Goal: Task Accomplishment & Management: Manage account settings

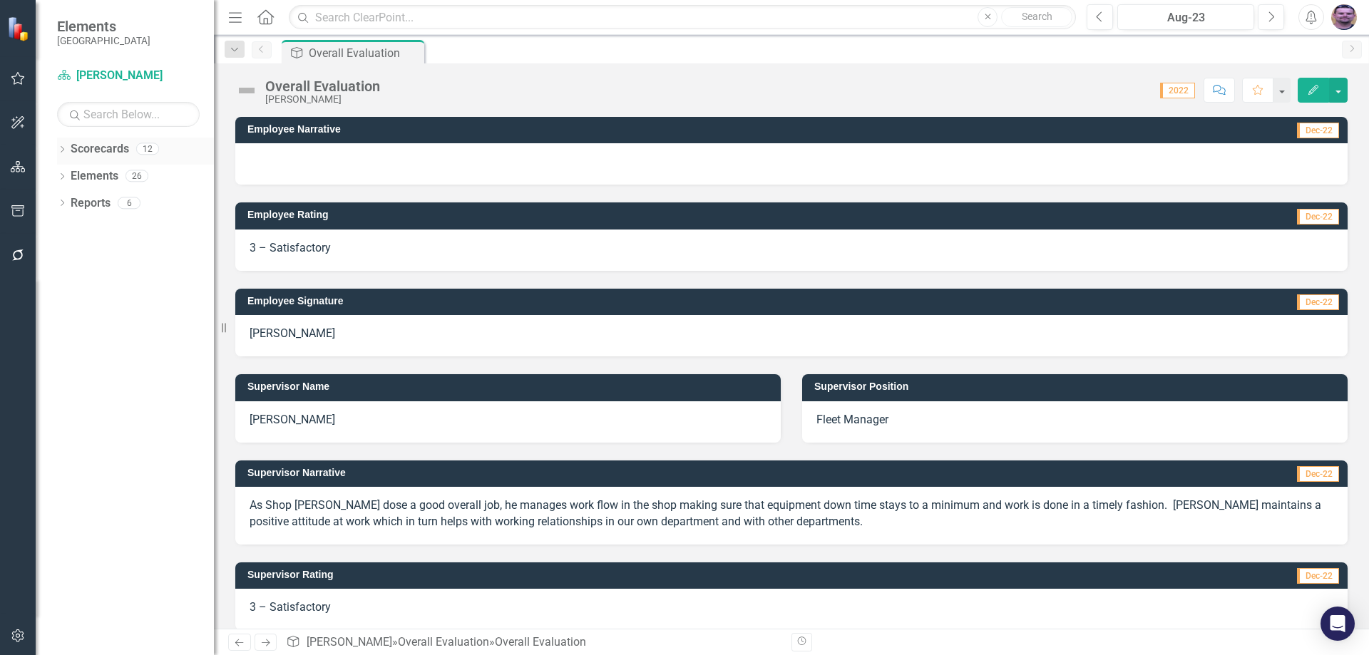
click at [63, 144] on div "Dropdown Scorecards 12" at bounding box center [135, 151] width 157 height 27
click at [61, 148] on icon "Dropdown" at bounding box center [62, 151] width 10 height 8
click at [68, 176] on icon "Dropdown" at bounding box center [69, 175] width 11 height 9
click at [85, 206] on icon "Dropdown" at bounding box center [83, 202] width 11 height 9
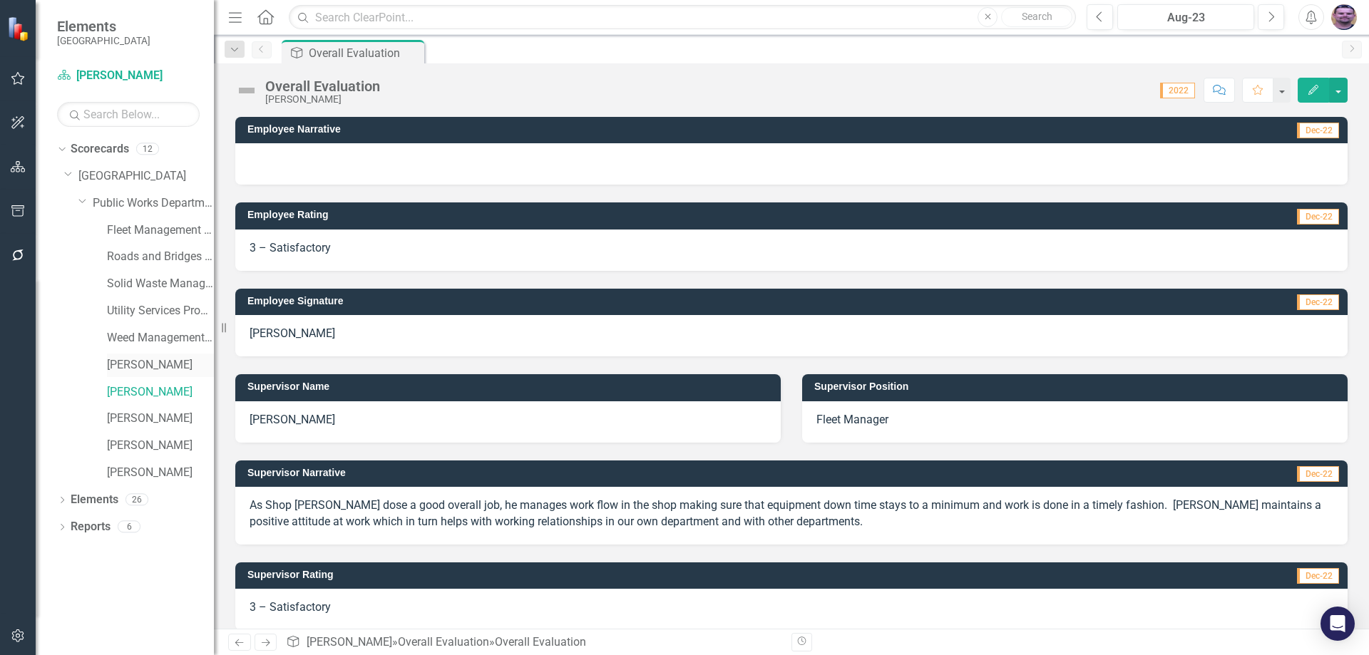
click at [125, 372] on link "[PERSON_NAME]" at bounding box center [160, 365] width 107 height 16
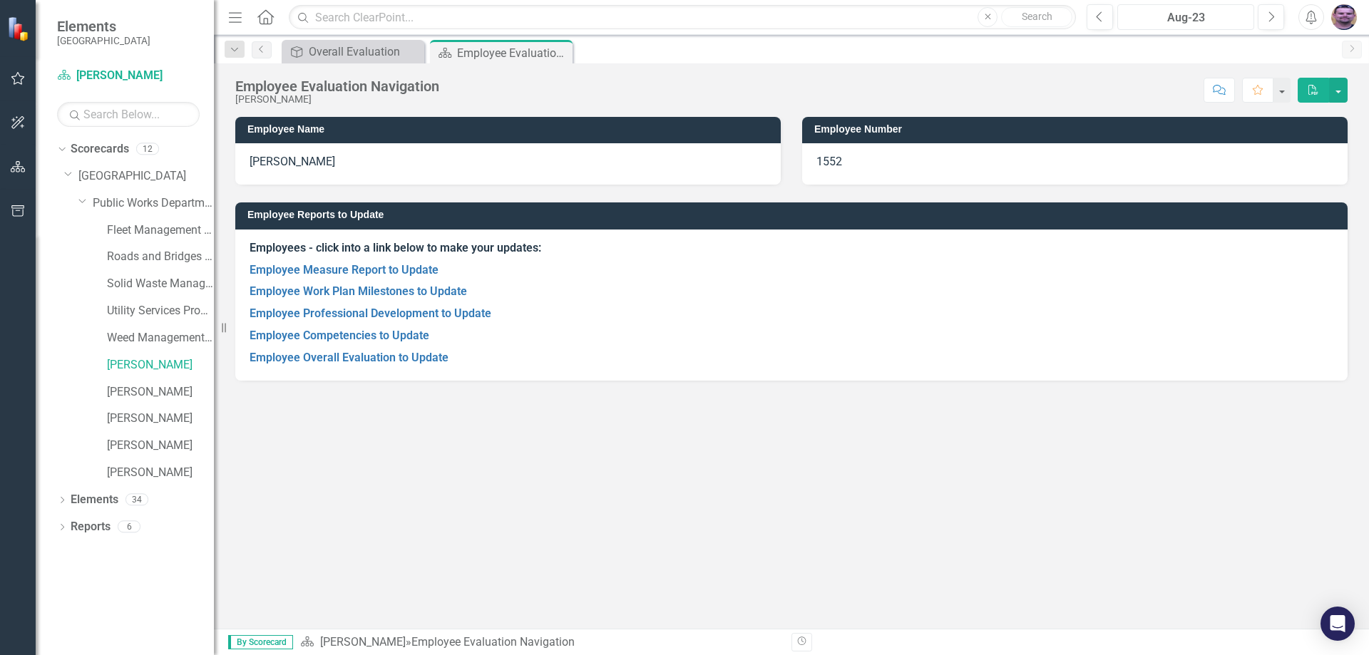
click at [1217, 16] on div "Aug-23" at bounding box center [1185, 17] width 127 height 17
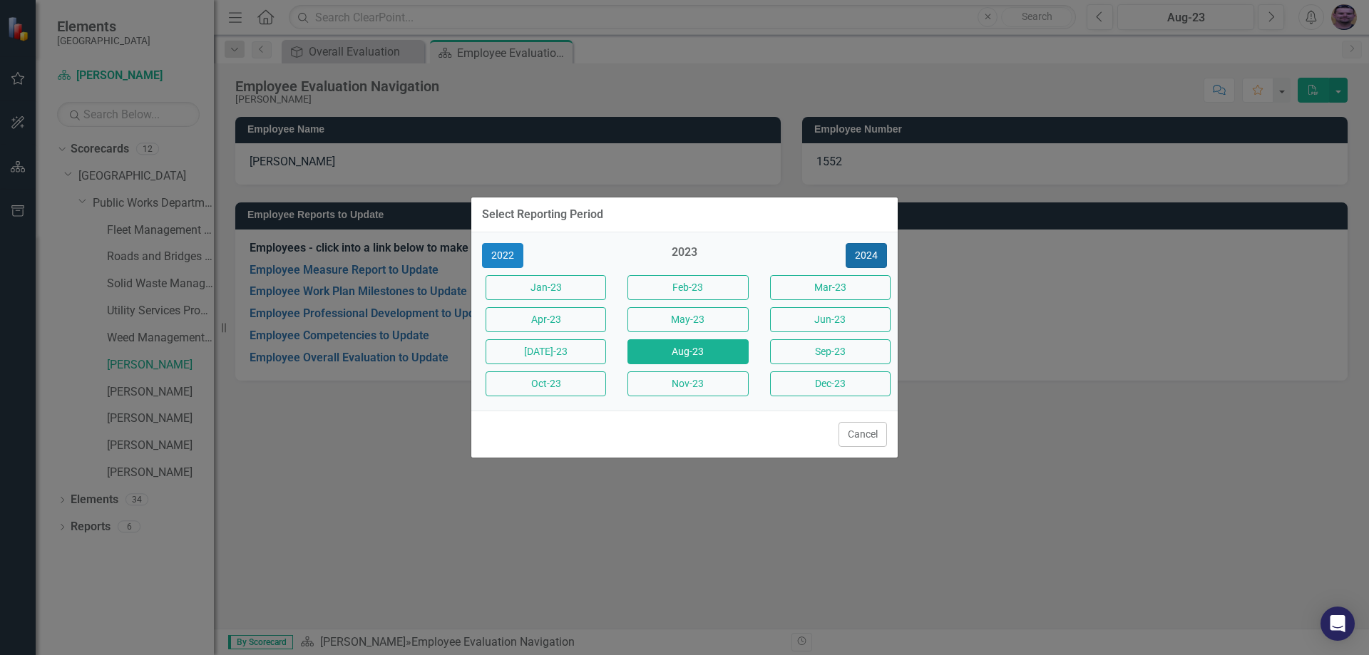
click at [869, 257] on button "2024" at bounding box center [866, 255] width 41 height 25
click at [868, 257] on button "2025" at bounding box center [866, 255] width 41 height 25
click at [710, 349] on button "Aug-25" at bounding box center [687, 351] width 120 height 25
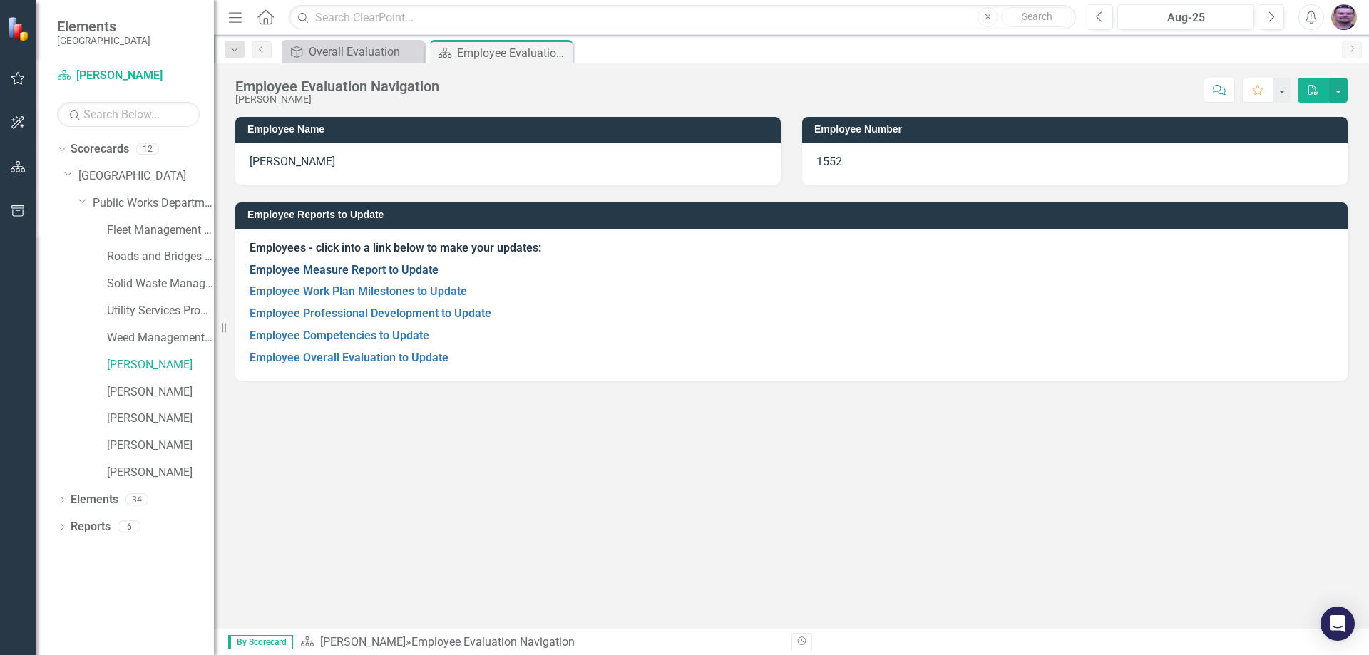
click at [363, 272] on link "Employee Measure Report to Update" at bounding box center [344, 270] width 189 height 14
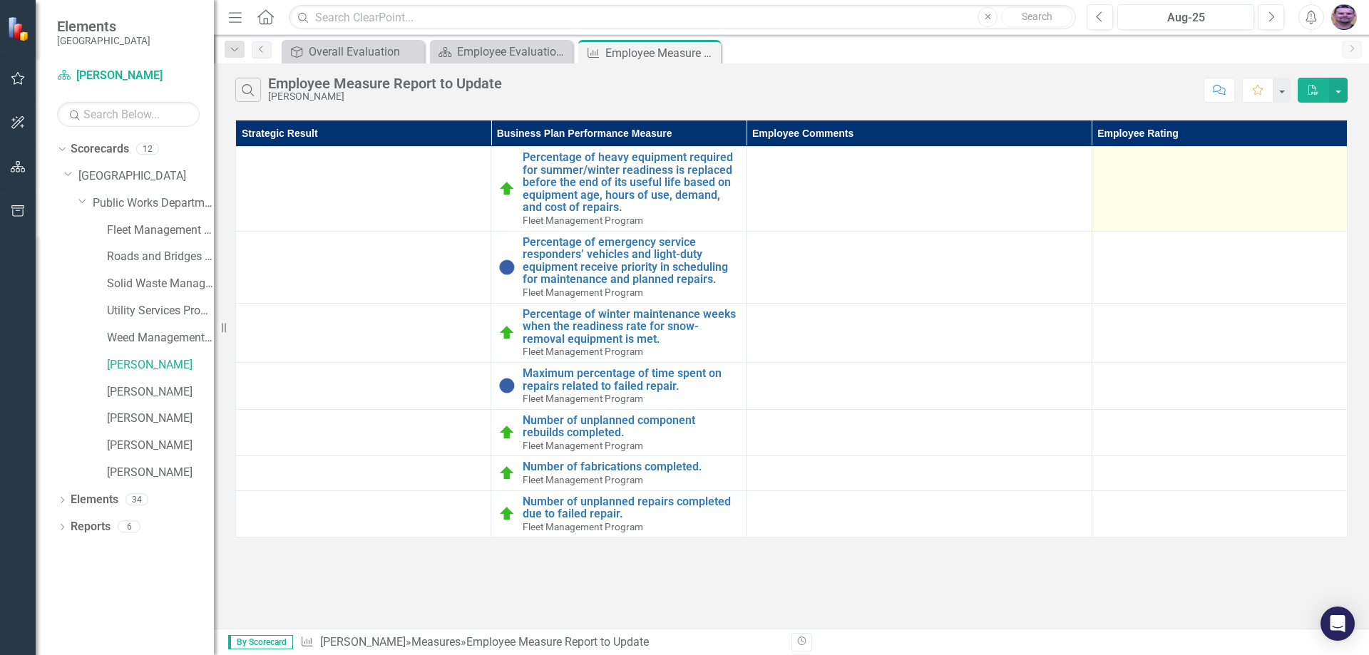
click at [1214, 161] on div at bounding box center [1219, 159] width 240 height 17
click at [1184, 180] on td at bounding box center [1219, 189] width 255 height 85
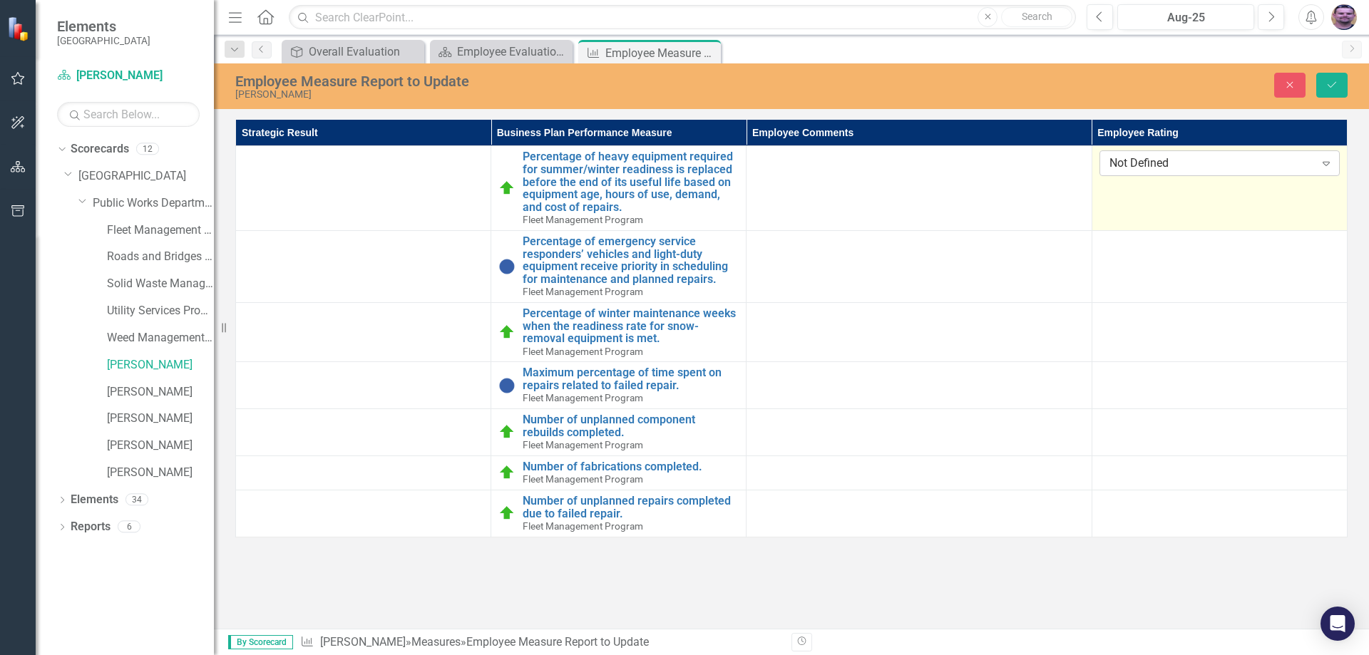
click at [1321, 161] on icon "Expand" at bounding box center [1326, 163] width 14 height 11
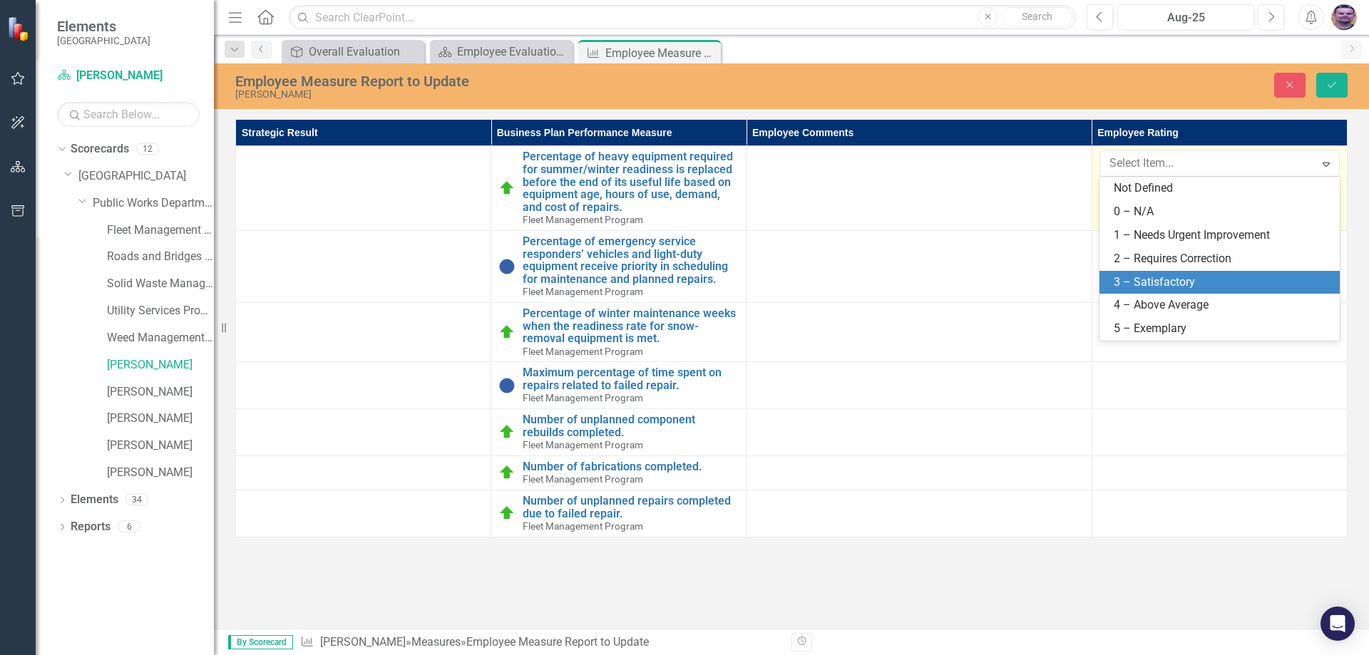
click at [1181, 285] on div "3 – Satisfactory" at bounding box center [1222, 283] width 217 height 16
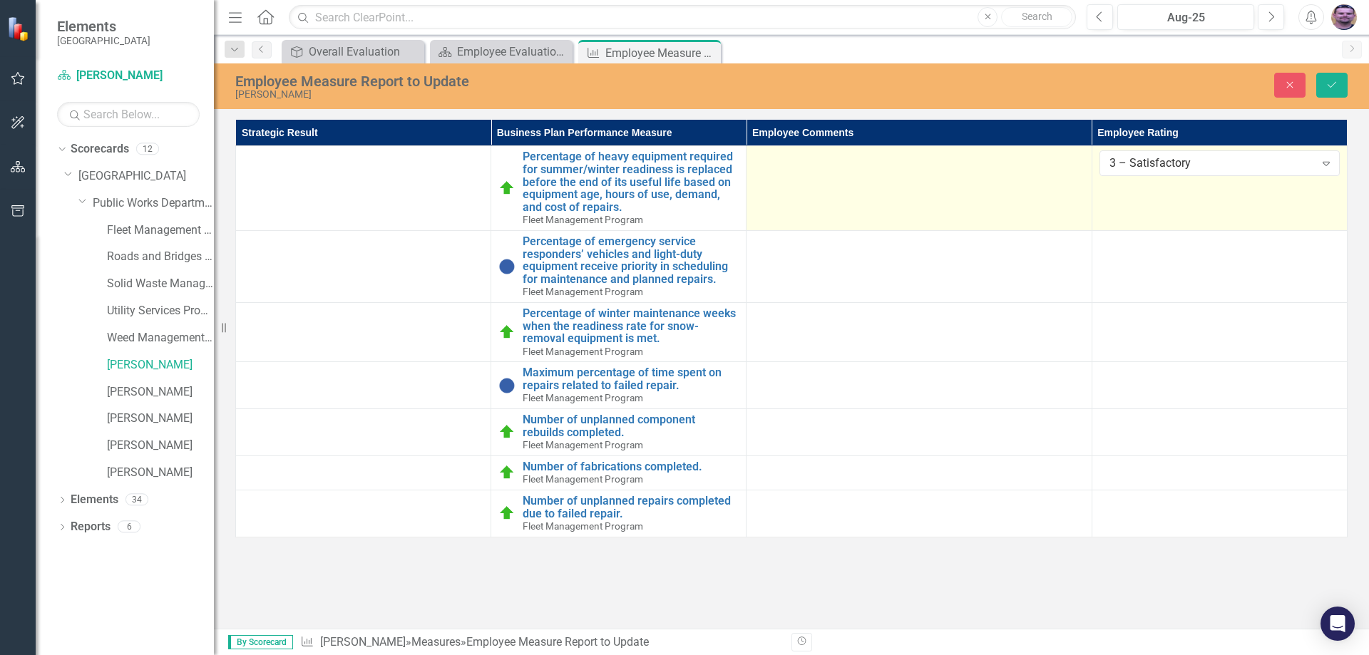
click at [929, 155] on div at bounding box center [919, 158] width 330 height 17
click at [829, 170] on td at bounding box center [919, 188] width 345 height 85
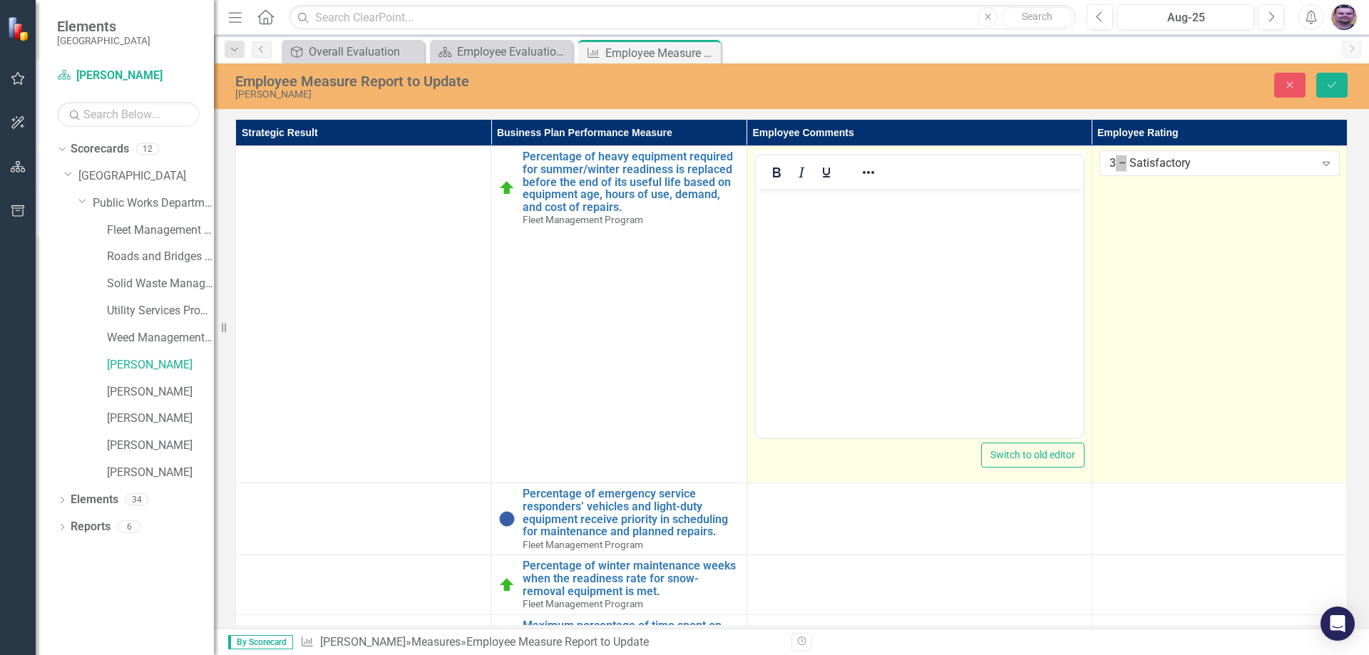
click at [806, 219] on body "Rich Text Area. Press ALT-0 for help." at bounding box center [918, 296] width 327 height 214
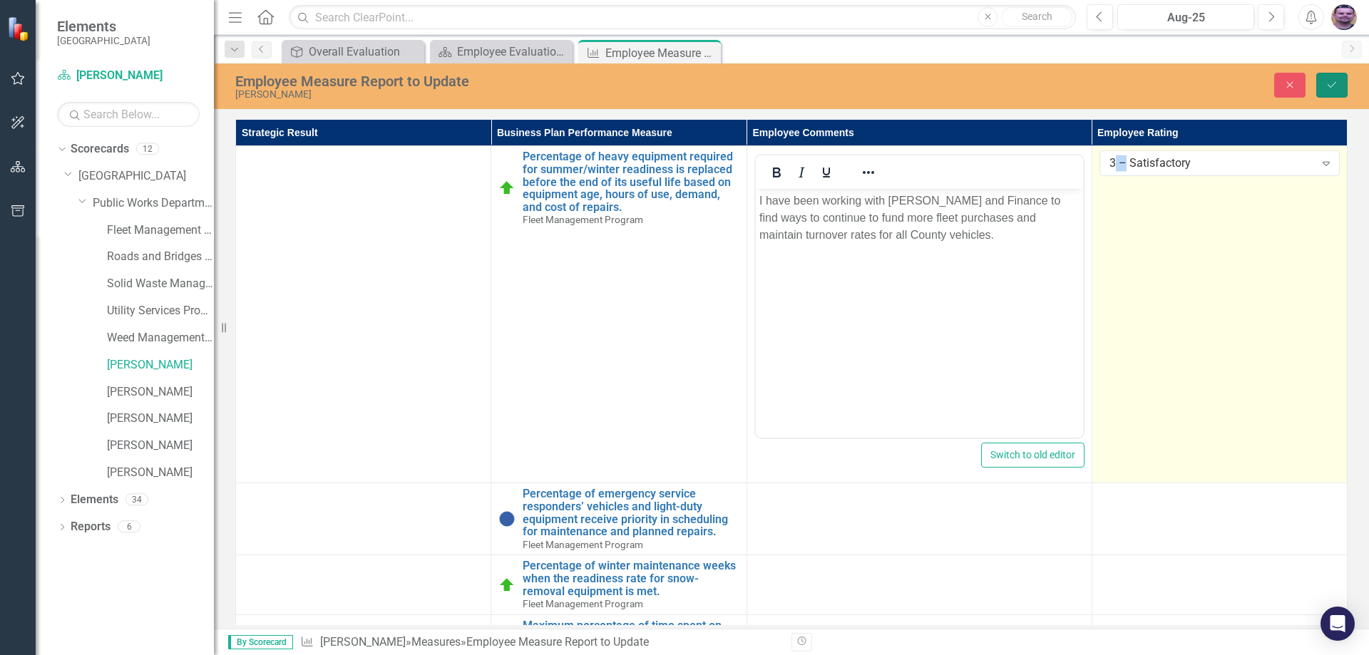
click at [1331, 83] on icon "Save" at bounding box center [1331, 85] width 13 height 10
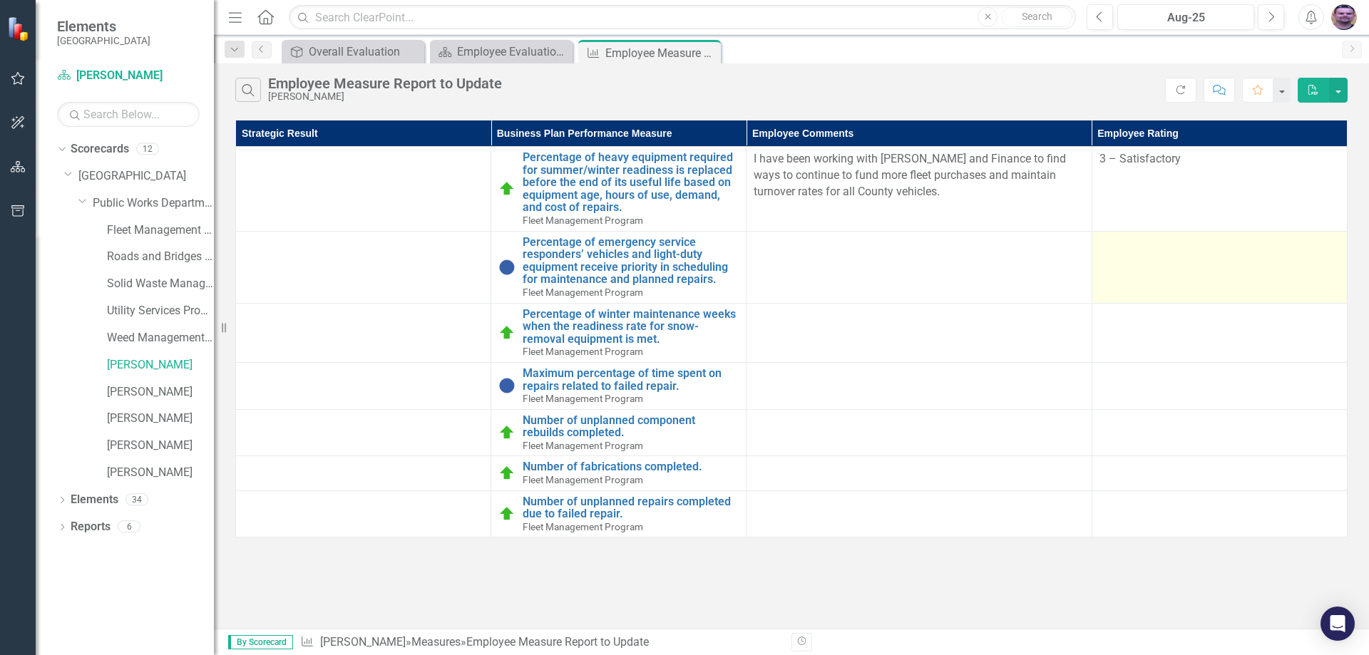
click at [1179, 256] on td at bounding box center [1219, 267] width 255 height 72
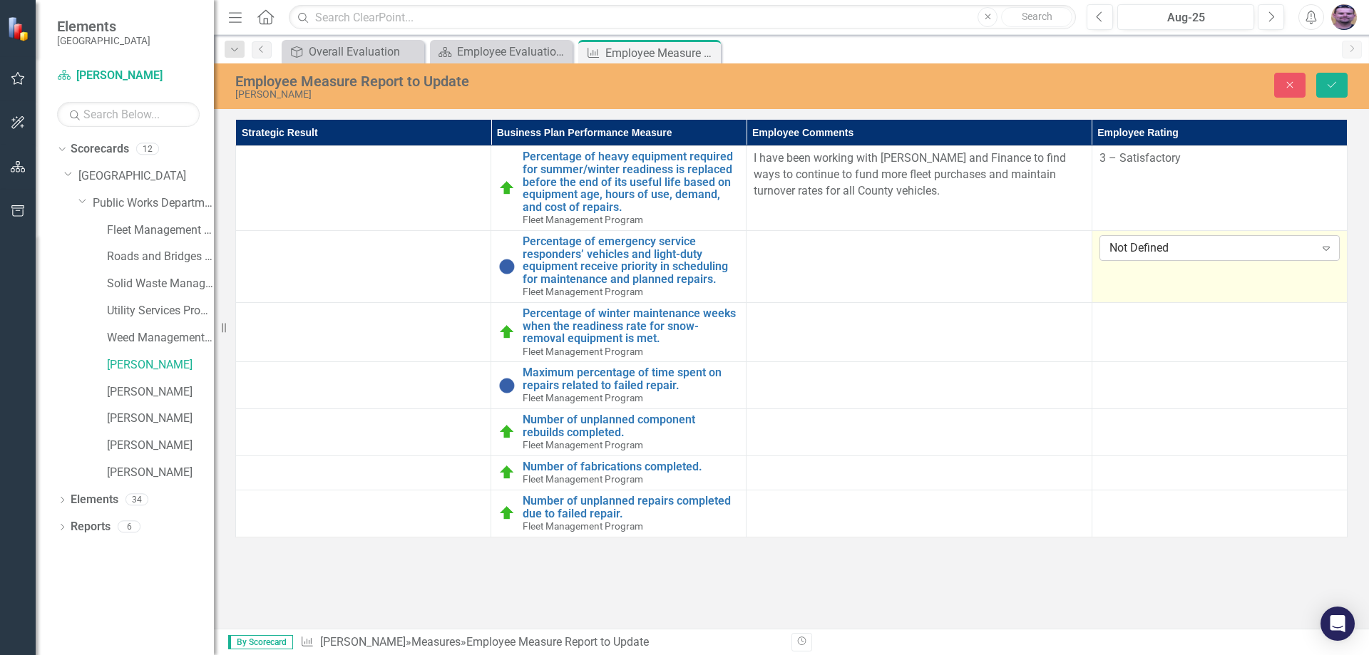
click at [1324, 253] on icon "Expand" at bounding box center [1326, 247] width 14 height 11
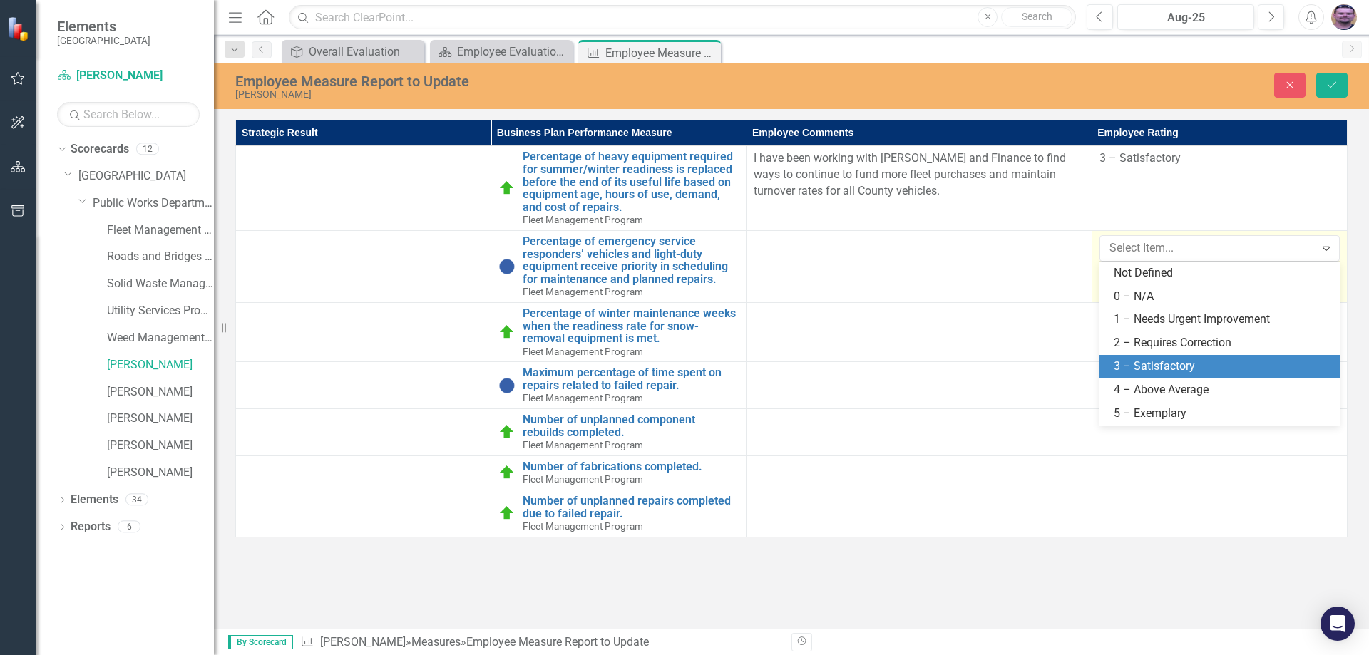
click at [1146, 363] on div "3 – Satisfactory" at bounding box center [1222, 367] width 217 height 16
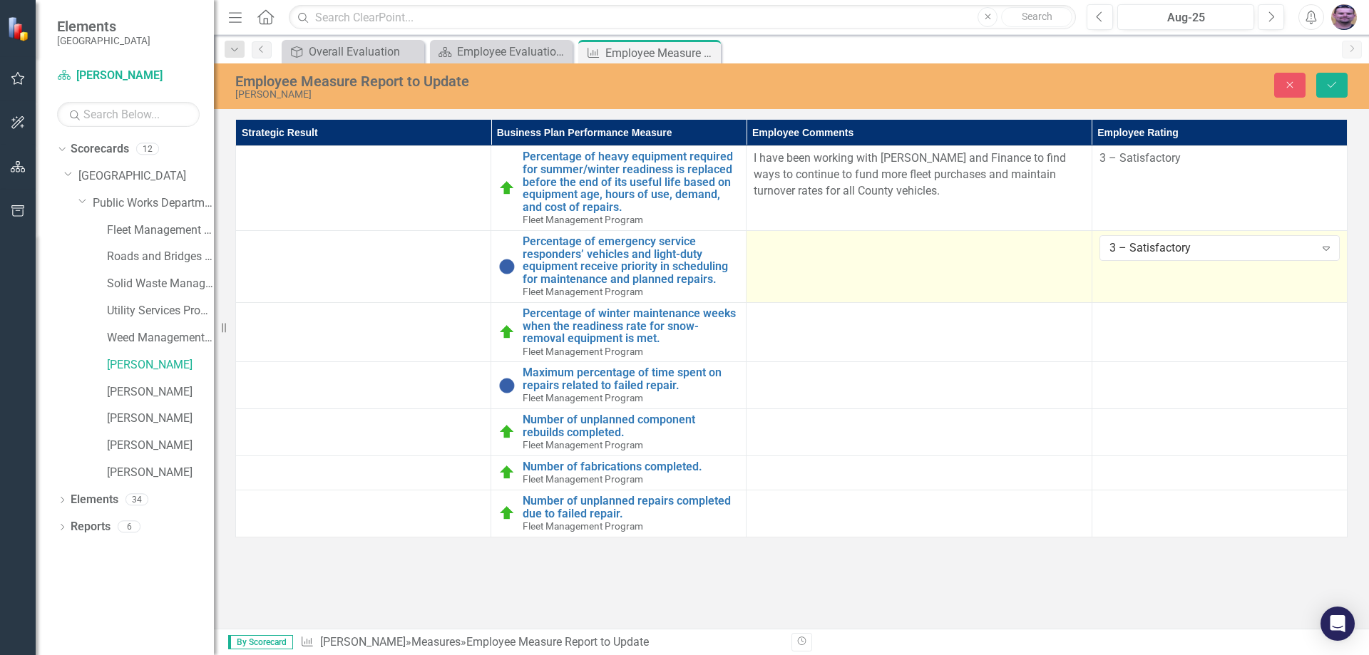
click at [876, 237] on div at bounding box center [919, 243] width 330 height 17
click at [826, 251] on div at bounding box center [919, 243] width 330 height 17
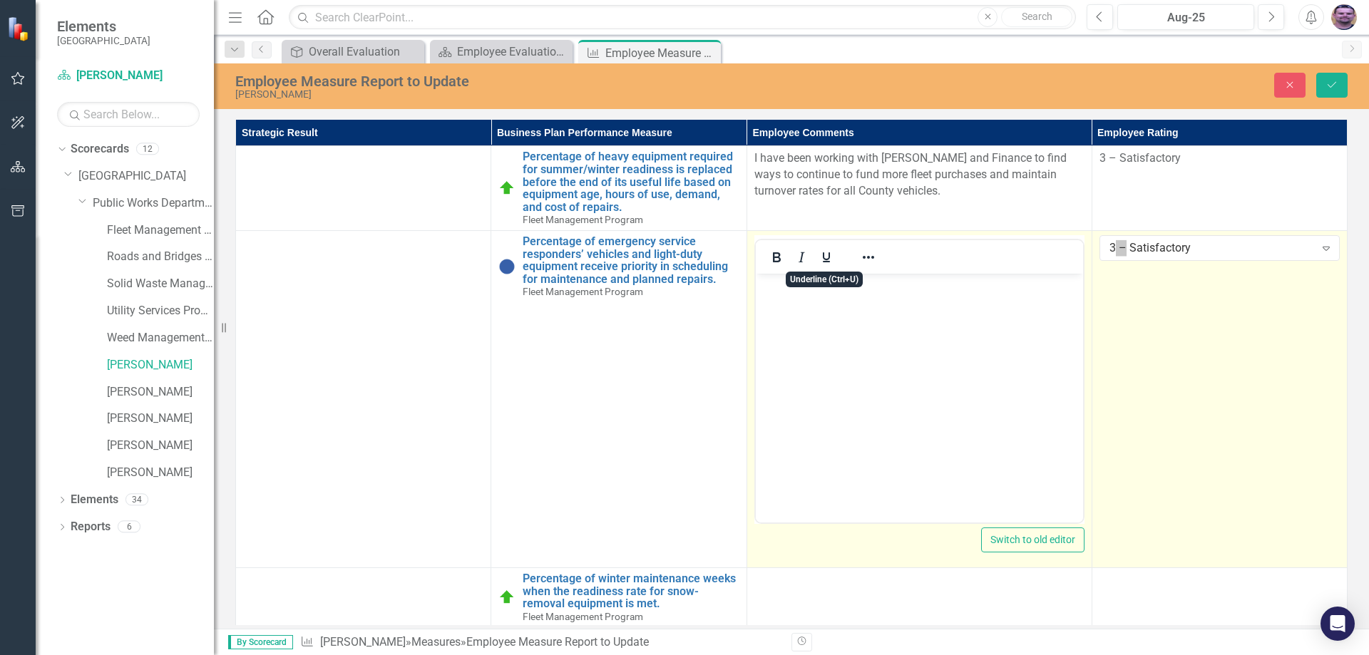
click at [836, 344] on body "Rich Text Area. Press ALT-0 for help." at bounding box center [918, 380] width 327 height 214
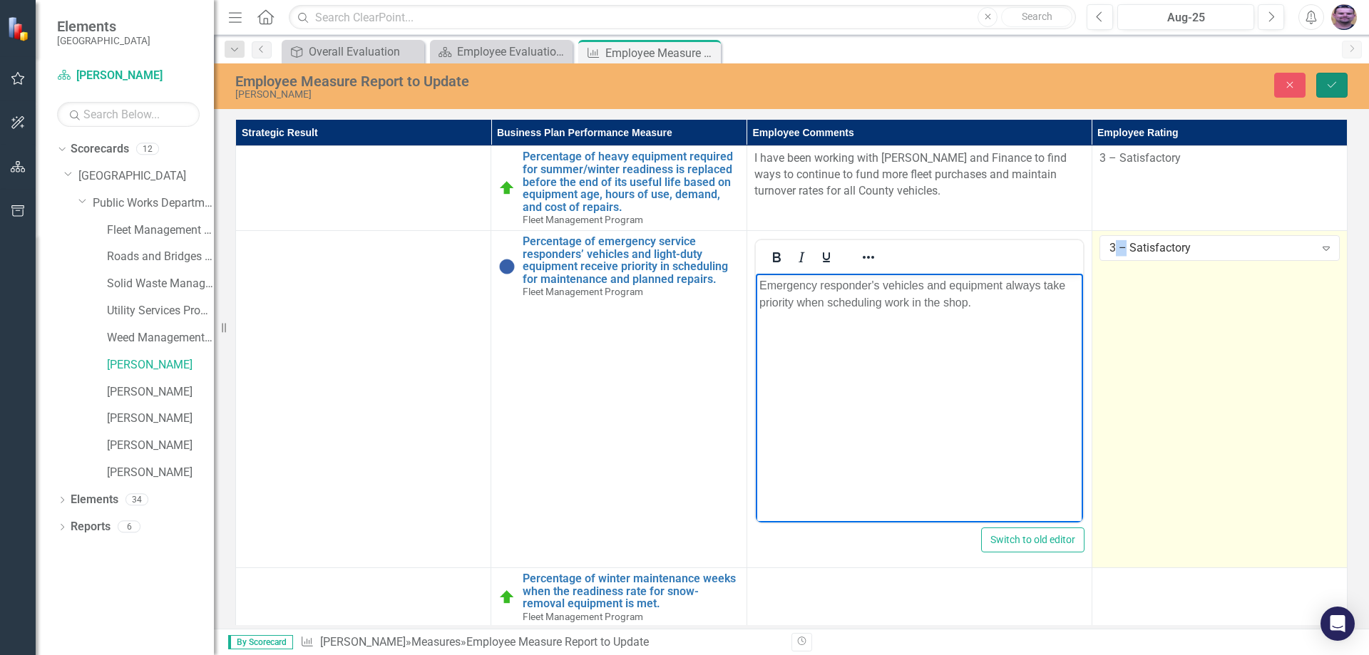
click at [1328, 83] on icon "Save" at bounding box center [1331, 85] width 13 height 10
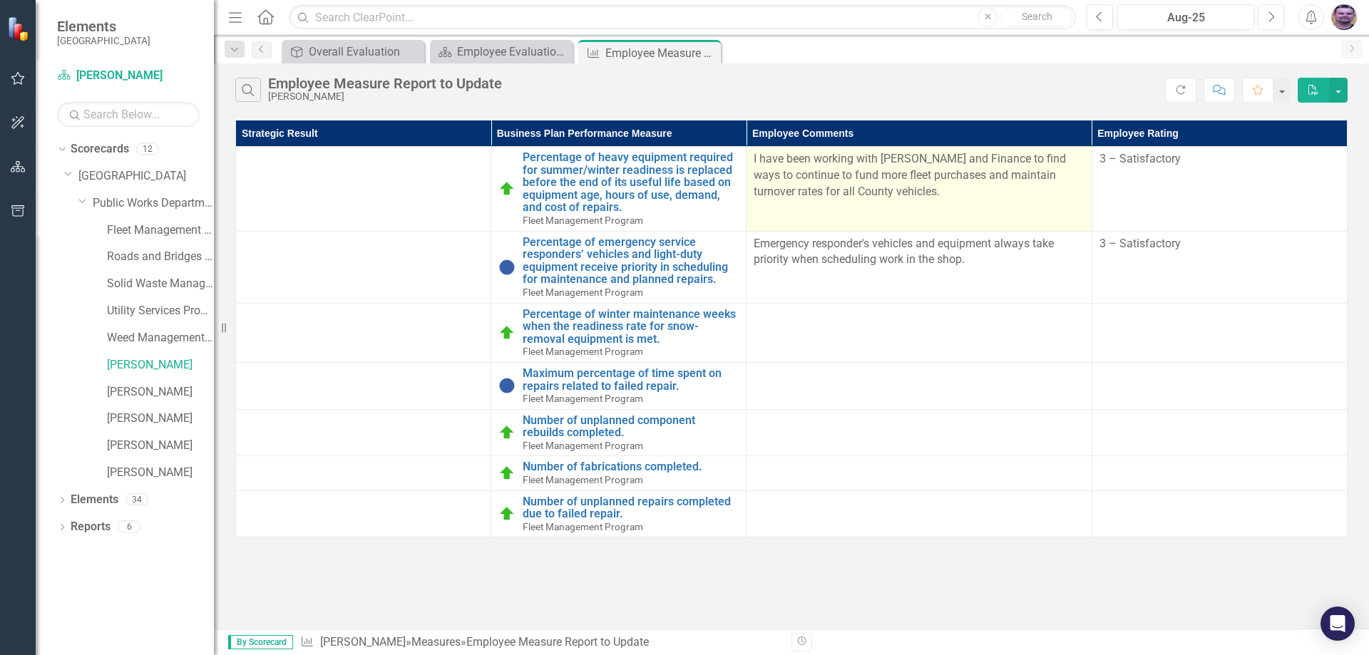
click at [911, 192] on p "I have been working with [PERSON_NAME] and Finance to find ways to continue to …" at bounding box center [919, 175] width 330 height 49
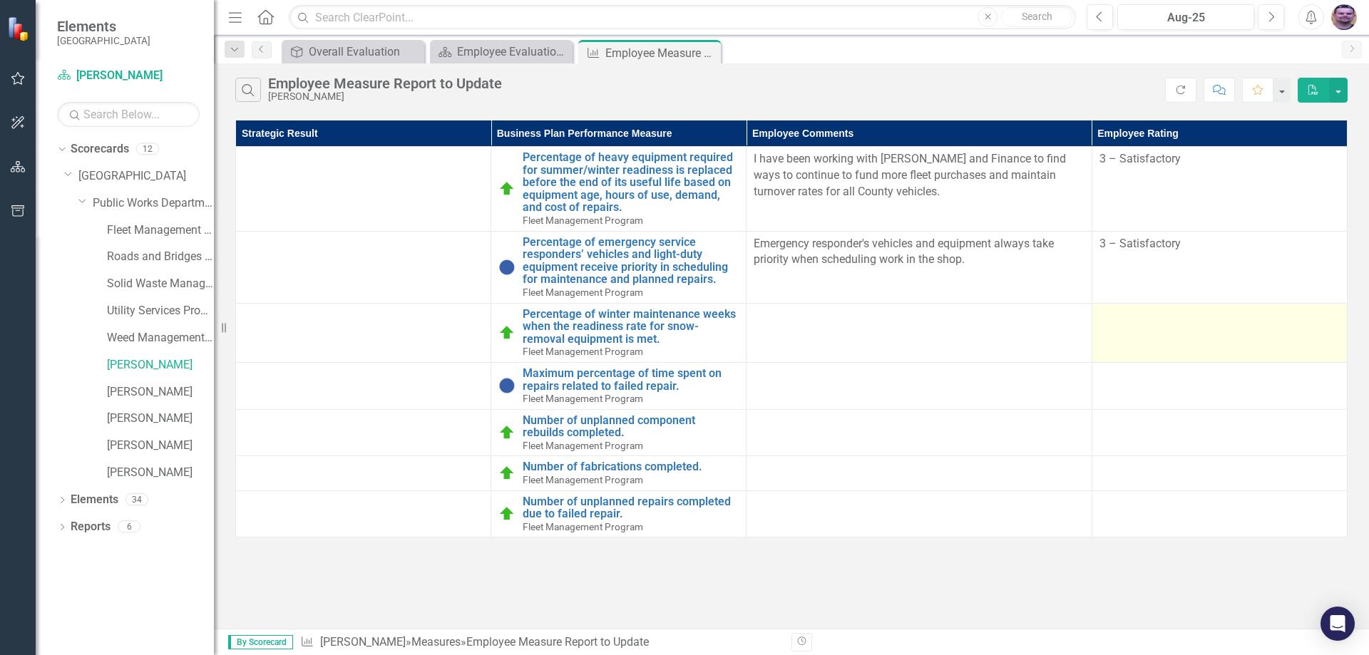
click at [1149, 332] on td at bounding box center [1219, 332] width 255 height 59
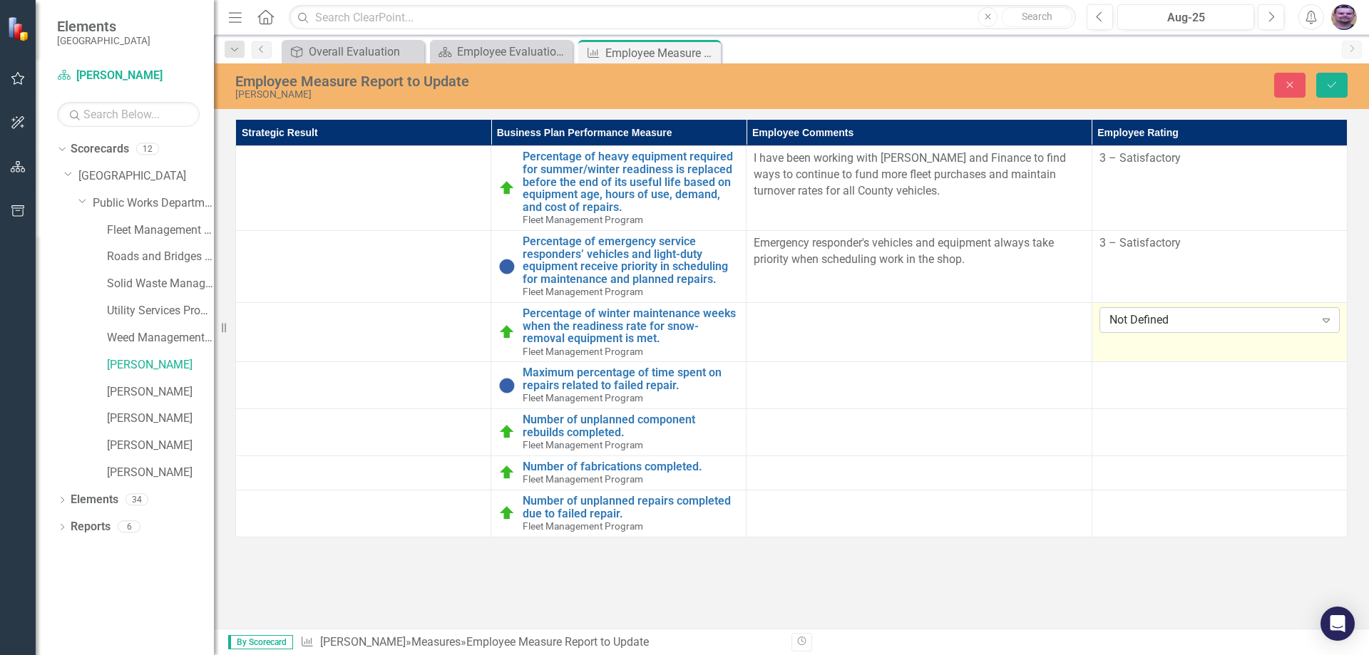
click at [1320, 323] on icon "Expand" at bounding box center [1326, 319] width 14 height 11
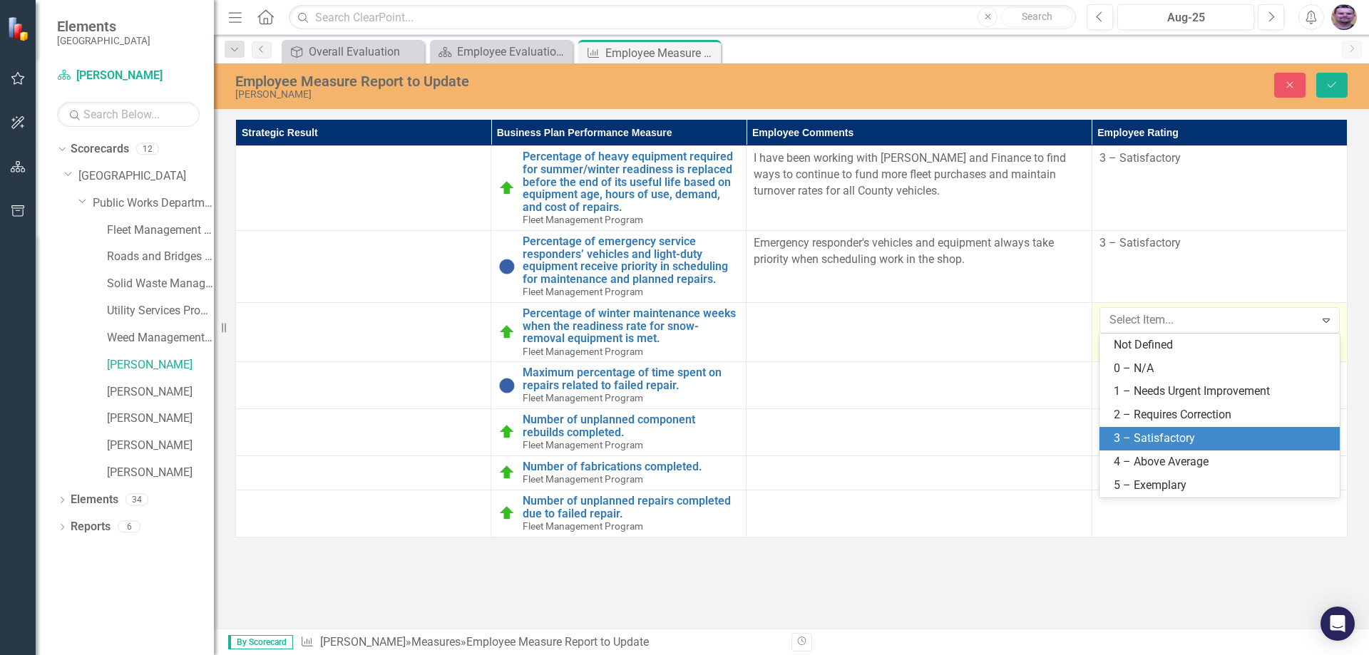
click at [1181, 443] on div "3 – Satisfactory" at bounding box center [1222, 439] width 217 height 16
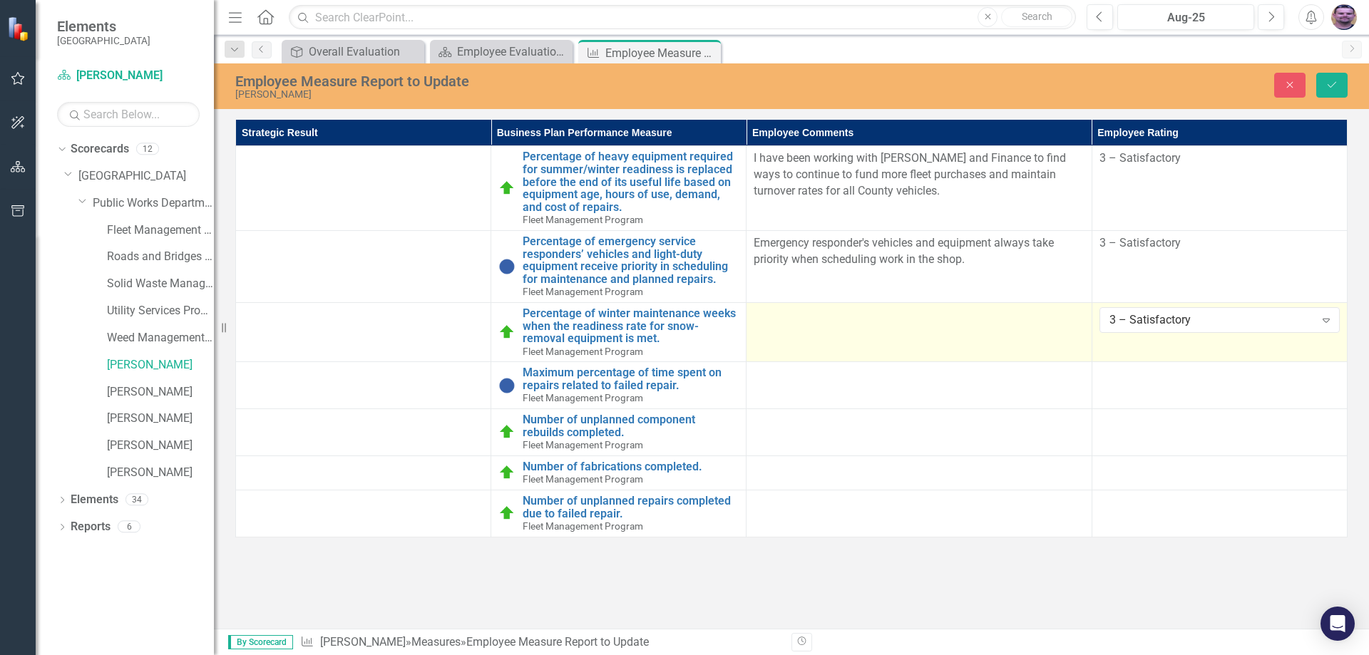
click at [1012, 334] on td at bounding box center [919, 331] width 345 height 59
click at [1010, 334] on td at bounding box center [919, 331] width 345 height 59
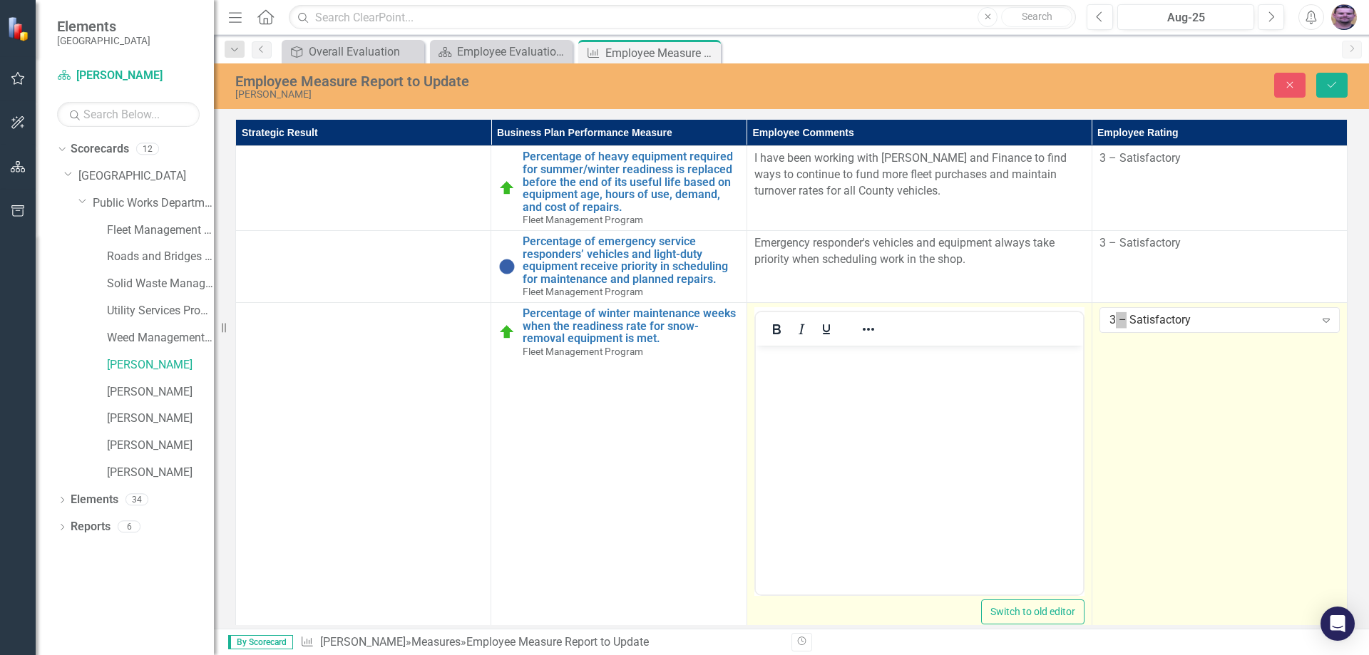
click at [947, 399] on body "Rich Text Area. Press ALT-0 for help." at bounding box center [918, 452] width 327 height 214
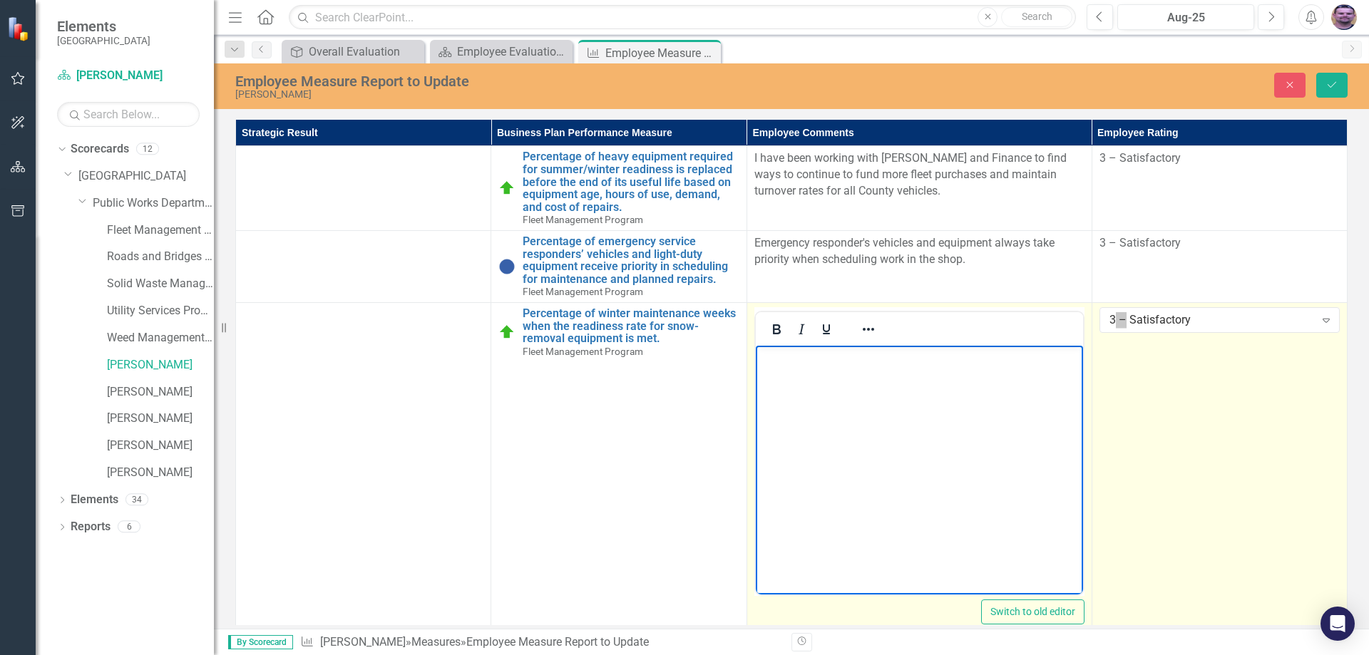
click at [851, 382] on body "Rich Text Area. Press ALT-0 for help." at bounding box center [918, 452] width 327 height 214
click at [956, 360] on p "This measure is always met by cordinating with departments" at bounding box center [919, 357] width 320 height 17
click at [1077, 356] on p "This measure is always met by coordinating with departments" at bounding box center [919, 357] width 320 height 17
click at [1074, 360] on p "This measure is always met by coordinating with departments and making quick re…" at bounding box center [919, 366] width 320 height 34
click at [1067, 375] on p "This measure is always met by coordinating with departments to use backup units…" at bounding box center [919, 366] width 320 height 34
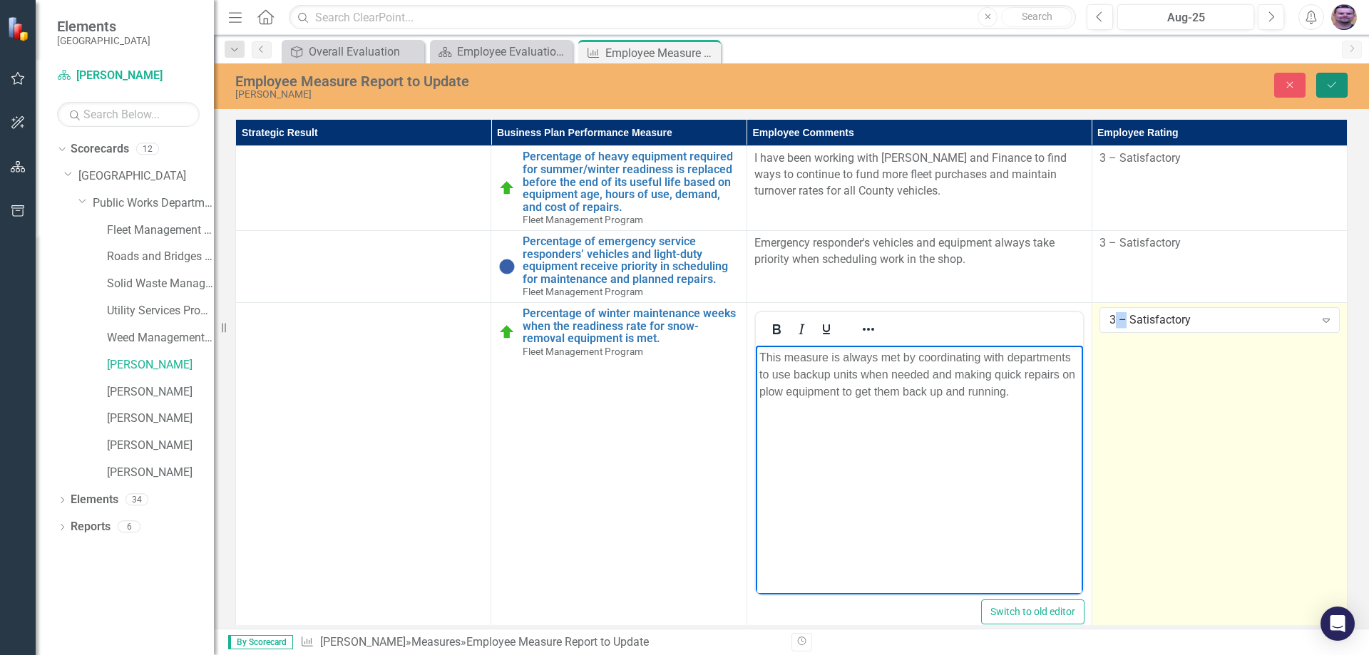
click at [1338, 86] on button "Save" at bounding box center [1331, 85] width 31 height 25
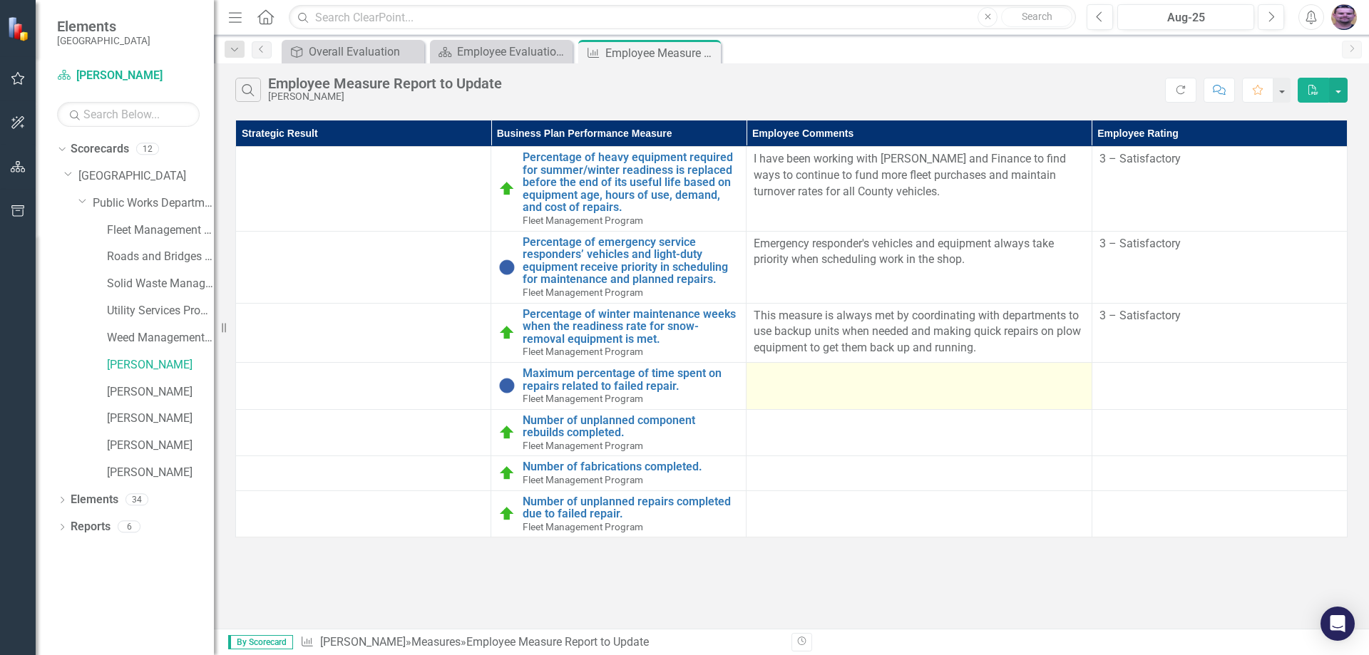
click at [920, 379] on div at bounding box center [919, 375] width 330 height 17
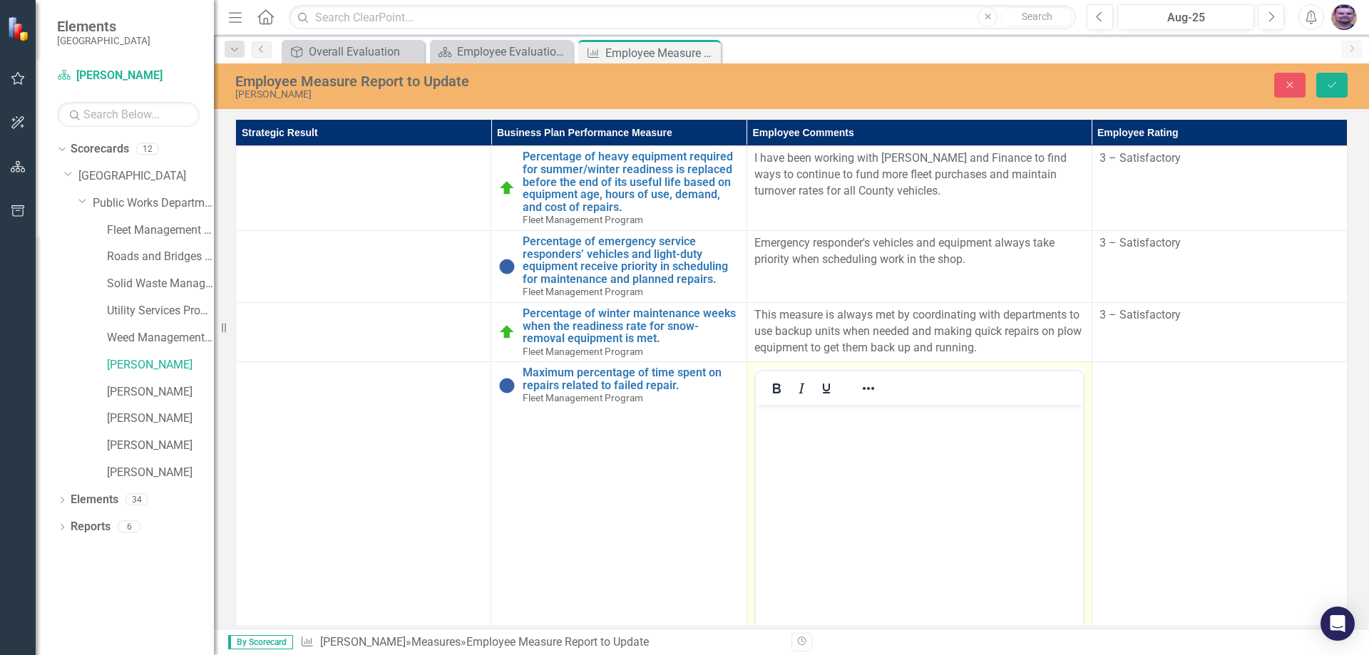
click at [886, 452] on body "Rich Text Area. Press ALT-0 for help." at bounding box center [918, 512] width 327 height 214
click at [829, 415] on p "The shop comback rate" at bounding box center [919, 417] width 320 height 17
click at [911, 422] on p "The shop comeback rate" at bounding box center [919, 417] width 320 height 17
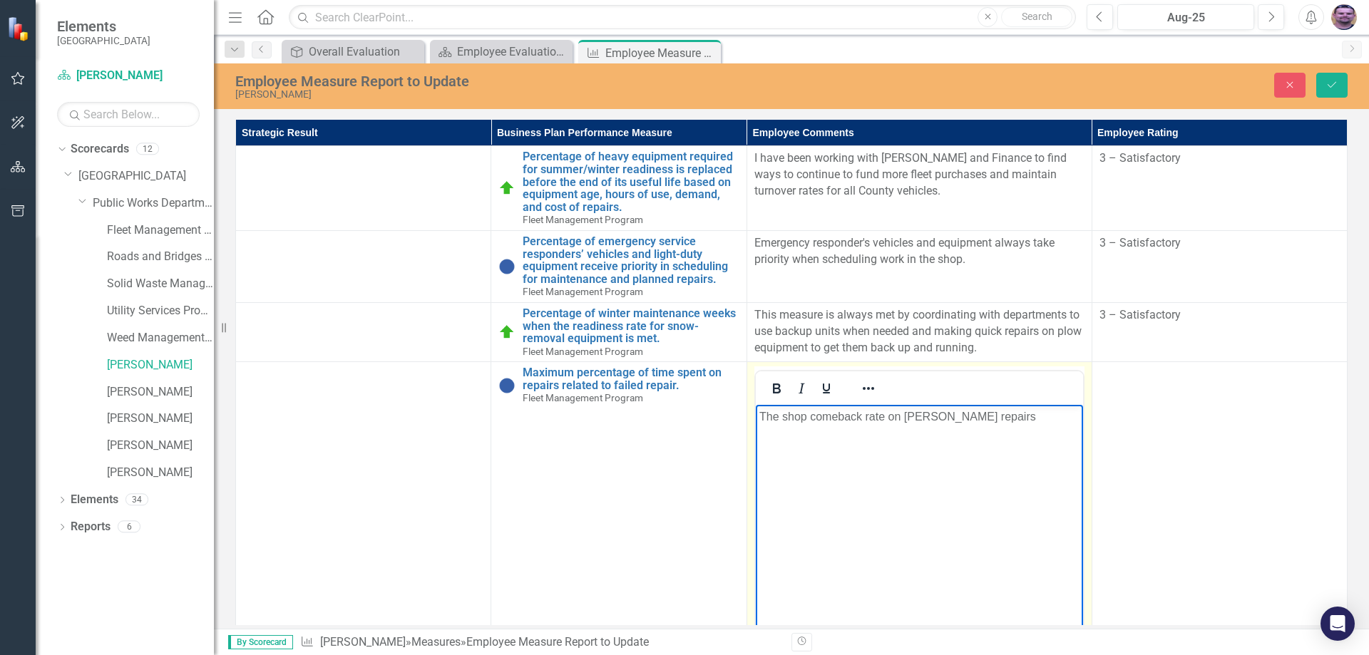
click at [923, 414] on p "The shop comeback rate on [PERSON_NAME] repairs" at bounding box center [919, 417] width 320 height 17
click at [975, 414] on p "The shop comeback rate on failed repairs" at bounding box center [919, 417] width 320 height 17
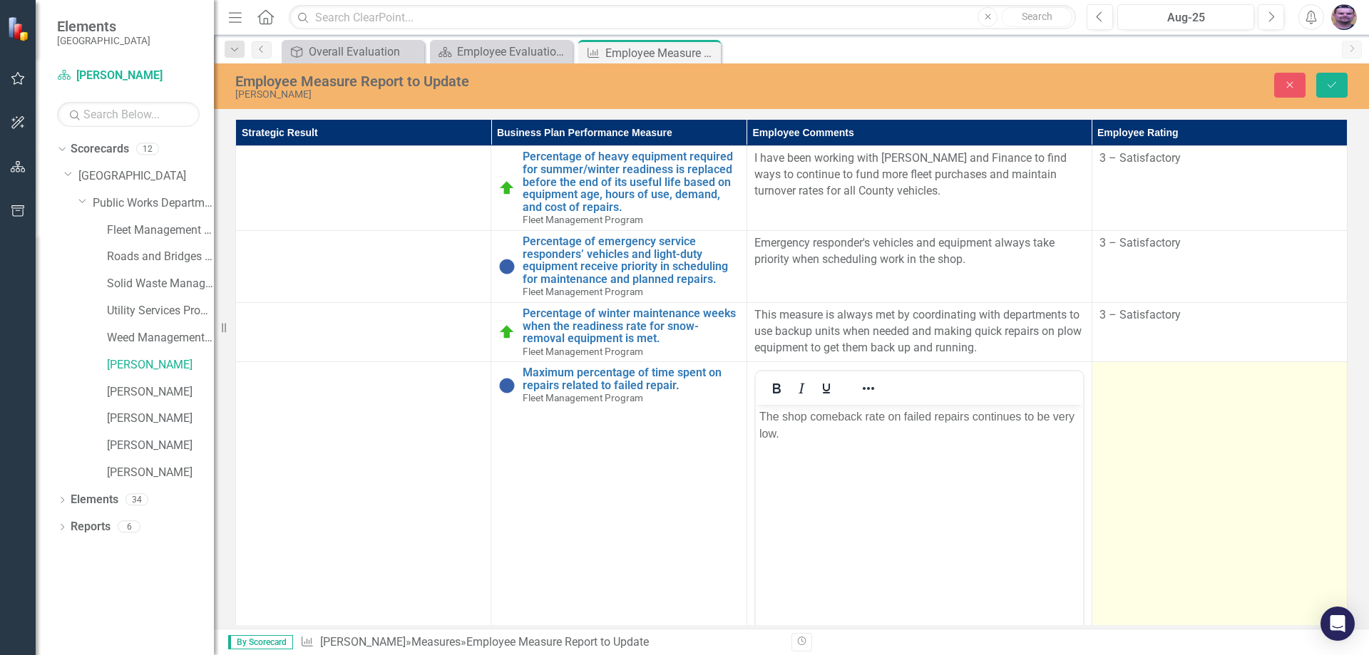
click at [1182, 413] on td at bounding box center [1219, 530] width 255 height 337
click at [1184, 413] on td at bounding box center [1219, 530] width 255 height 337
click at [1183, 415] on td at bounding box center [1219, 530] width 255 height 337
click at [1249, 381] on div "Not Defined" at bounding box center [1211, 379] width 205 height 16
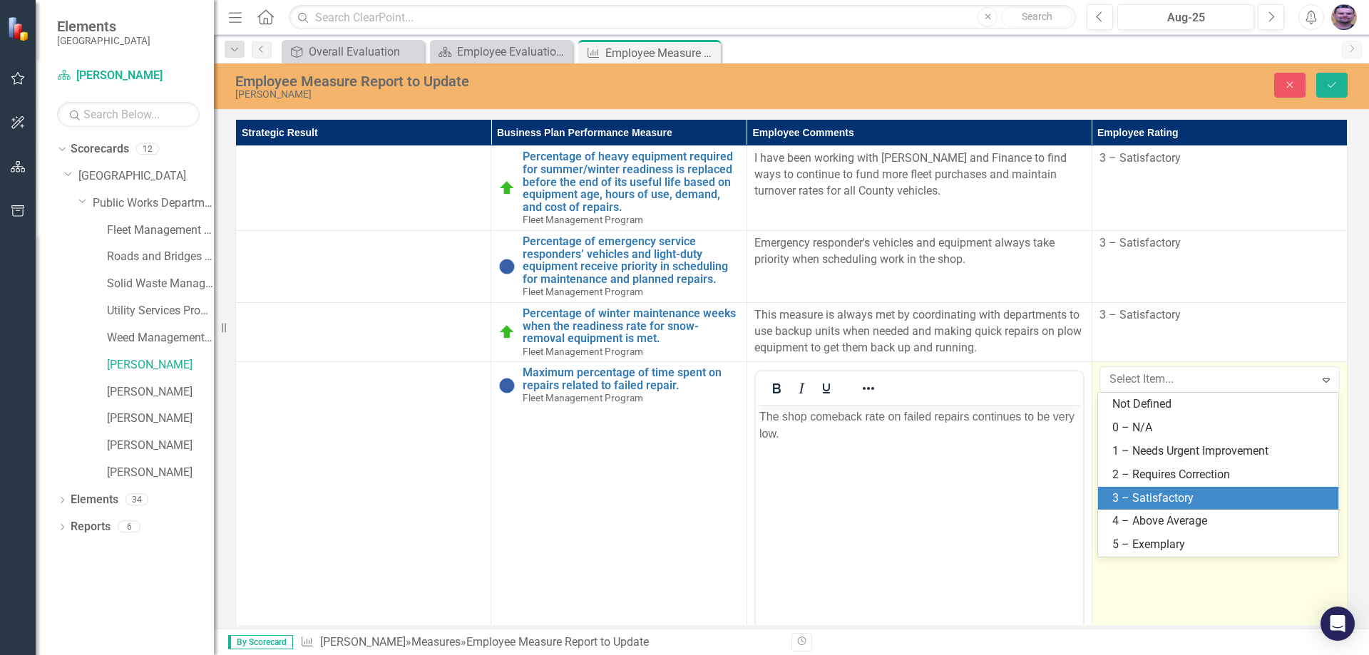
click at [1170, 500] on div "3 – Satisfactory" at bounding box center [1220, 499] width 217 height 16
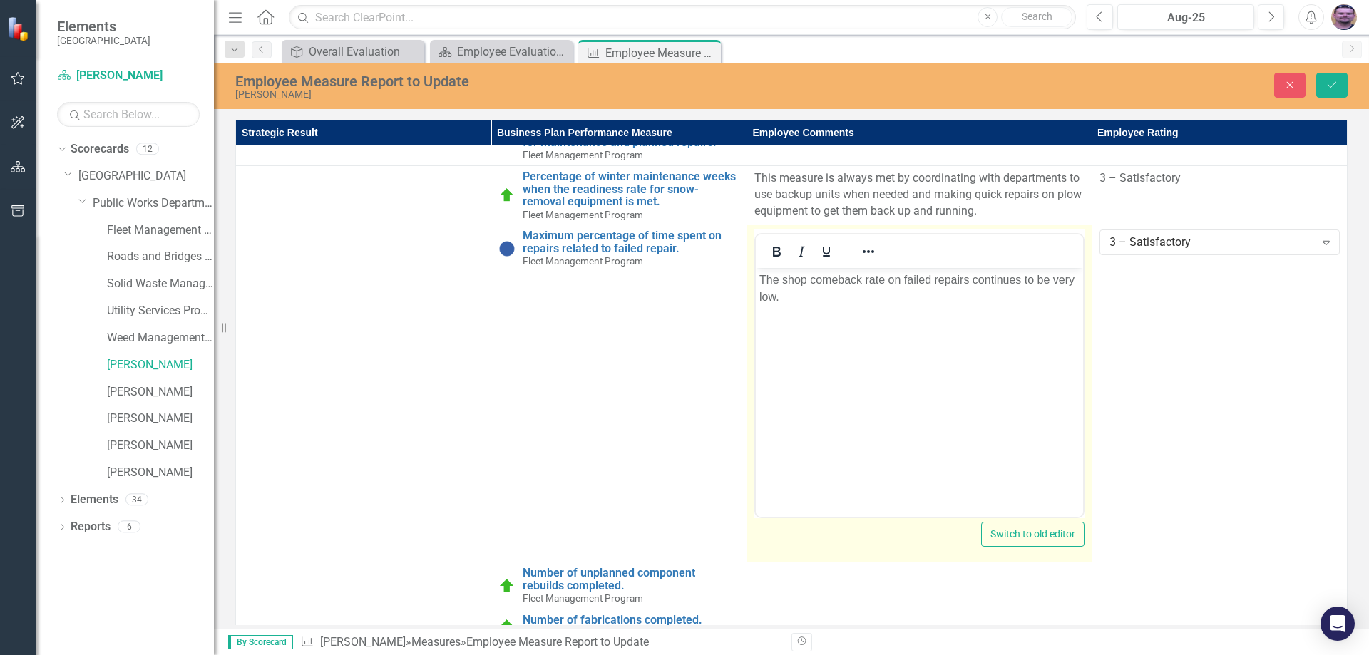
scroll to position [213, 0]
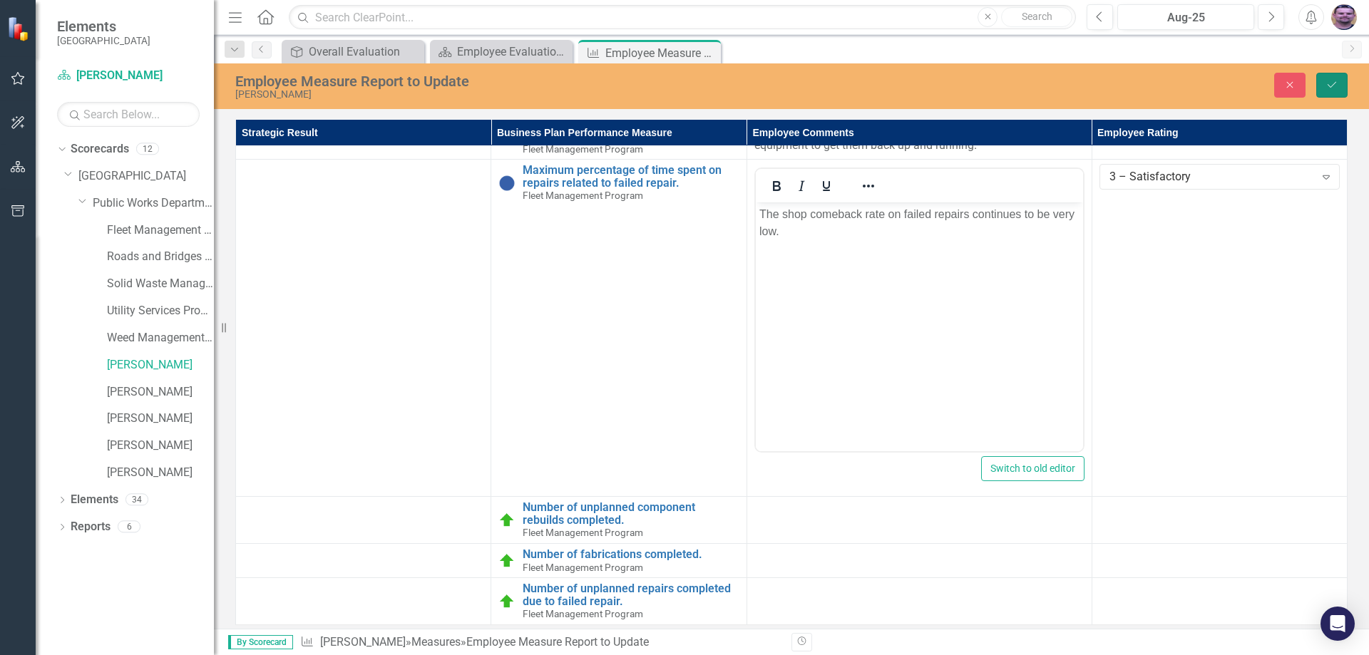
click at [1329, 90] on button "Save" at bounding box center [1331, 85] width 31 height 25
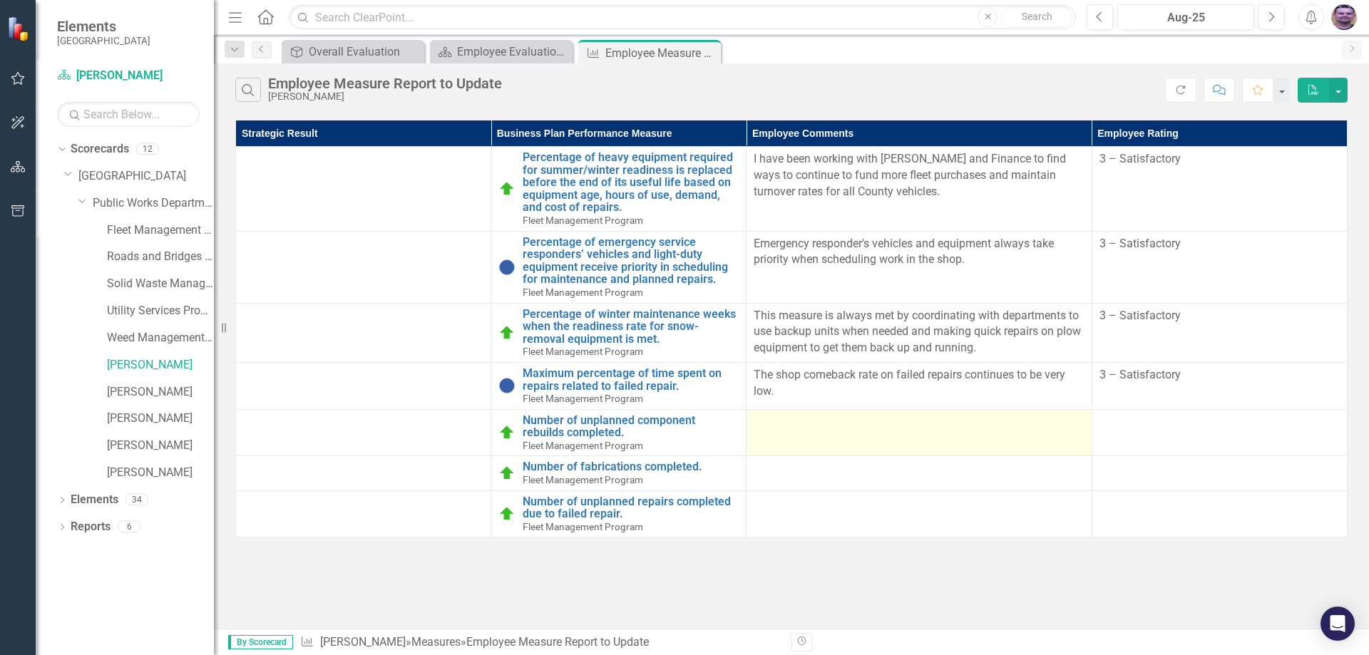
drag, startPoint x: 906, startPoint y: 421, endPoint x: 913, endPoint y: 419, distance: 7.7
click at [906, 421] on div at bounding box center [919, 422] width 330 height 17
click at [823, 427] on div at bounding box center [919, 422] width 330 height 17
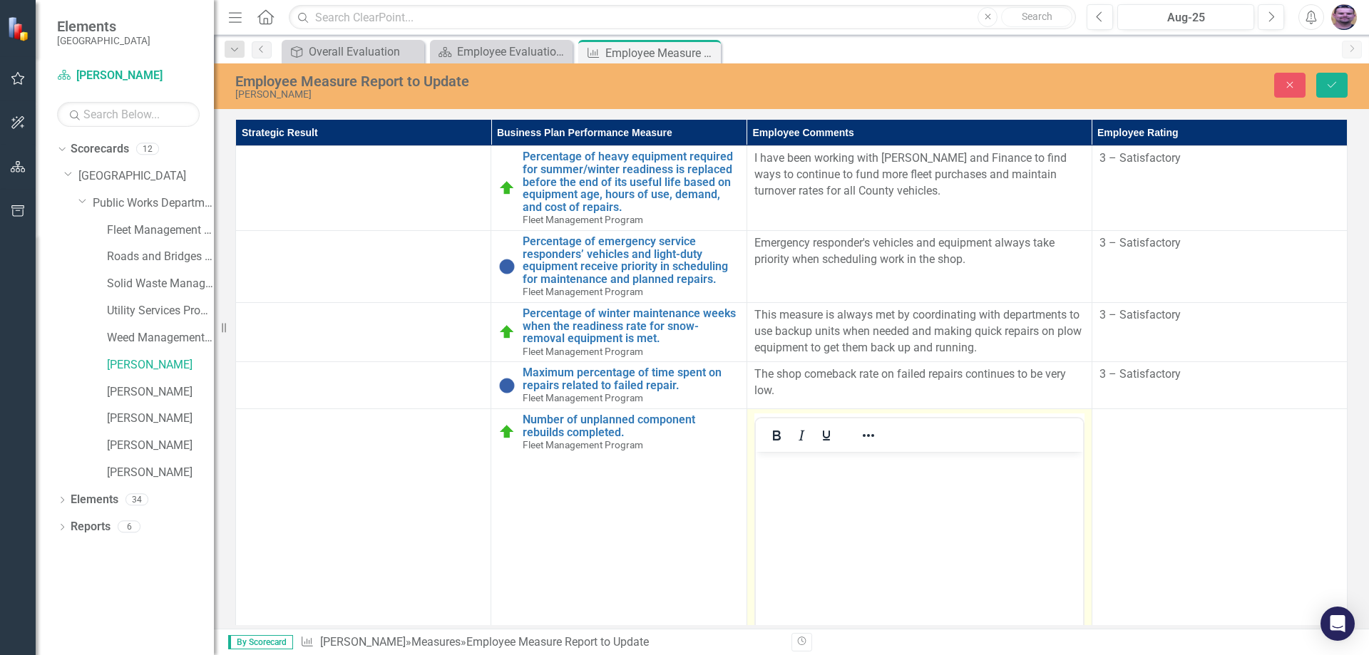
scroll to position [0, 0]
click at [874, 483] on body "Rich Text Area. Press ALT-0 for help." at bounding box center [918, 559] width 327 height 214
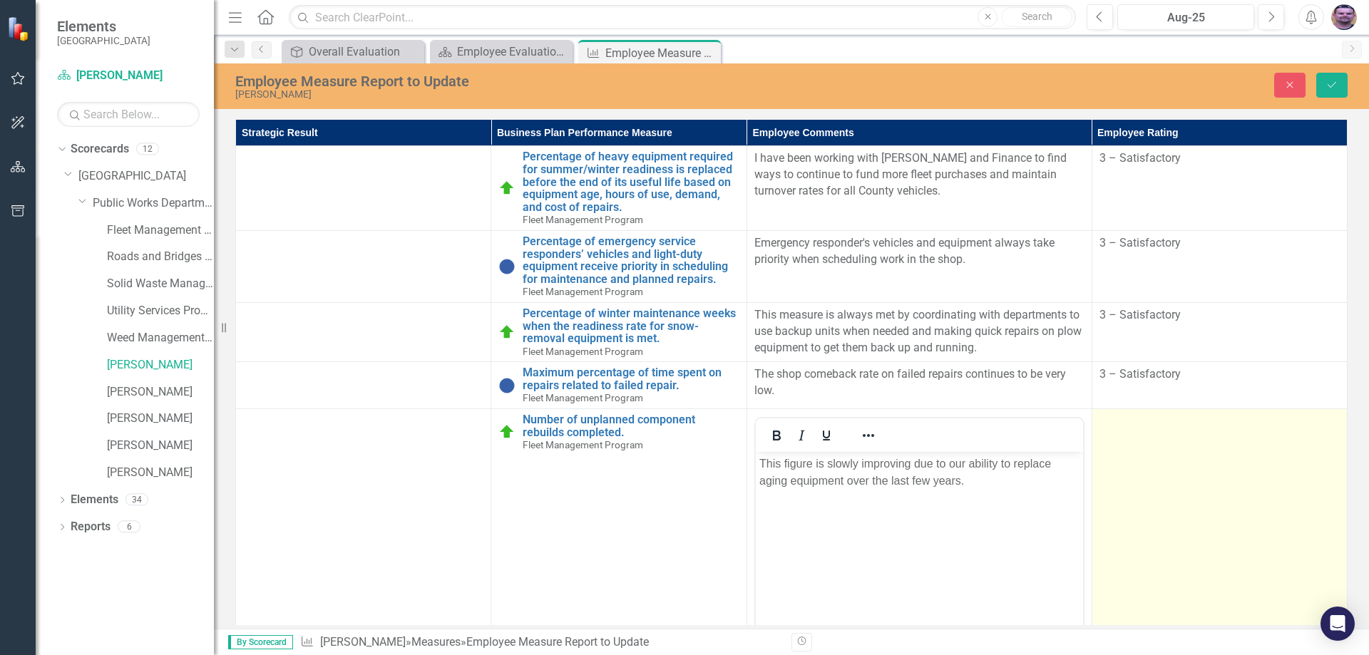
click at [1147, 448] on td at bounding box center [1219, 577] width 255 height 337
click at [1201, 427] on div "Not Defined" at bounding box center [1211, 427] width 205 height 16
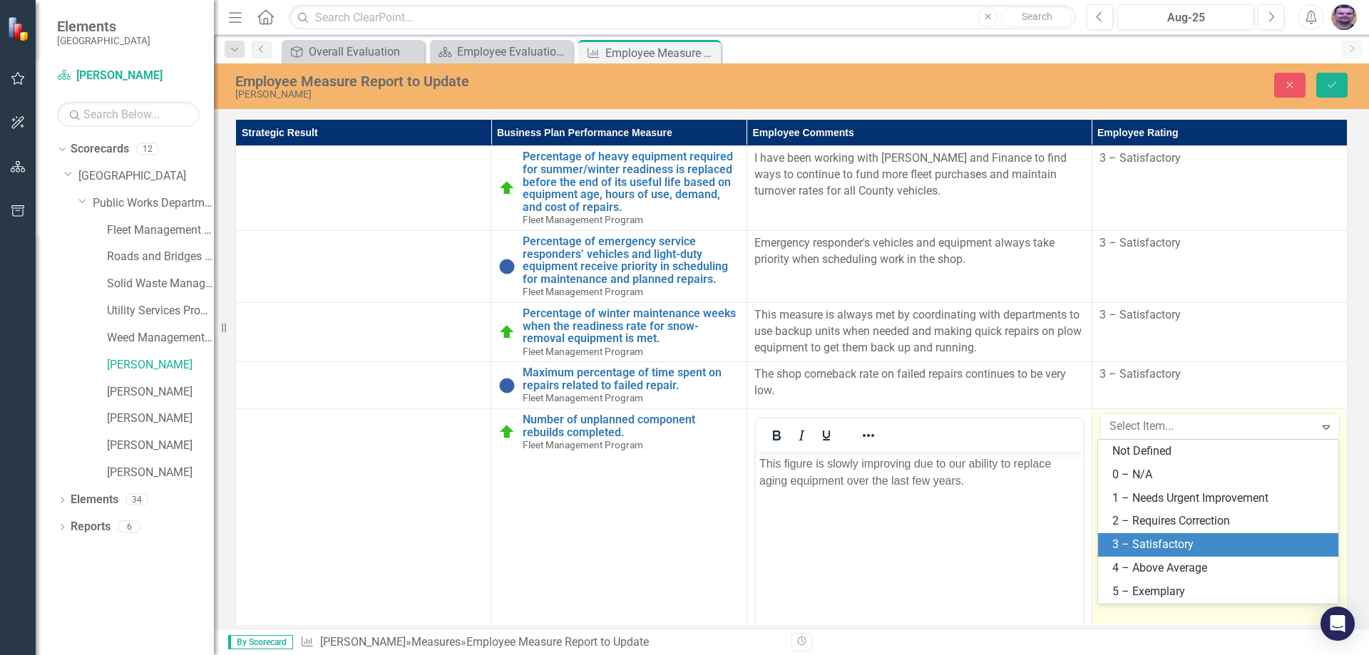
click at [1171, 543] on div "3 – Satisfactory" at bounding box center [1220, 545] width 217 height 16
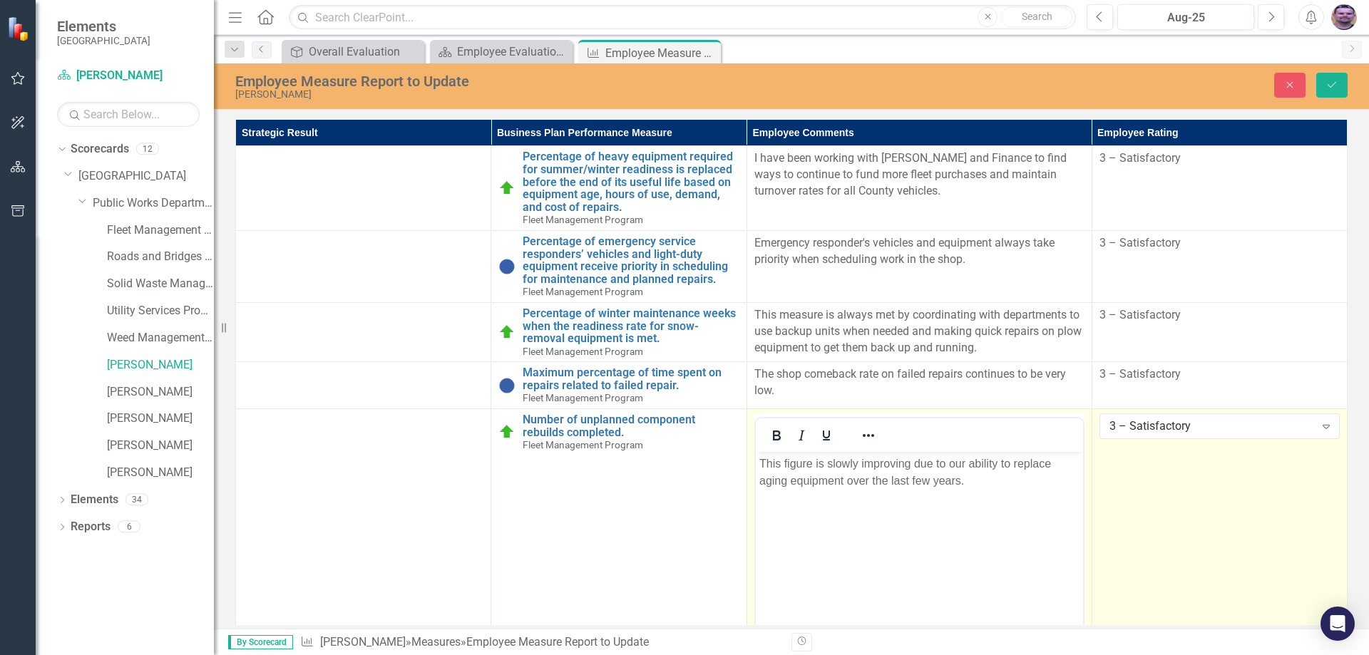
click at [1040, 527] on body "This figure is slowly improving due to our ability to replace aging equipment o…" at bounding box center [918, 559] width 327 height 214
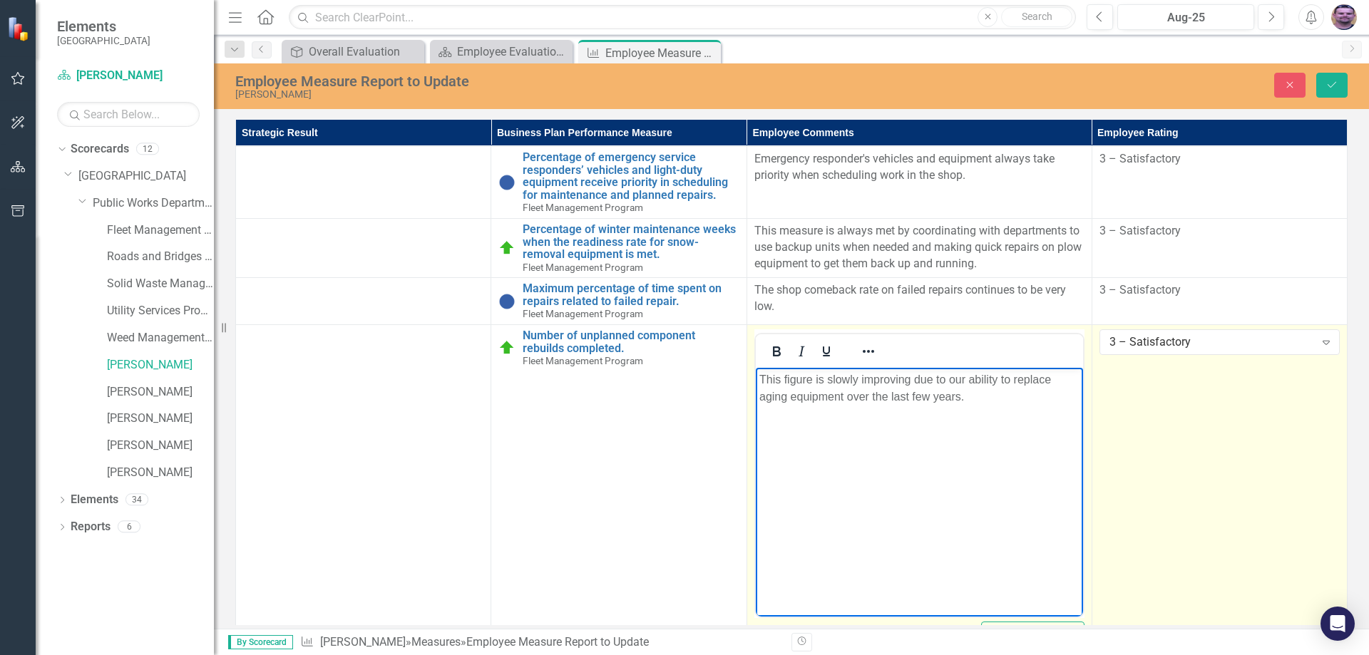
scroll to position [213, 0]
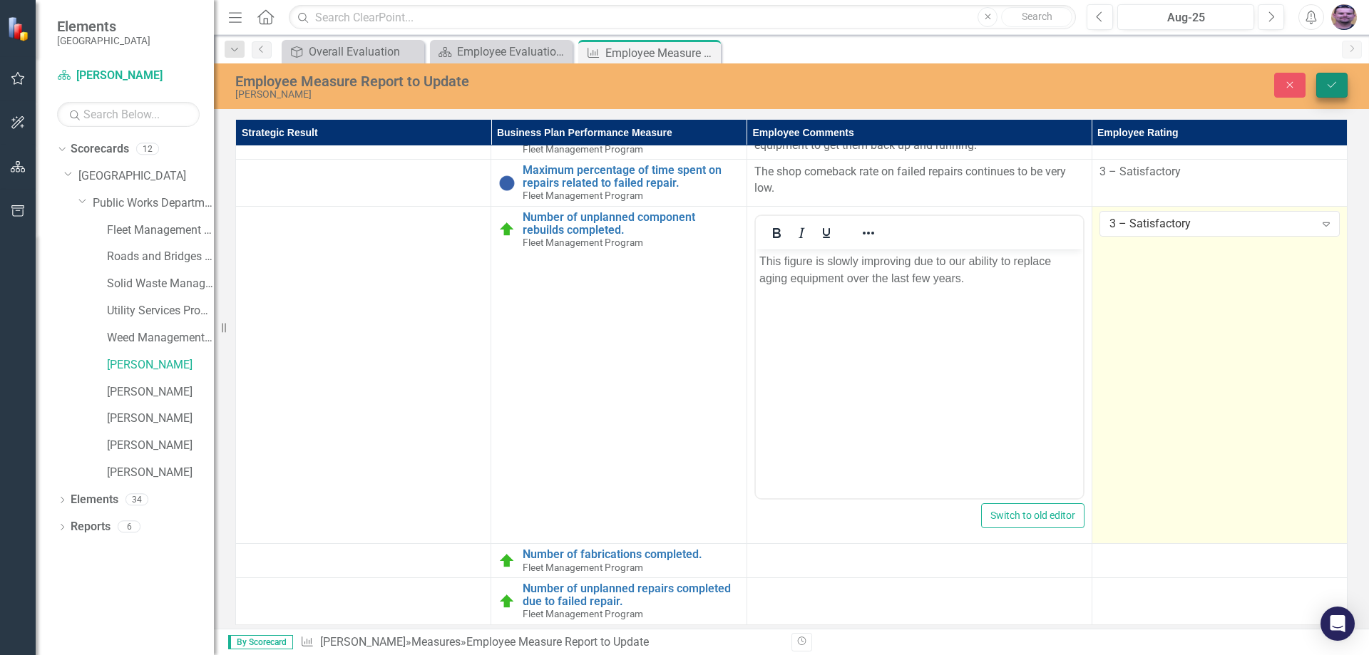
click at [1330, 86] on icon "Save" at bounding box center [1331, 85] width 13 height 10
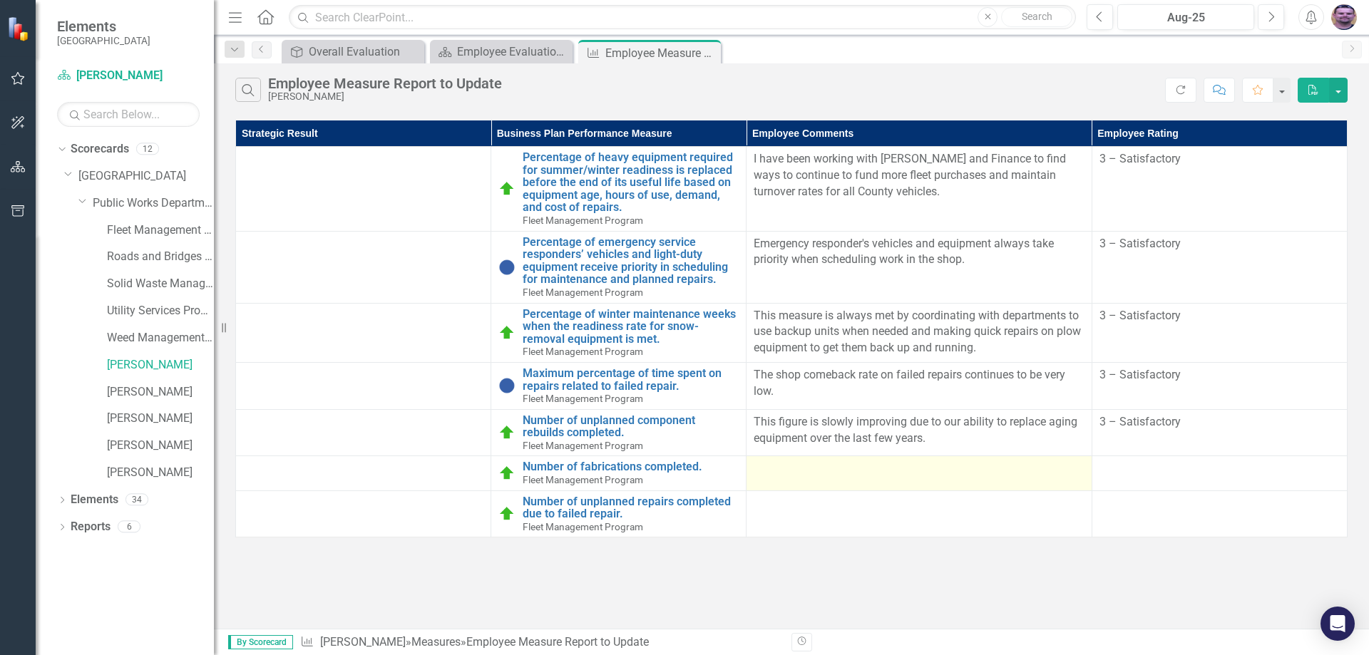
click at [1032, 470] on div at bounding box center [919, 469] width 330 height 17
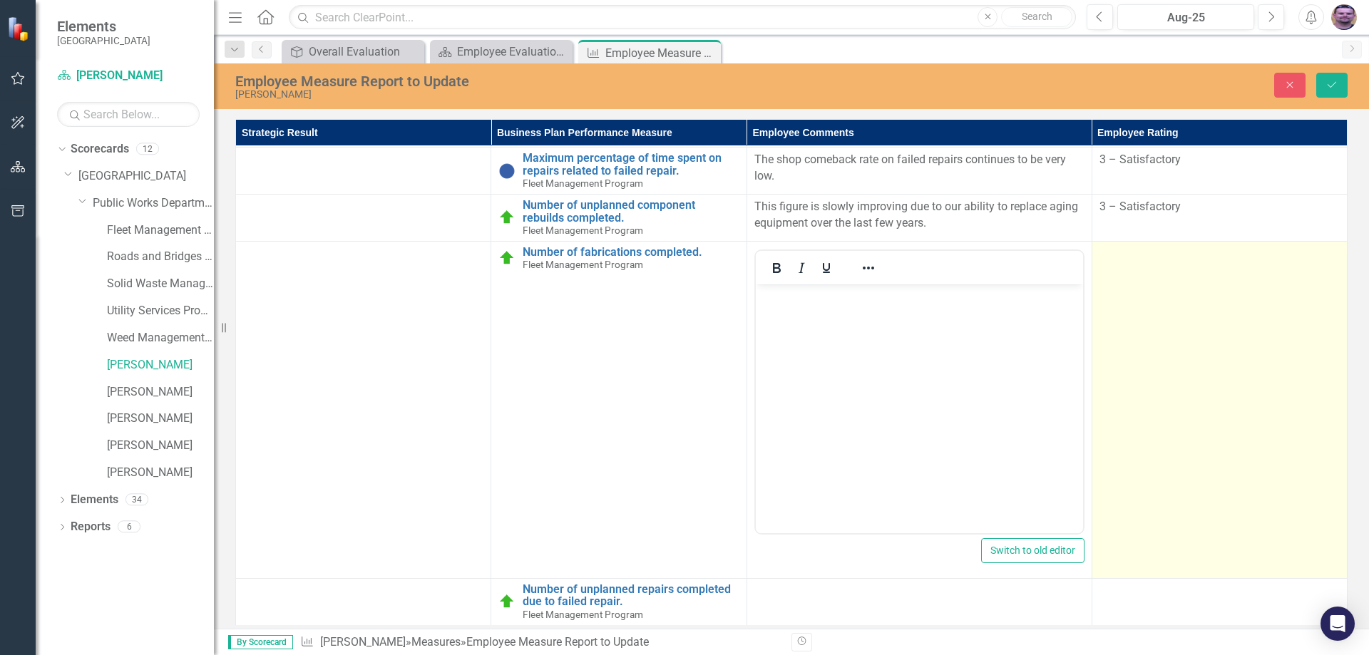
scroll to position [225, 0]
click at [1161, 303] on td at bounding box center [1219, 409] width 255 height 337
click at [1252, 251] on div "Not Defined" at bounding box center [1211, 259] width 205 height 16
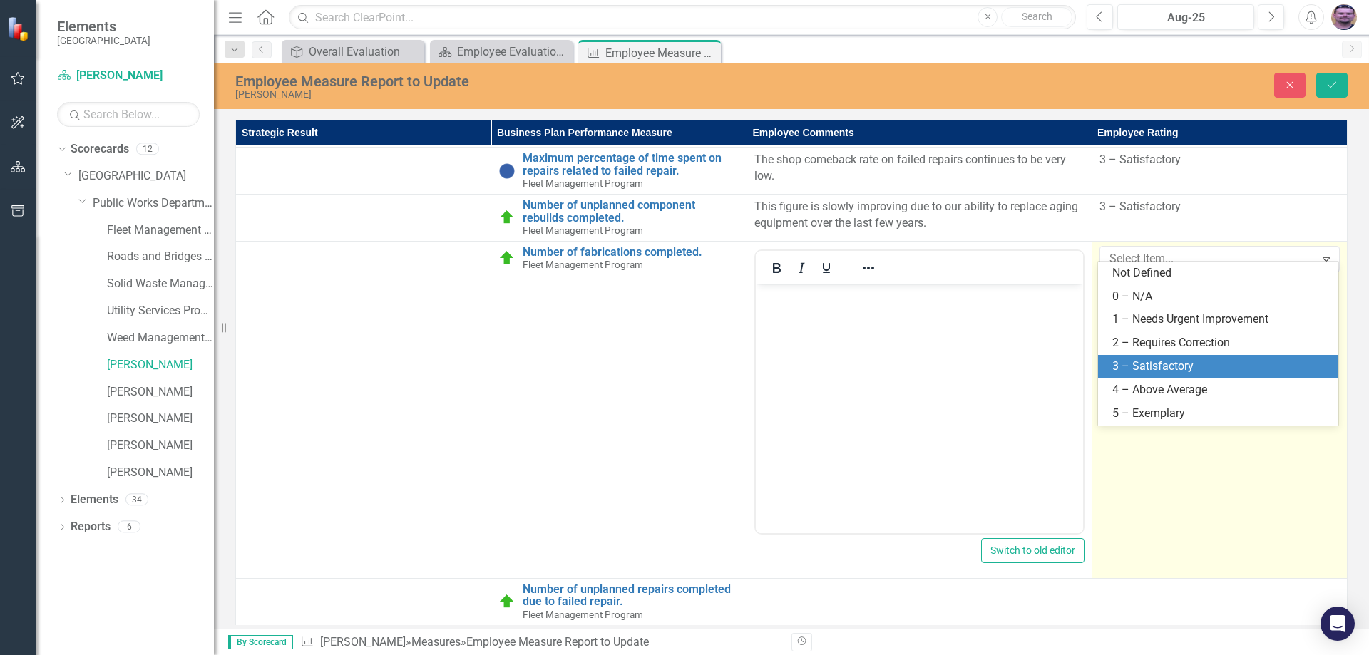
click at [1179, 370] on div "3 – Satisfactory" at bounding box center [1220, 367] width 217 height 16
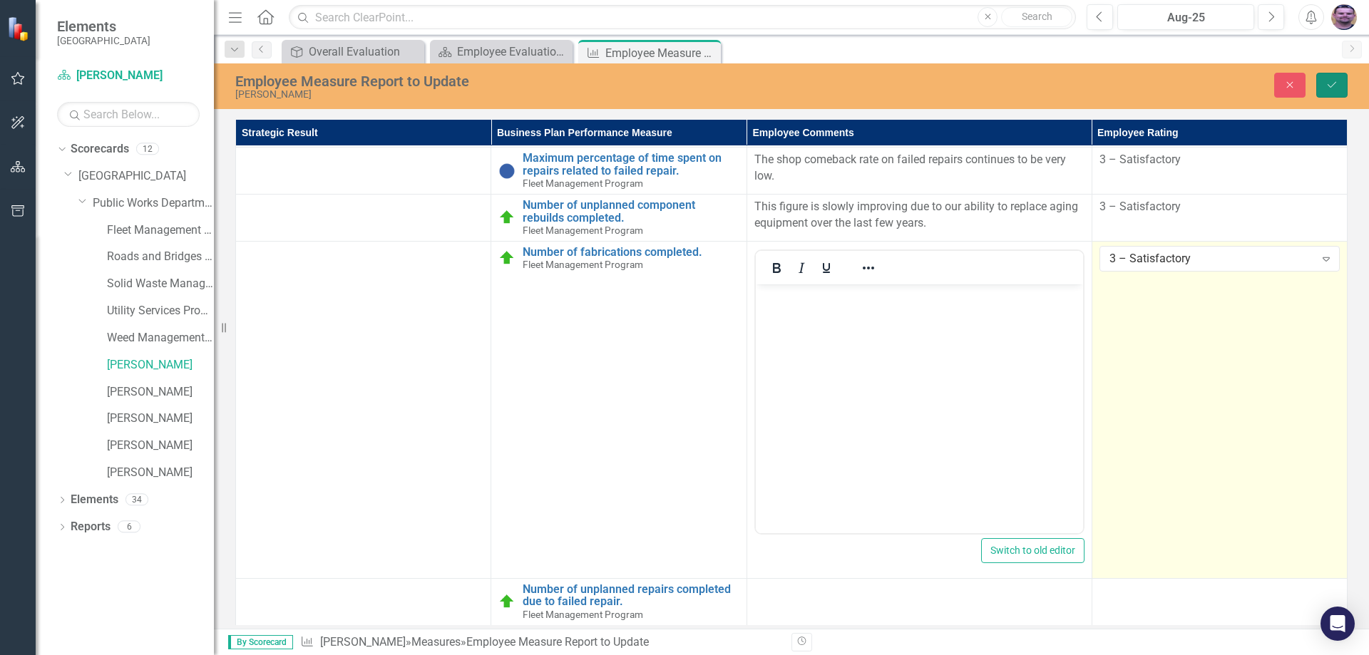
click at [1333, 88] on icon "Save" at bounding box center [1331, 85] width 13 height 10
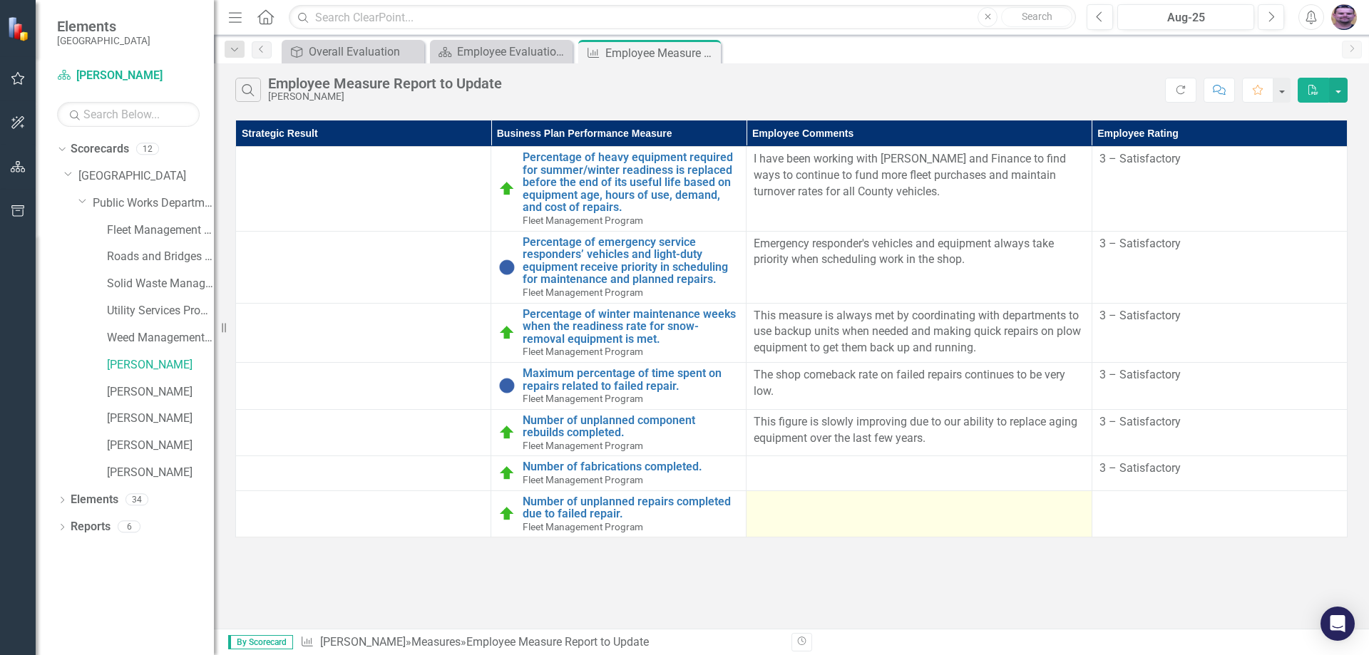
click at [778, 506] on div at bounding box center [919, 504] width 330 height 17
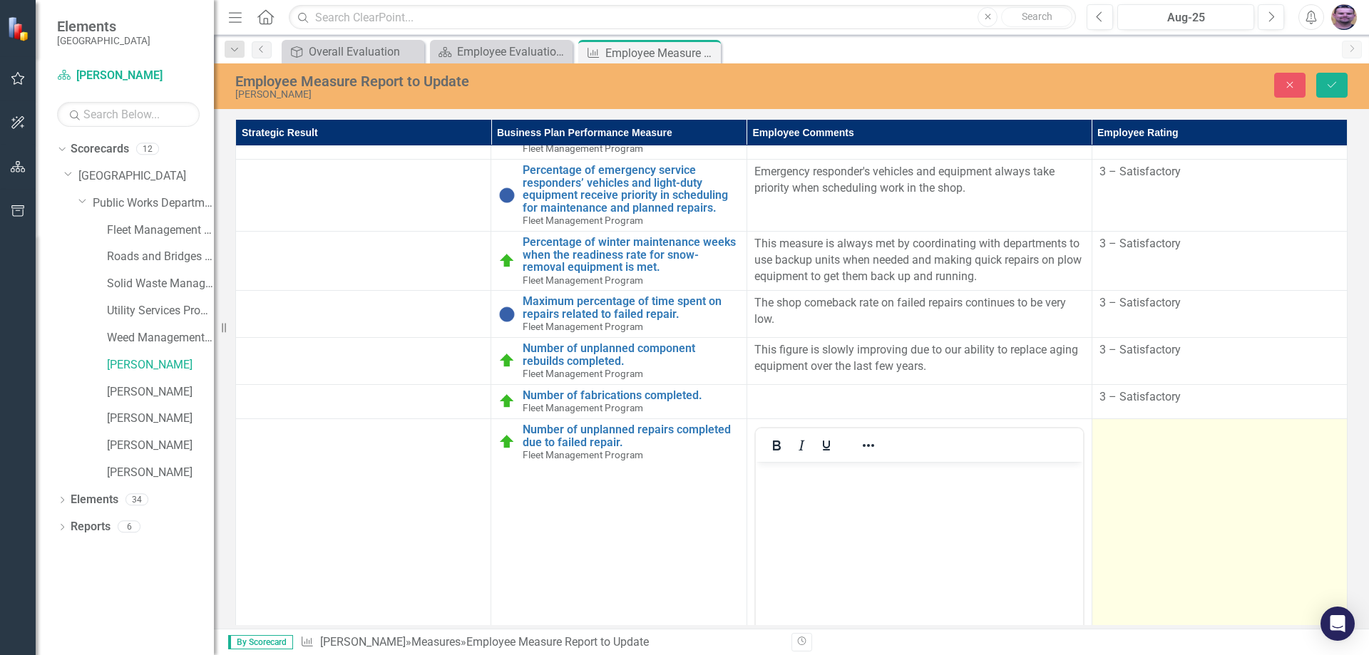
scroll to position [143, 0]
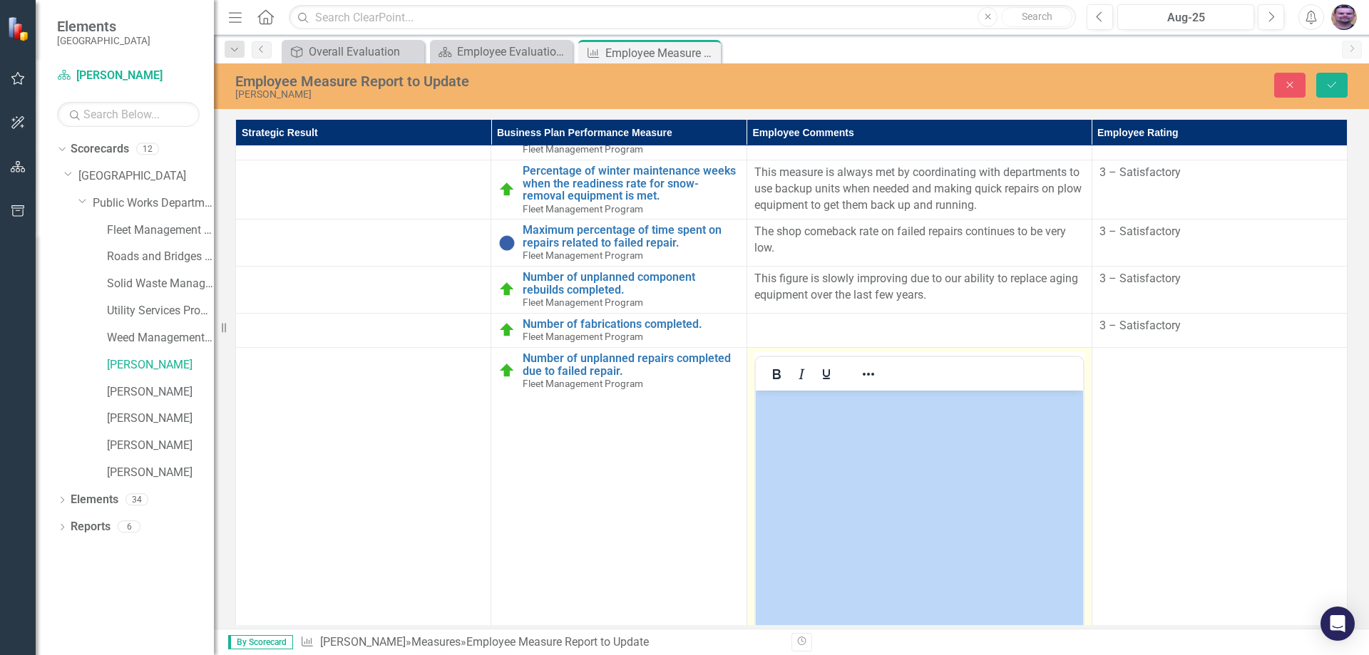
drag, startPoint x: 1509, startPoint y: 866, endPoint x: 798, endPoint y: 470, distance: 814.2
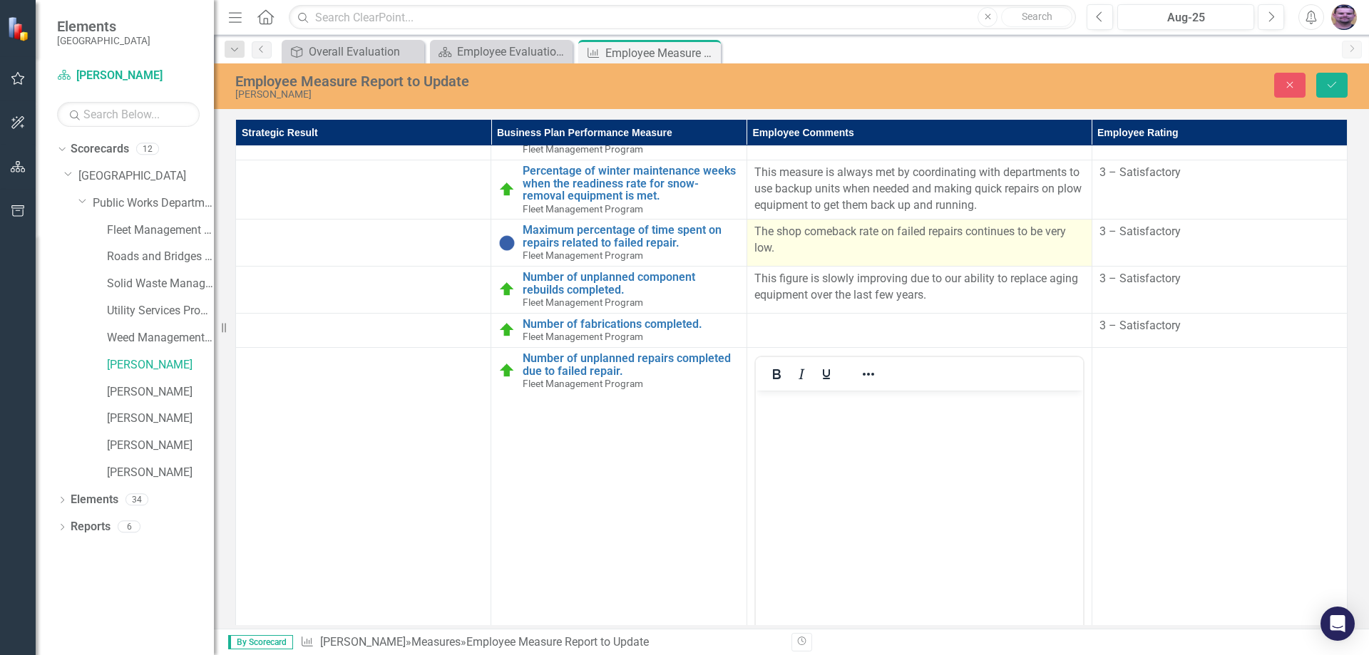
click at [871, 245] on p "The shop comeback rate on failed repairs continues to be very low." at bounding box center [919, 240] width 330 height 33
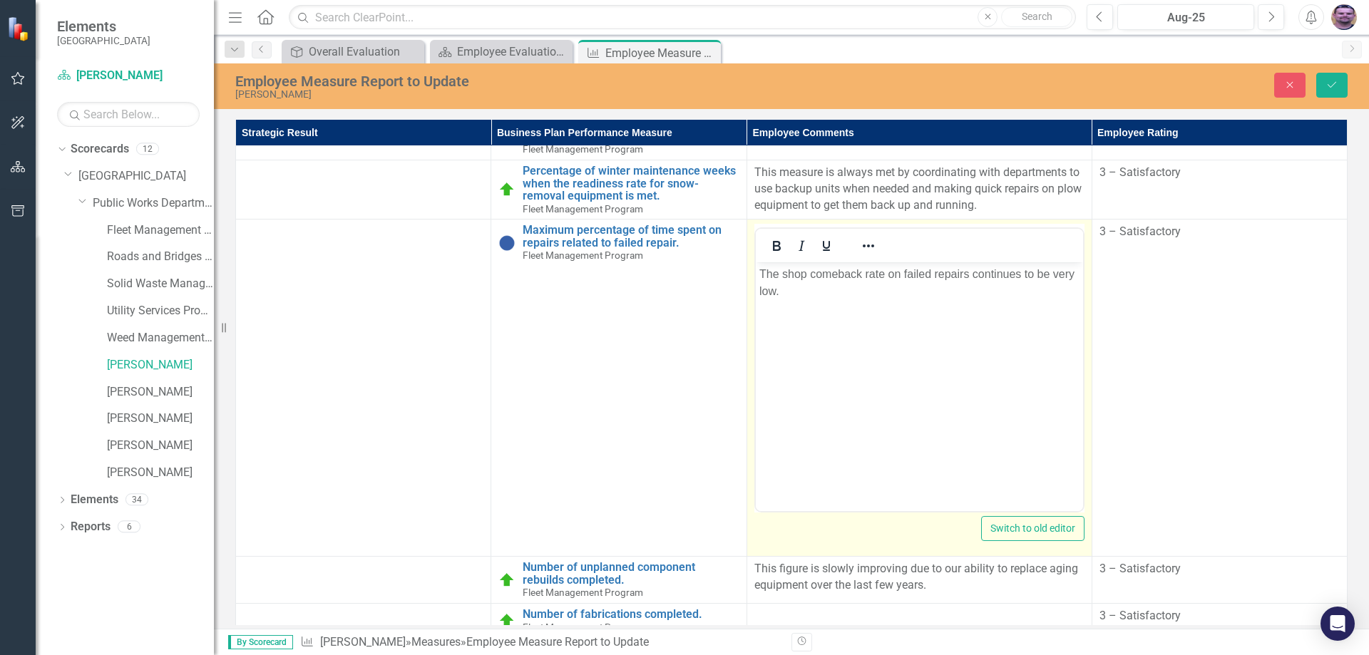
scroll to position [0, 0]
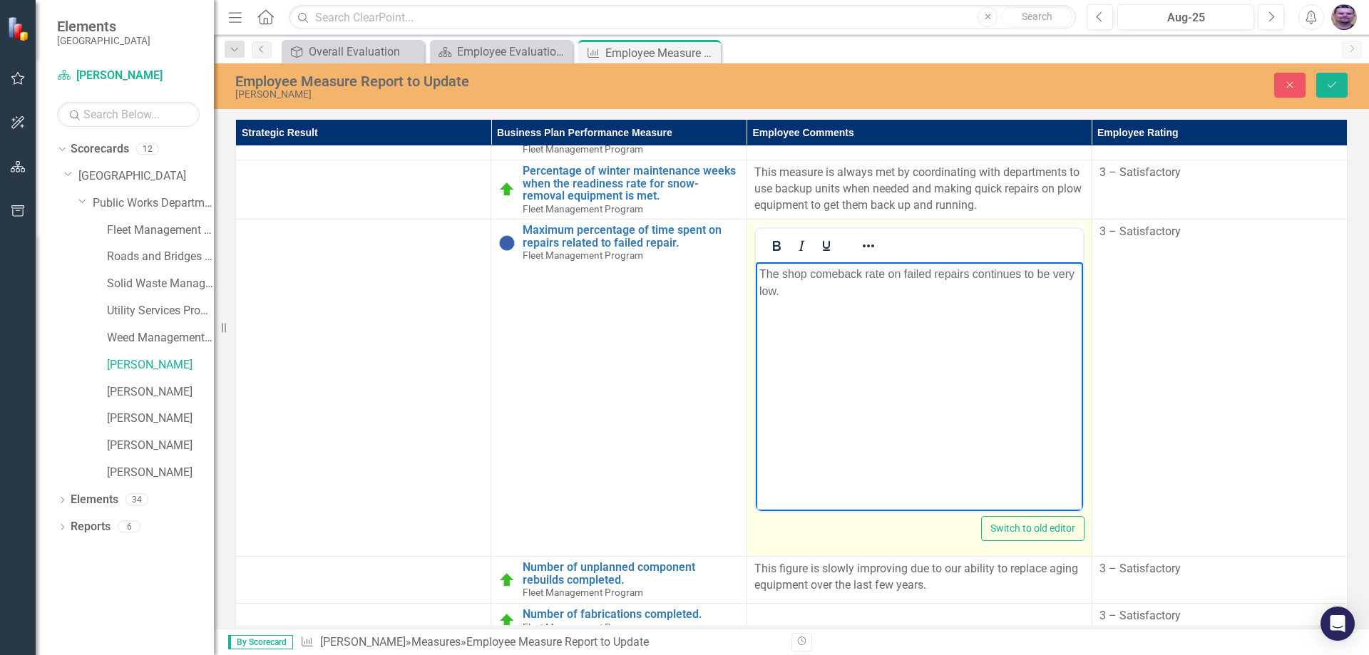
drag, startPoint x: 758, startPoint y: 271, endPoint x: 814, endPoint y: 293, distance: 60.5
click at [814, 293] on body "The shop comeback rate on failed repairs continues to be very low." at bounding box center [918, 369] width 327 height 214
copy p "The shop comeback rate on failed repairs continues to be very low."
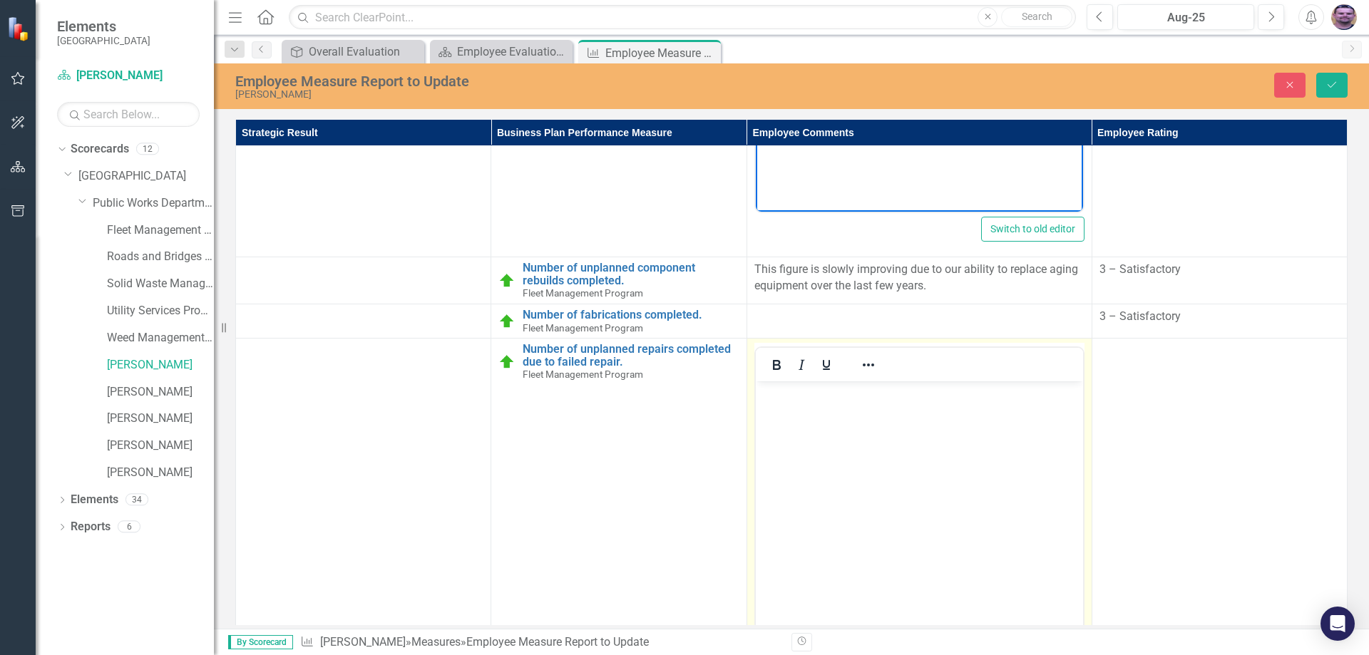
scroll to position [499, 0]
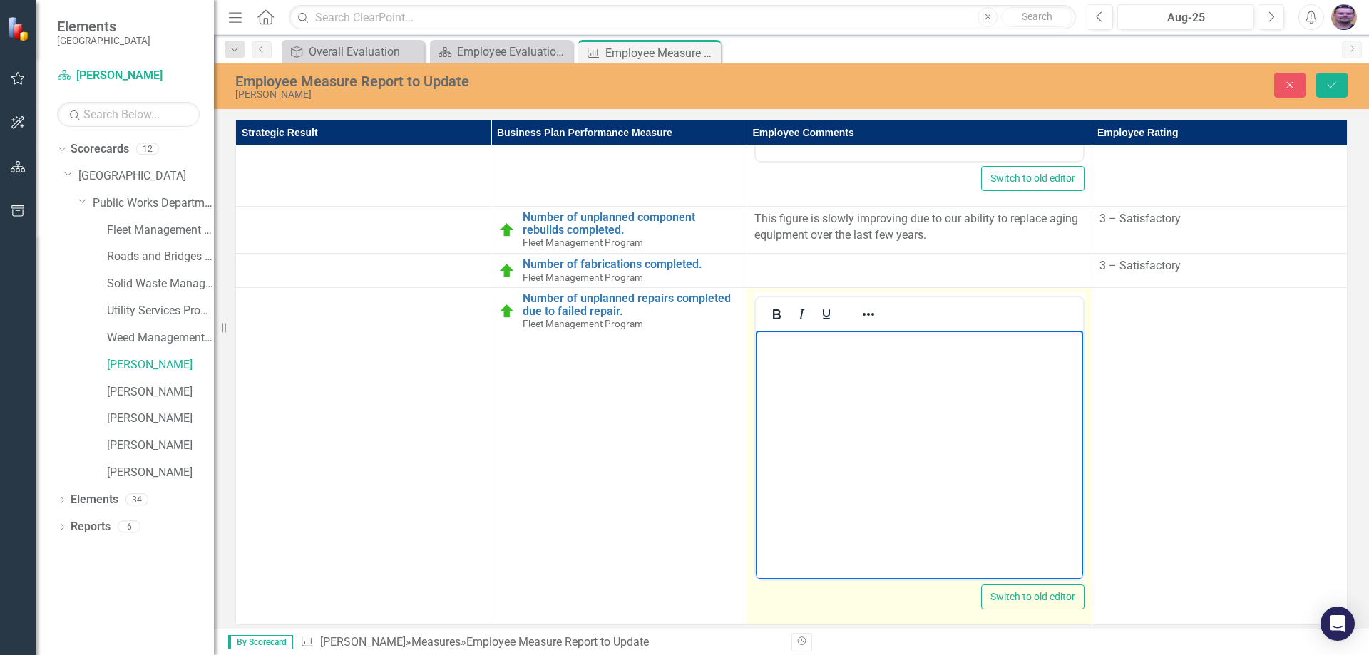
click at [837, 373] on body "Rich Text Area. Press ALT-0 for help." at bounding box center [918, 438] width 327 height 214
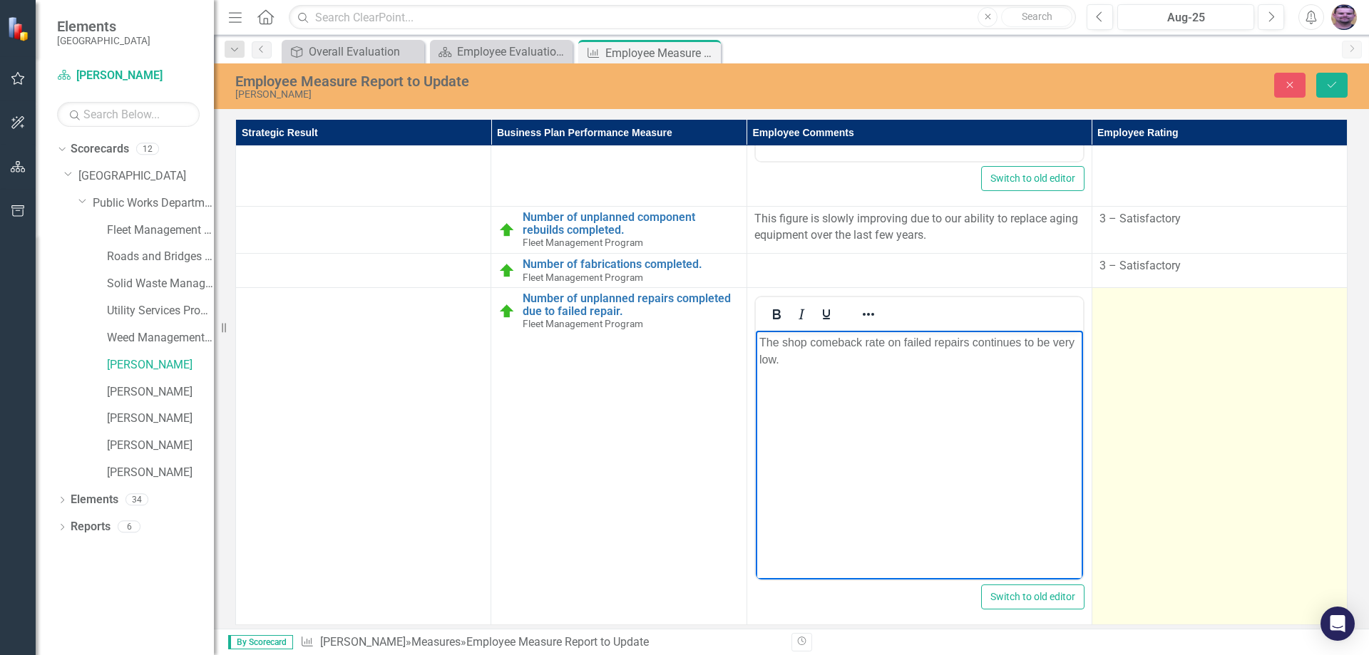
click at [1148, 341] on td at bounding box center [1219, 456] width 255 height 337
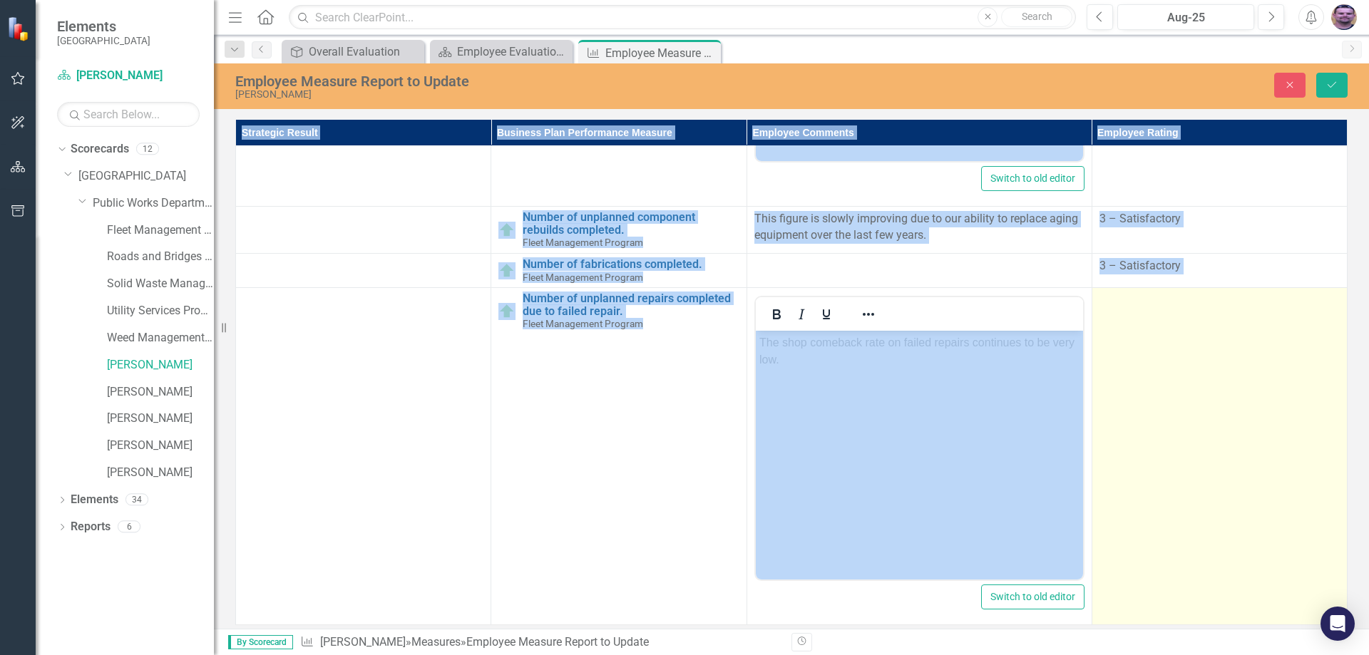
click at [1148, 341] on td at bounding box center [1219, 456] width 255 height 337
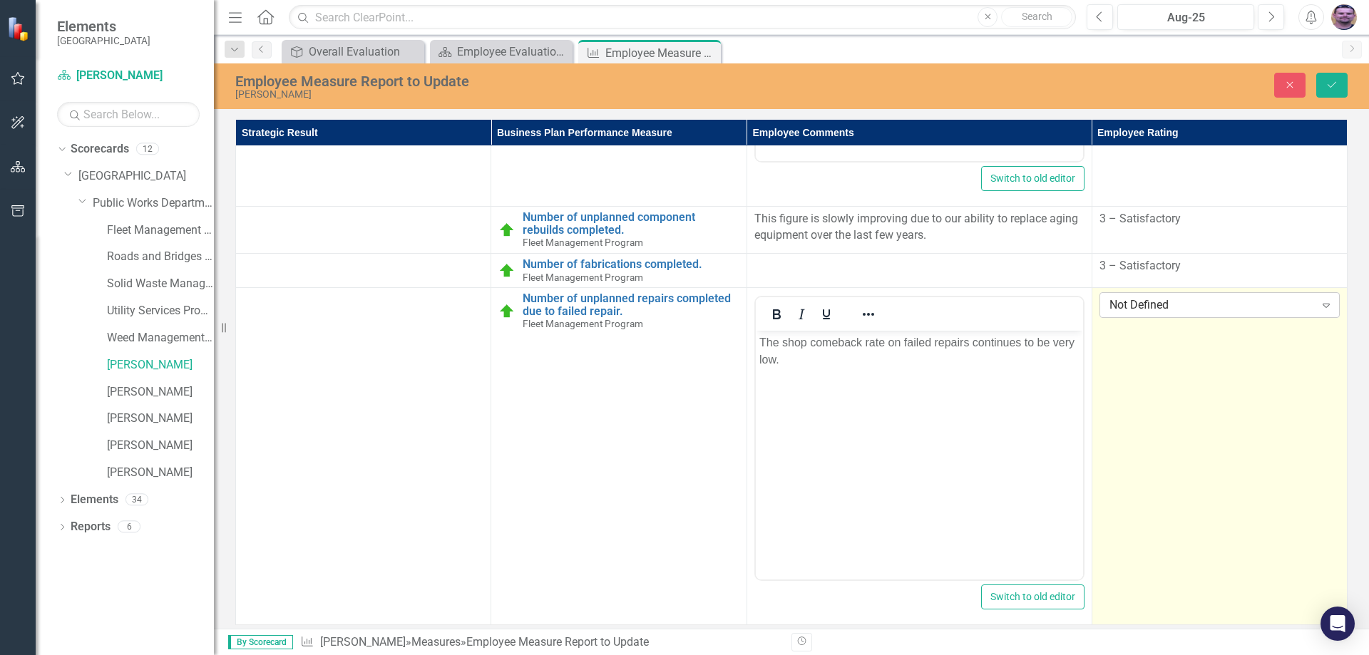
click at [1176, 297] on div "Not Defined" at bounding box center [1211, 305] width 205 height 16
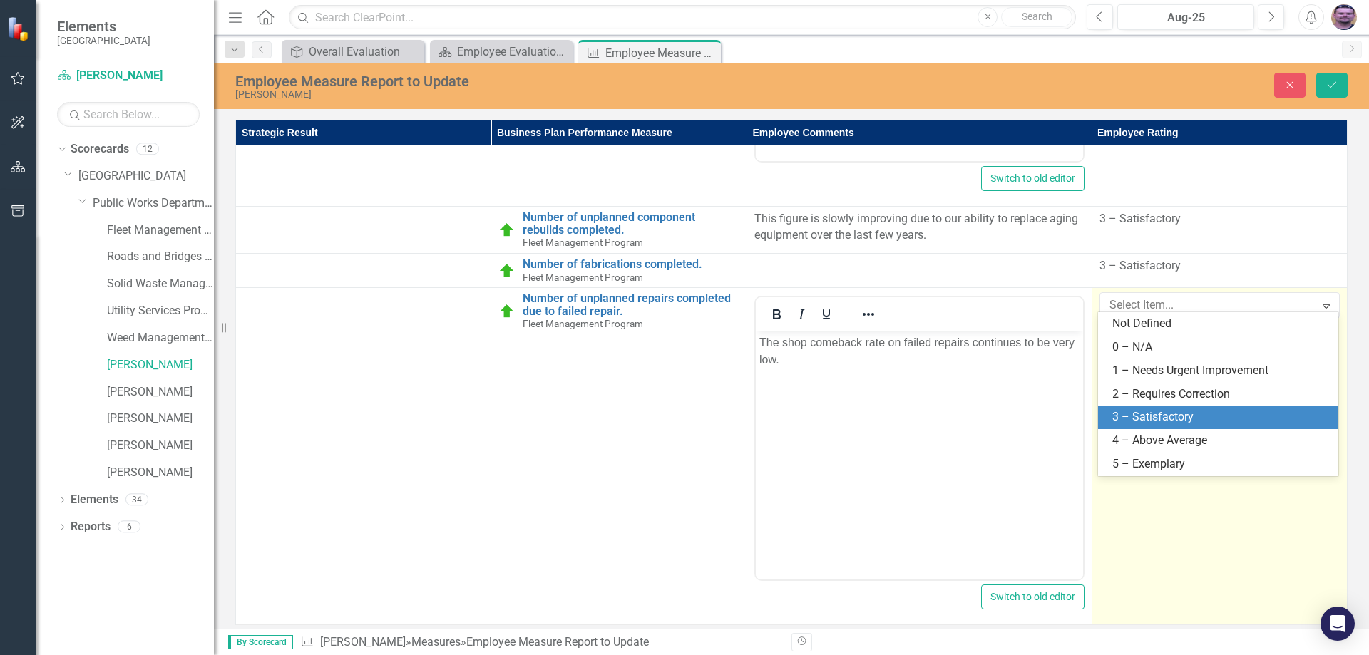
click at [1164, 416] on div "3 – Satisfactory" at bounding box center [1220, 417] width 217 height 16
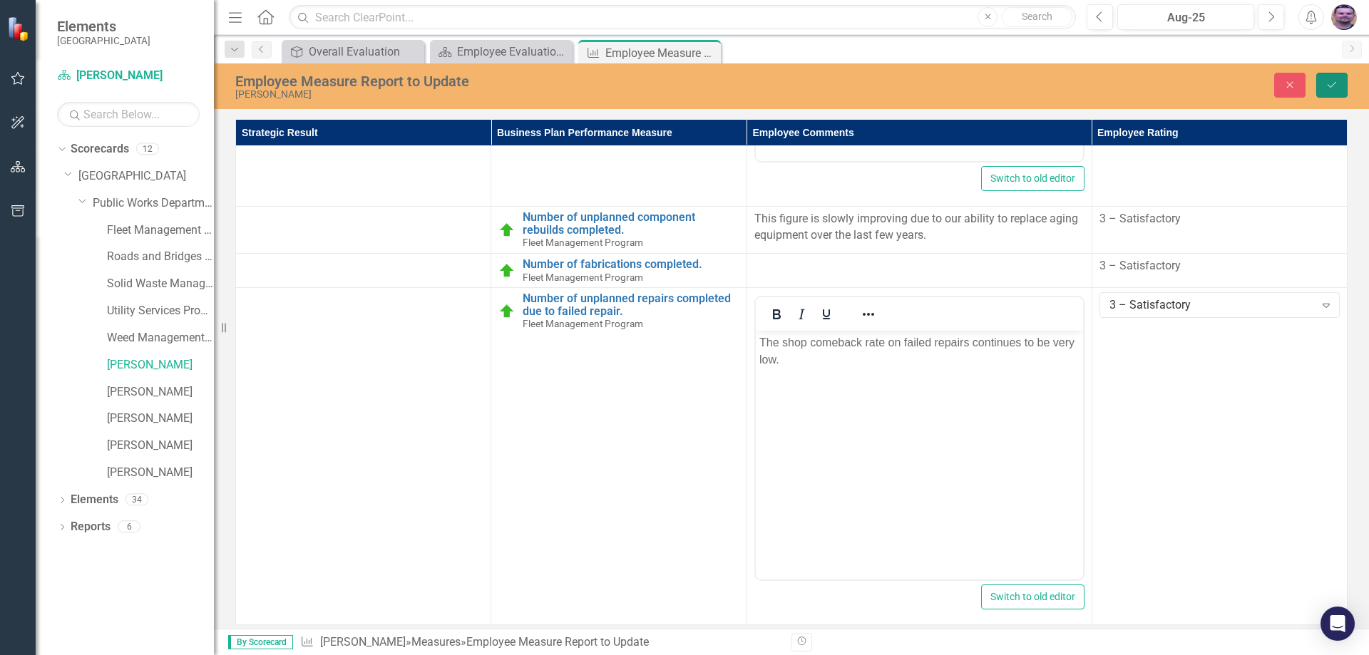
click at [1337, 83] on icon "Save" at bounding box center [1331, 85] width 13 height 10
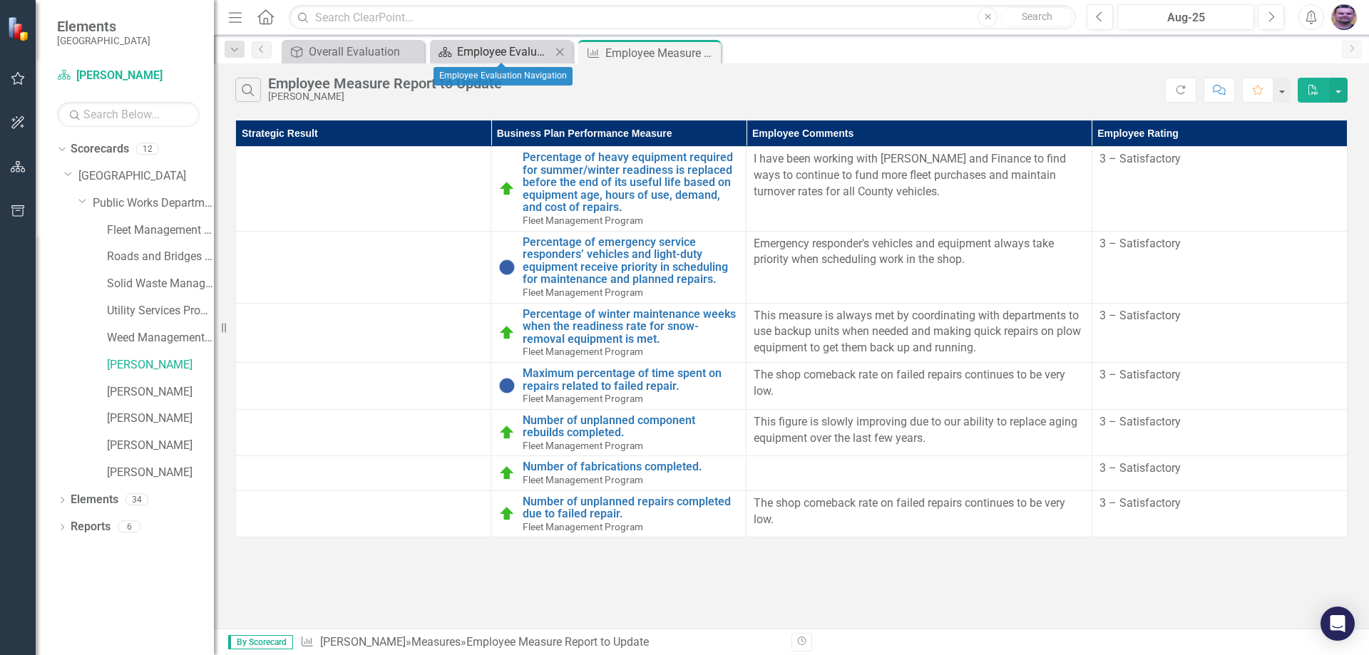
click at [488, 51] on div "Employee Evaluation Navigation" at bounding box center [504, 52] width 94 height 18
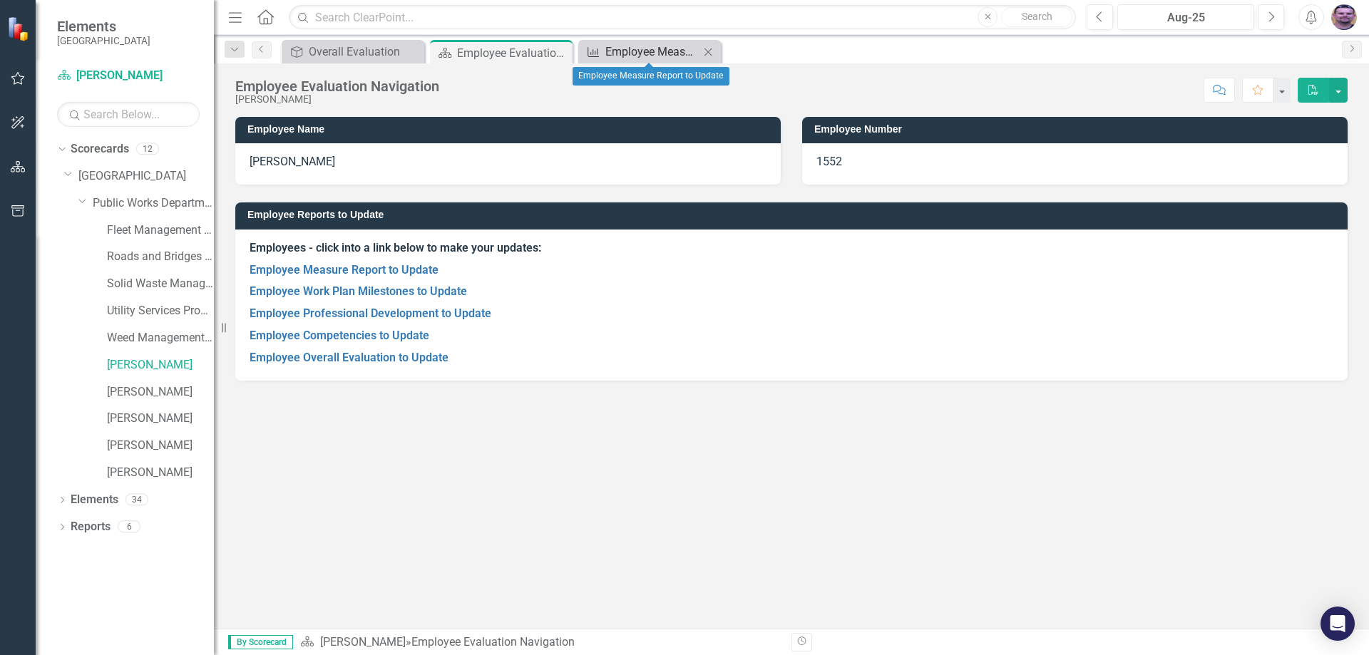
click at [638, 51] on div "Employee Measure Report to Update" at bounding box center [652, 52] width 94 height 18
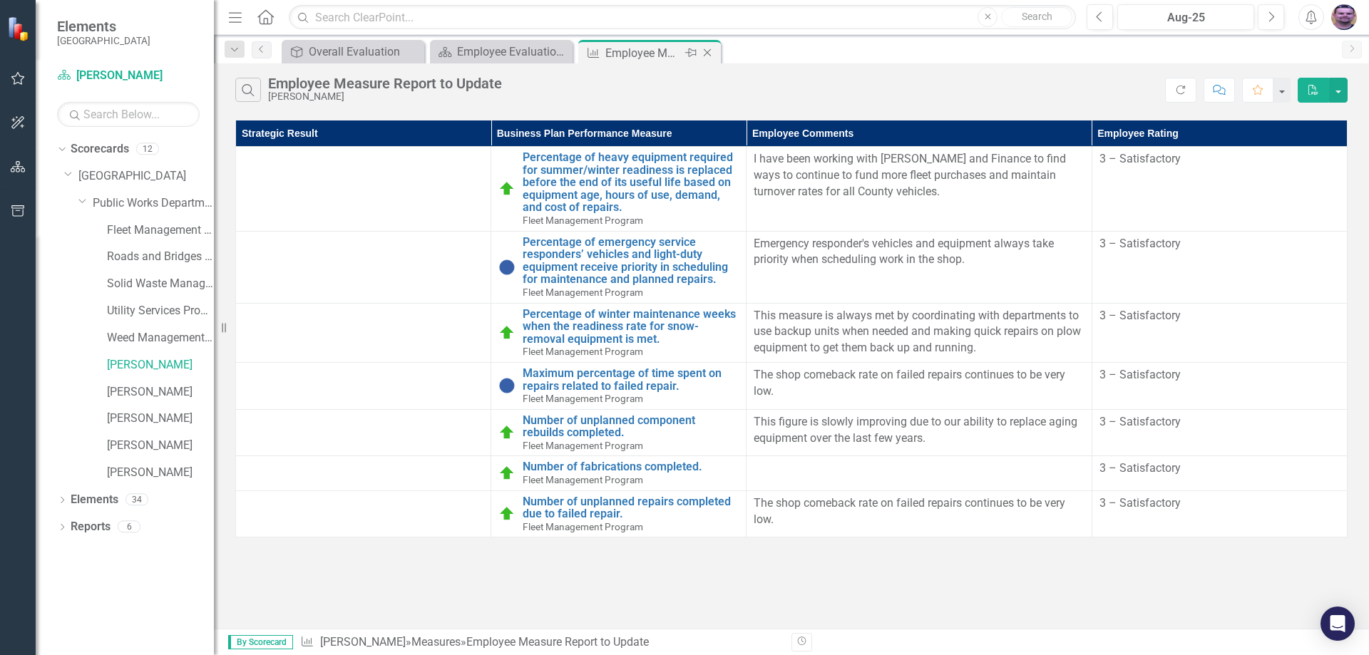
click at [709, 53] on icon "Close" at bounding box center [707, 52] width 14 height 11
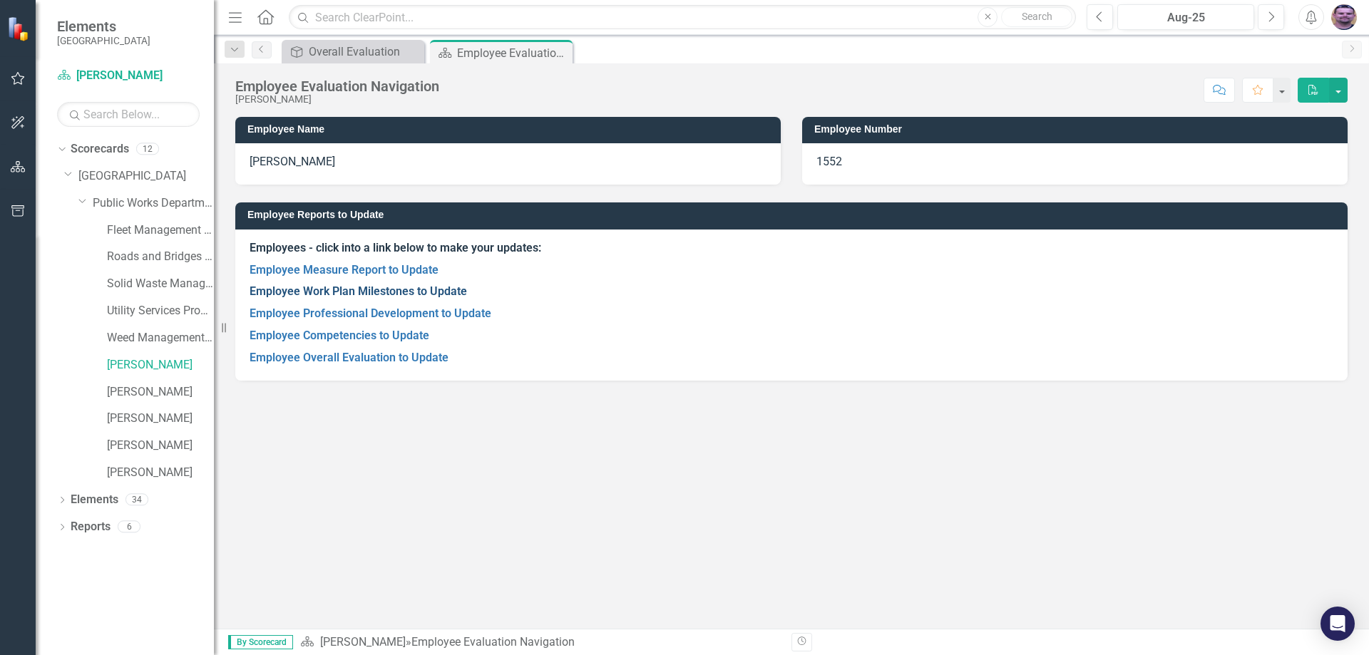
click at [413, 287] on link "Employee Work Plan Milestones to Update" at bounding box center [358, 291] width 217 height 14
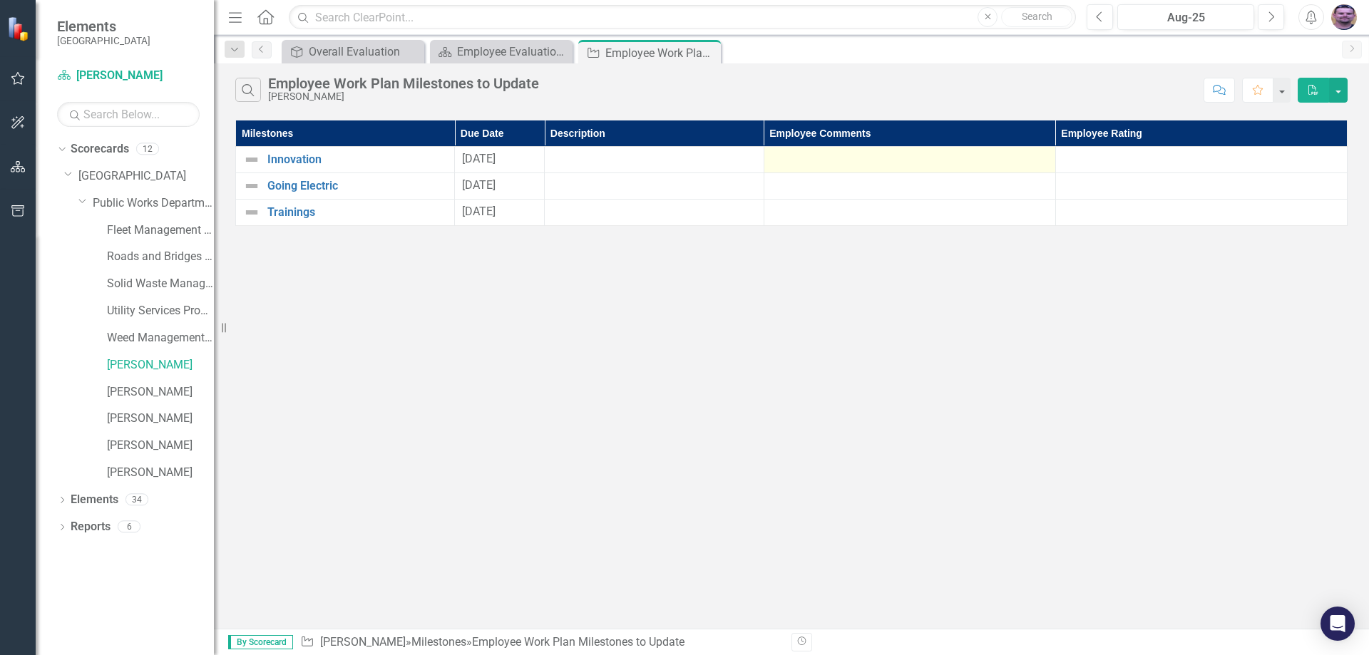
click at [865, 161] on div at bounding box center [909, 159] width 277 height 17
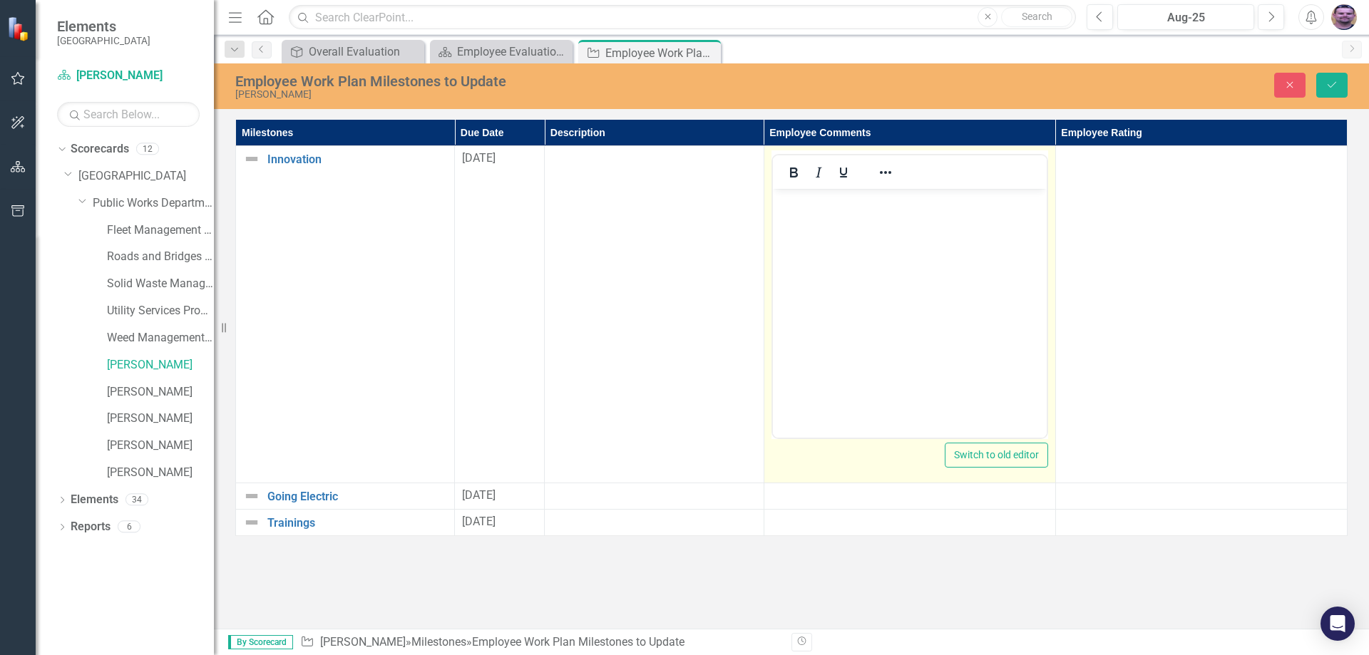
click at [810, 210] on body "Rich Text Area. Press ALT-0 for help." at bounding box center [909, 296] width 274 height 214
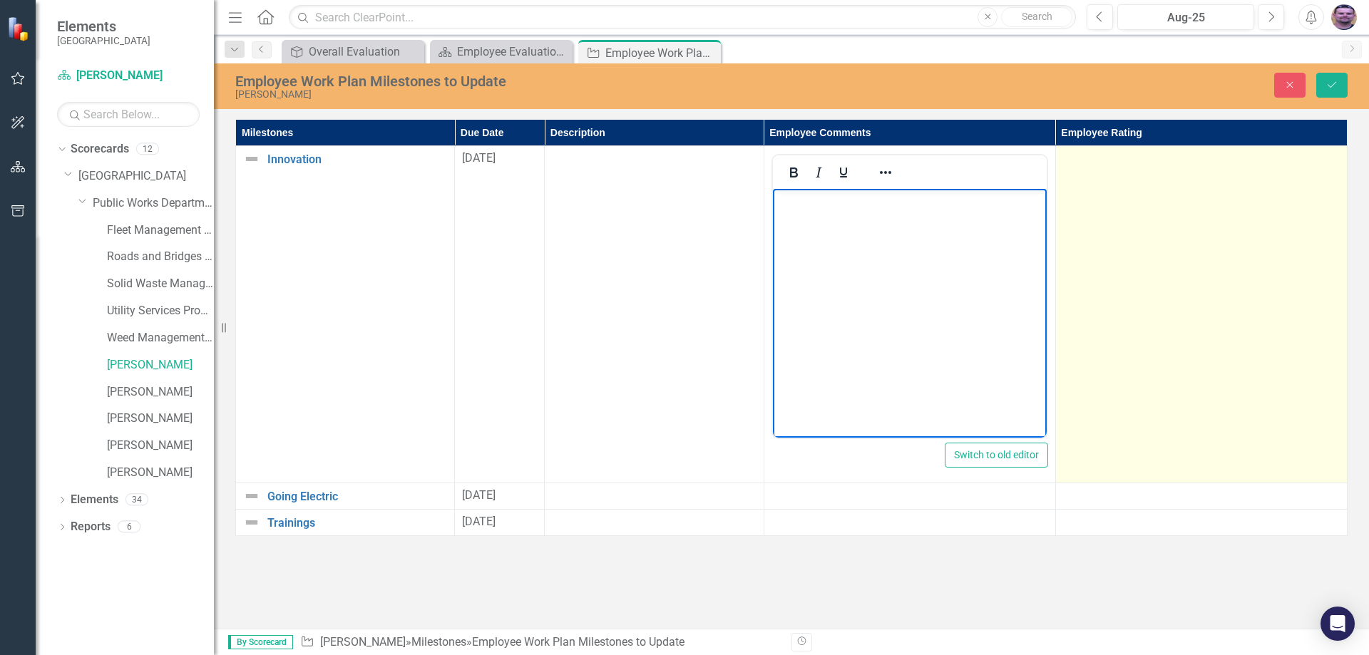
click at [1217, 186] on td at bounding box center [1201, 314] width 292 height 337
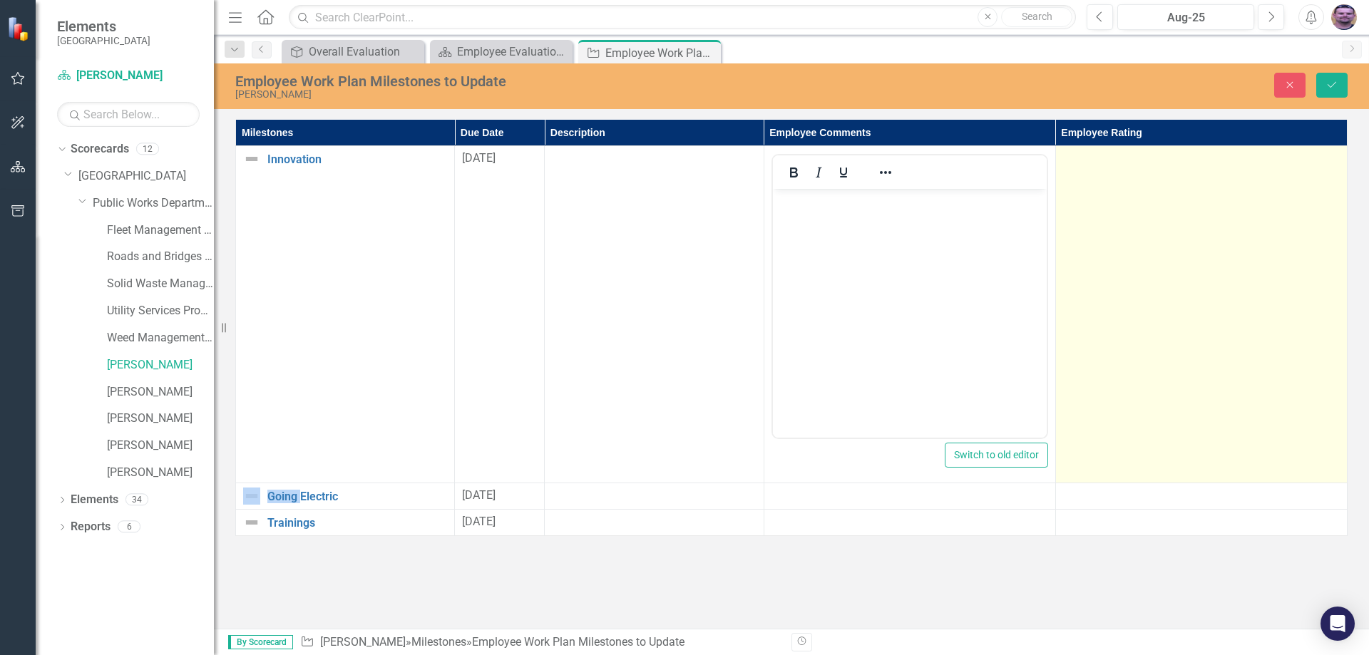
click at [1215, 186] on td at bounding box center [1201, 314] width 292 height 337
click at [1303, 164] on div "Not Defined" at bounding box center [1194, 163] width 242 height 16
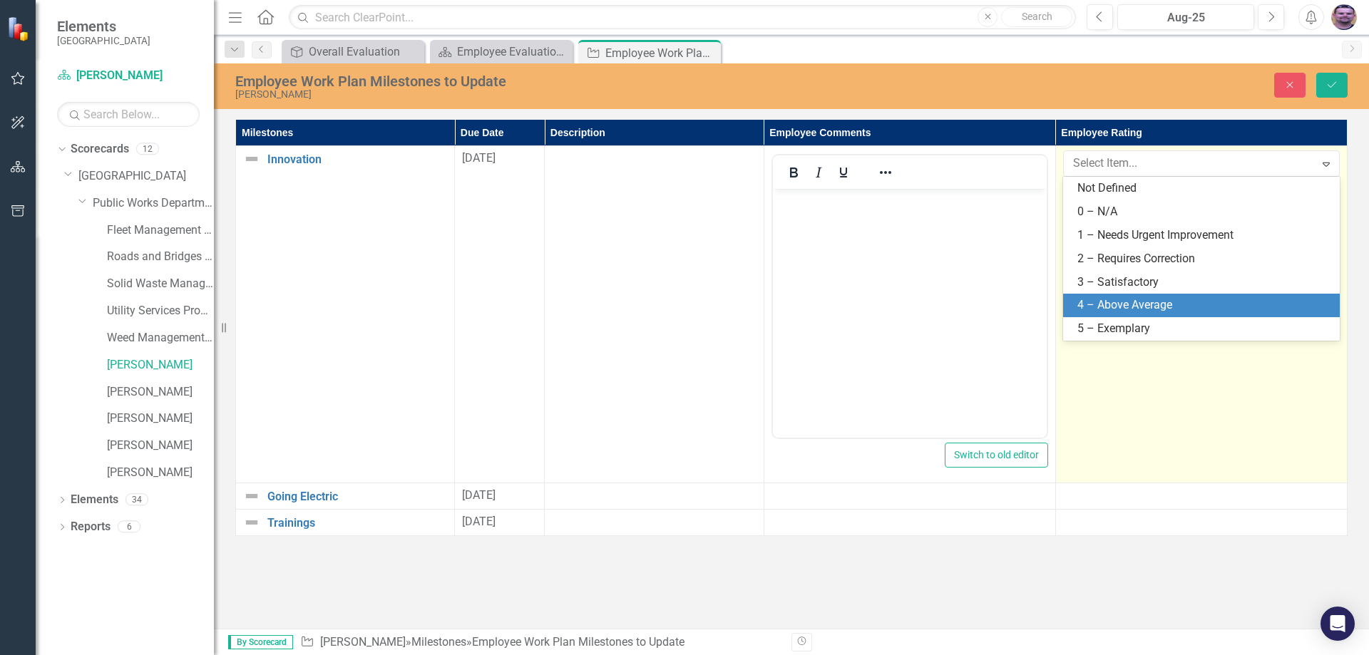
click at [1126, 301] on div "4 – Above Average" at bounding box center [1204, 305] width 254 height 16
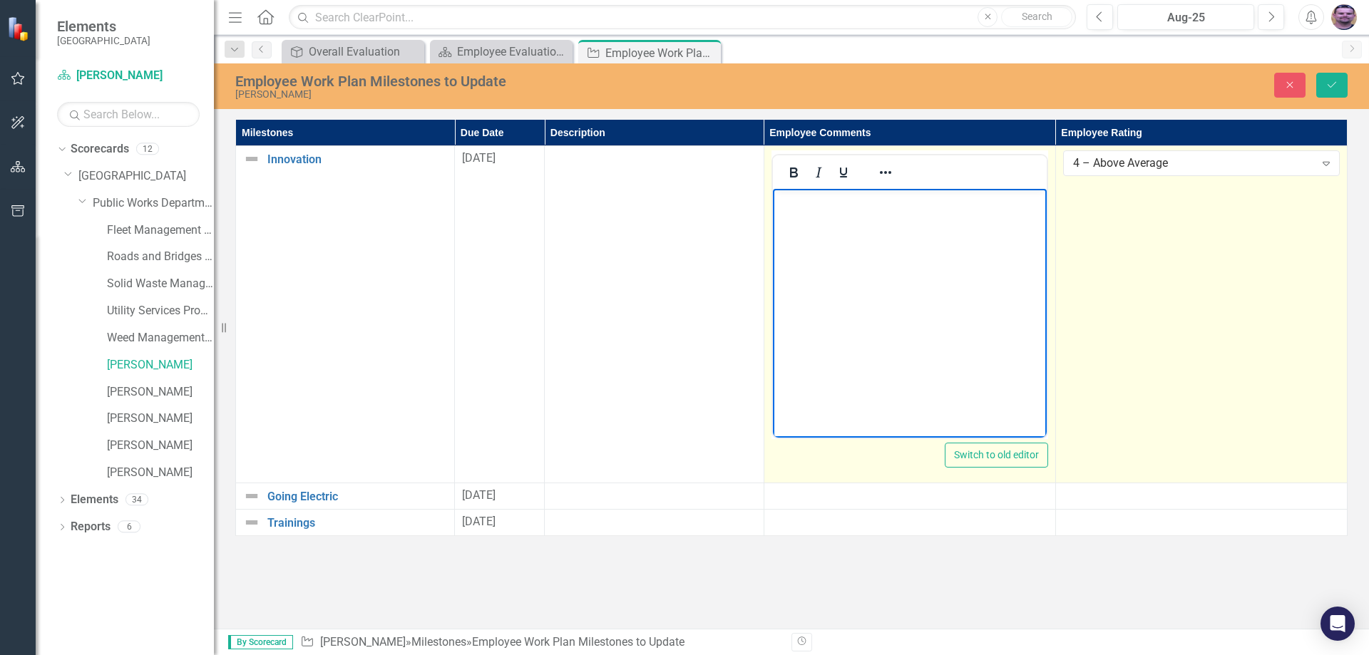
click at [891, 205] on p "Rich Text Area. Press ALT-0 for help." at bounding box center [909, 201] width 267 height 17
click at [776, 200] on p "This year I implemented a new digital work order system for requested shop work" at bounding box center [909, 210] width 267 height 34
click at [904, 230] on p "In the Public Works Department, this year I implemented a new digital work orde…" at bounding box center [909, 218] width 267 height 51
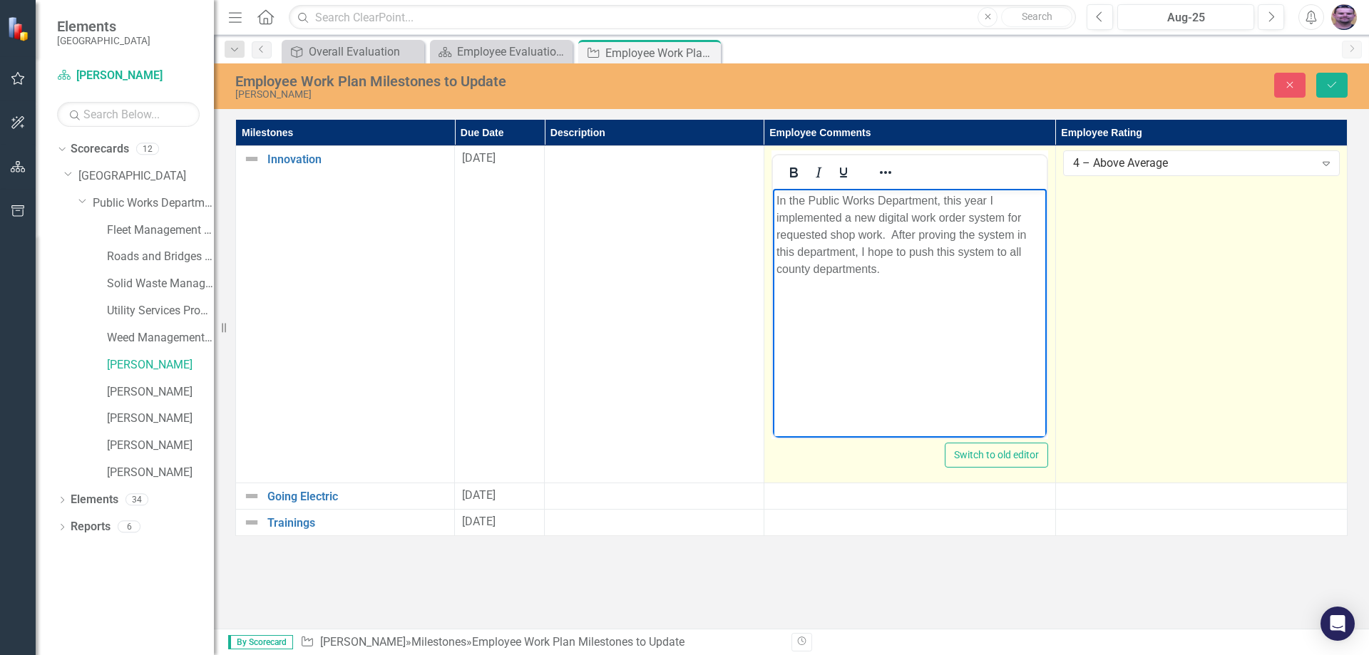
click at [795, 250] on p "In the Public Works Department, this year I implemented a new digital work orde…" at bounding box center [909, 236] width 267 height 86
click at [962, 271] on p "In the Public Works Department, this year I implemented a new digital work orde…" at bounding box center [909, 236] width 267 height 86
click at [784, 289] on body "In the Public Works Department, this year I implemented a new digital work orde…" at bounding box center [909, 296] width 274 height 214
click at [966, 273] on p "In the Public Works Department, this year I implemented a new digital work orde…" at bounding box center [909, 236] width 267 height 86
click at [823, 295] on p "With assitance" at bounding box center [909, 297] width 267 height 17
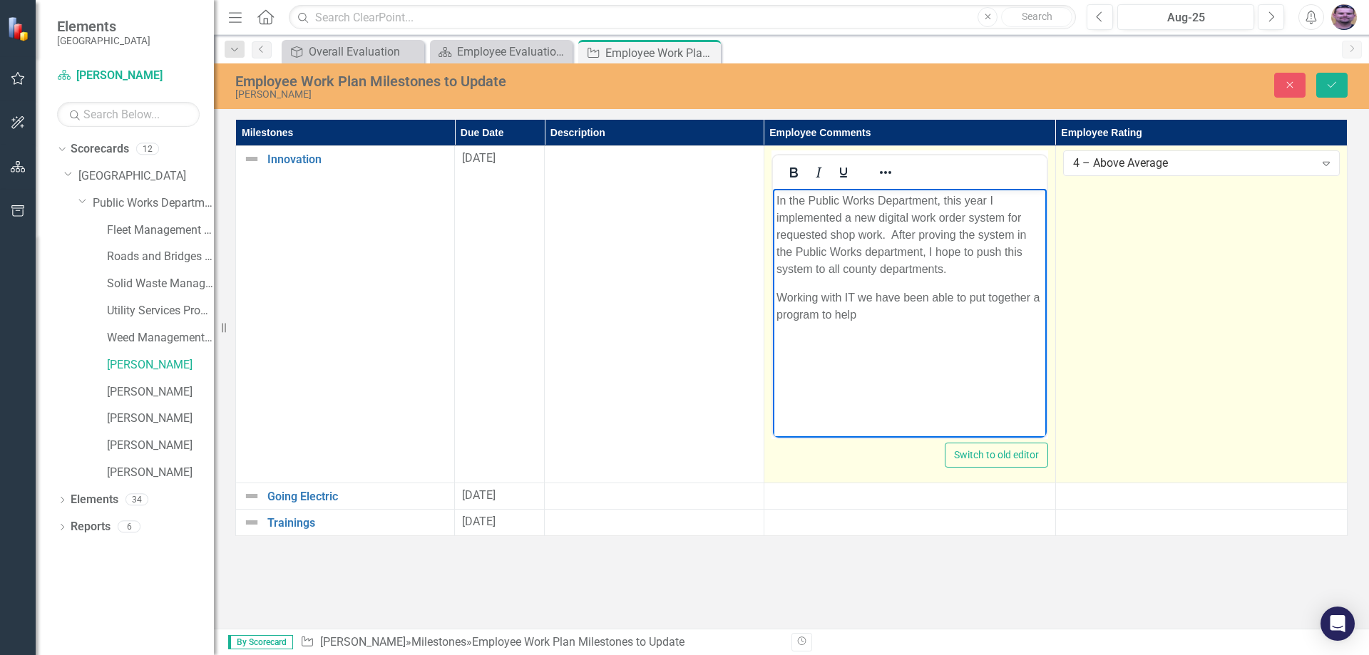
click at [776, 315] on p "Working with IT we have been able to put together a program to help" at bounding box center [909, 306] width 267 height 34
click at [931, 316] on p "Working with IT we have been able to put together a computer program to help" at bounding box center [909, 306] width 267 height 34
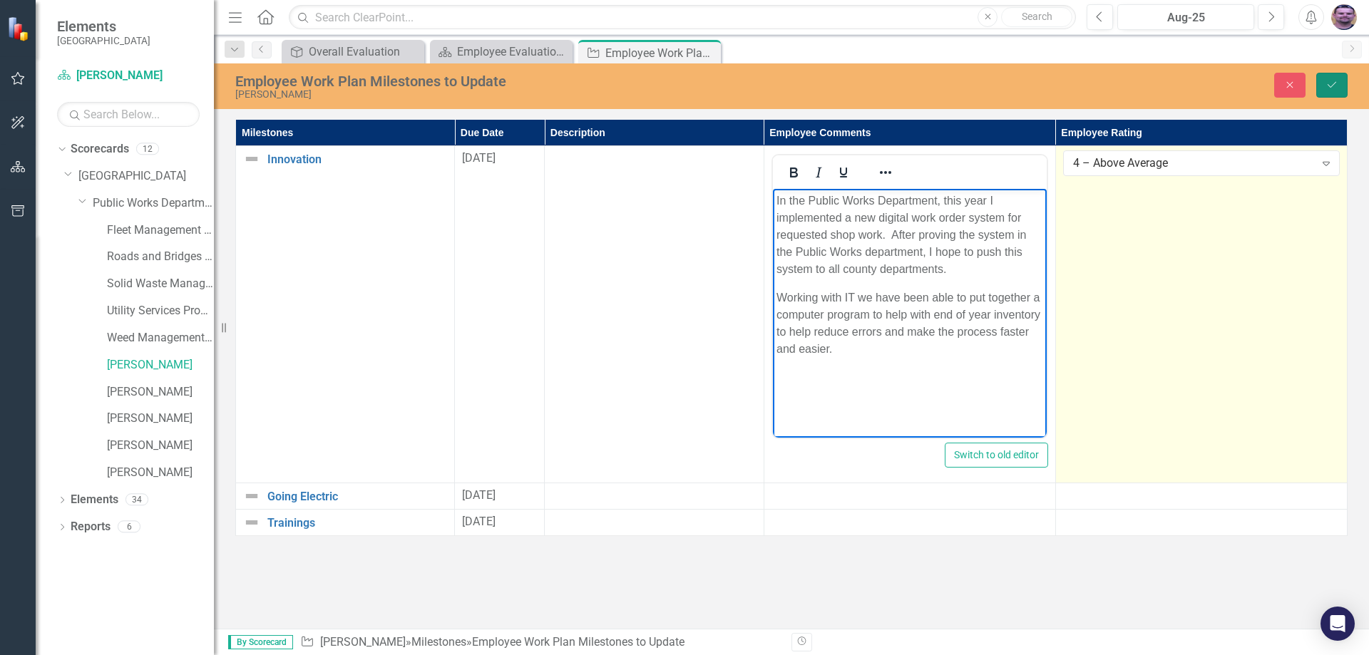
click at [1322, 88] on button "Save" at bounding box center [1331, 85] width 31 height 25
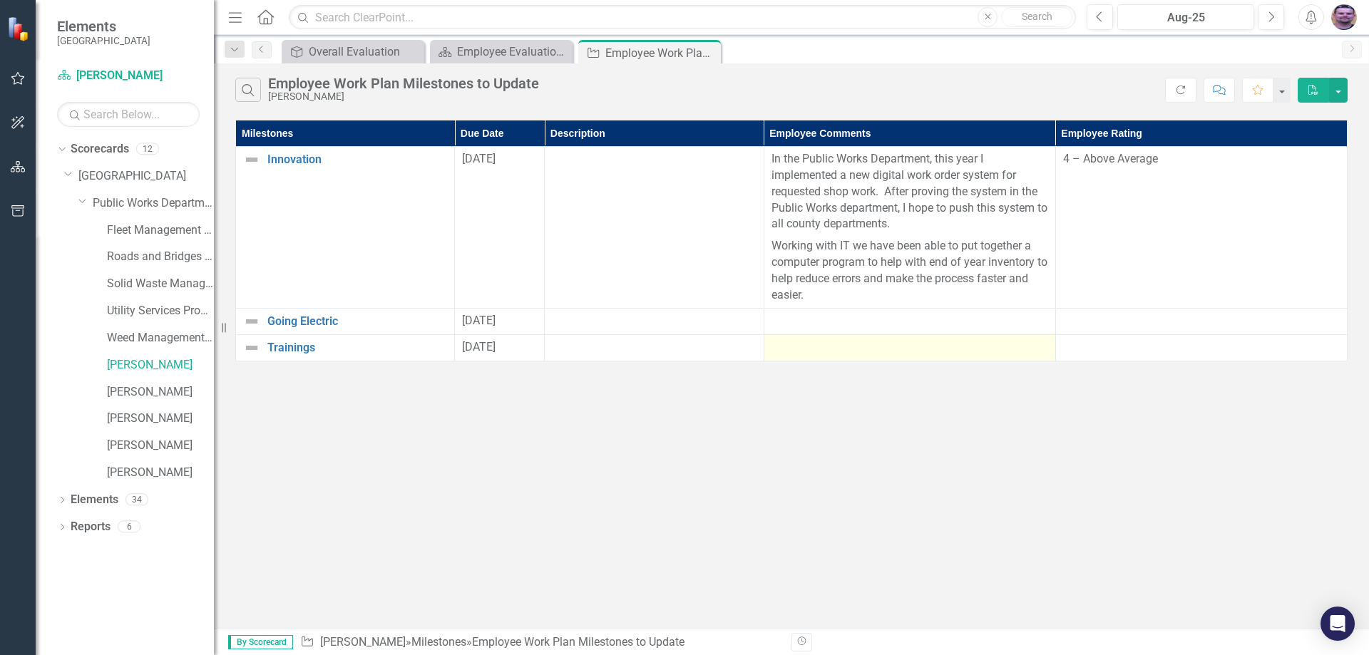
click at [809, 346] on div at bounding box center [909, 347] width 277 height 17
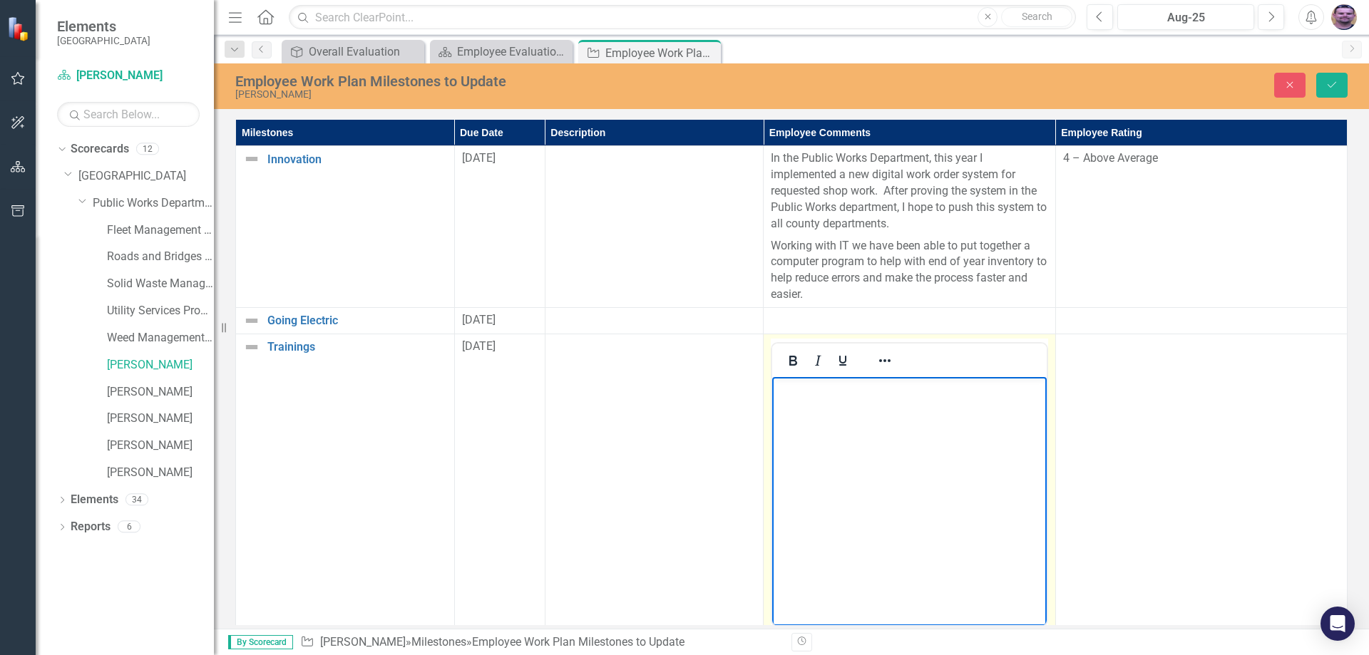
click at [866, 414] on body "Rich Text Area. Press ALT-0 for help." at bounding box center [909, 483] width 274 height 214
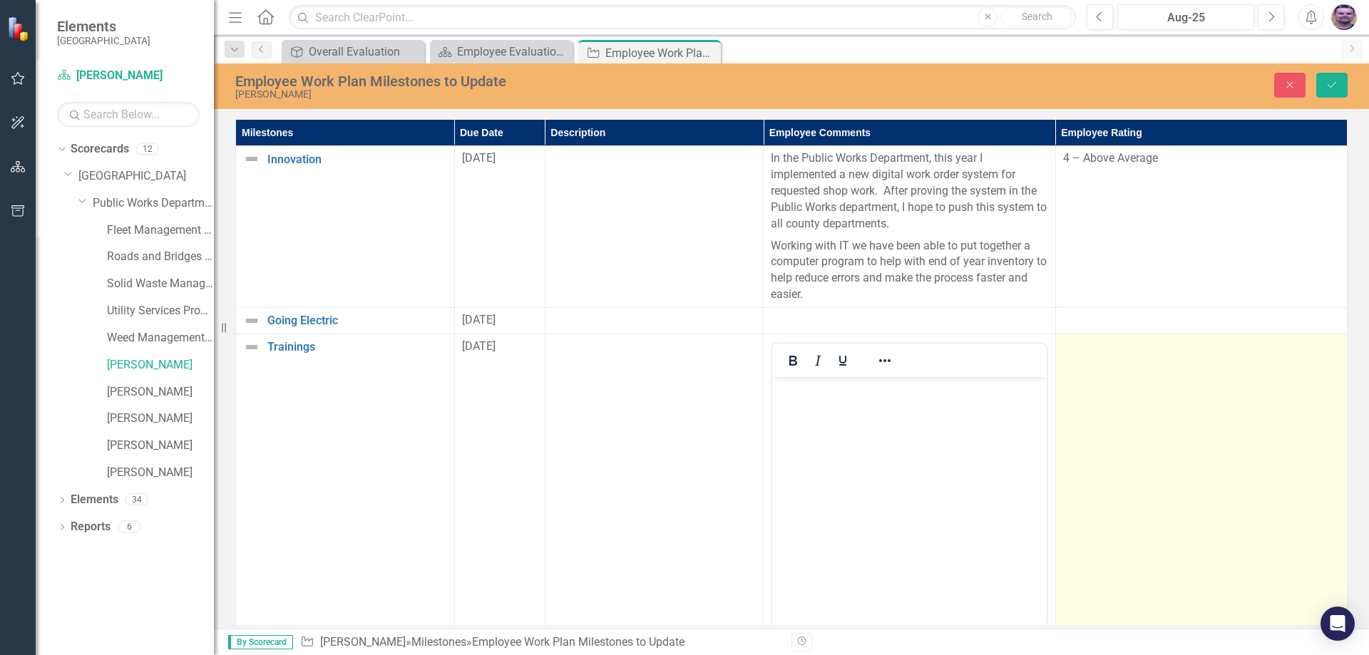
drag, startPoint x: 1226, startPoint y: 401, endPoint x: 1210, endPoint y: 401, distance: 15.7
click at [1216, 401] on td at bounding box center [1201, 502] width 292 height 337
click at [1191, 401] on td at bounding box center [1201, 502] width 292 height 337
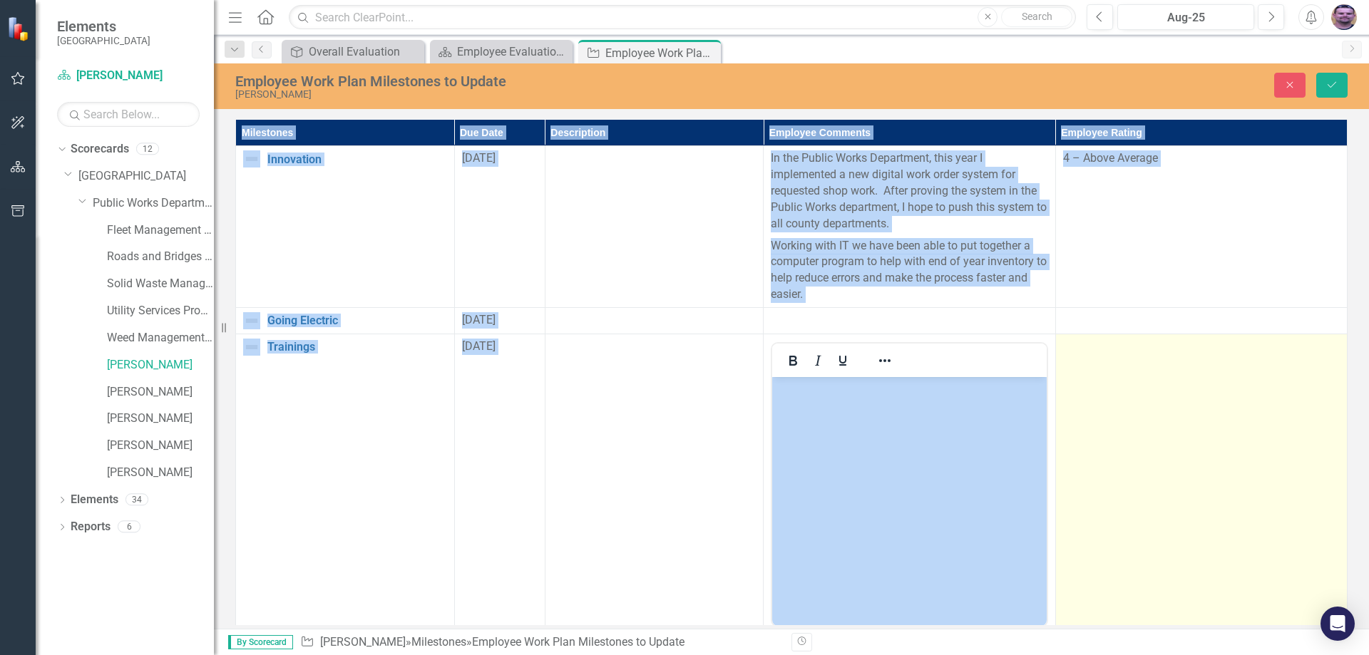
click at [1191, 401] on td at bounding box center [1201, 502] width 292 height 337
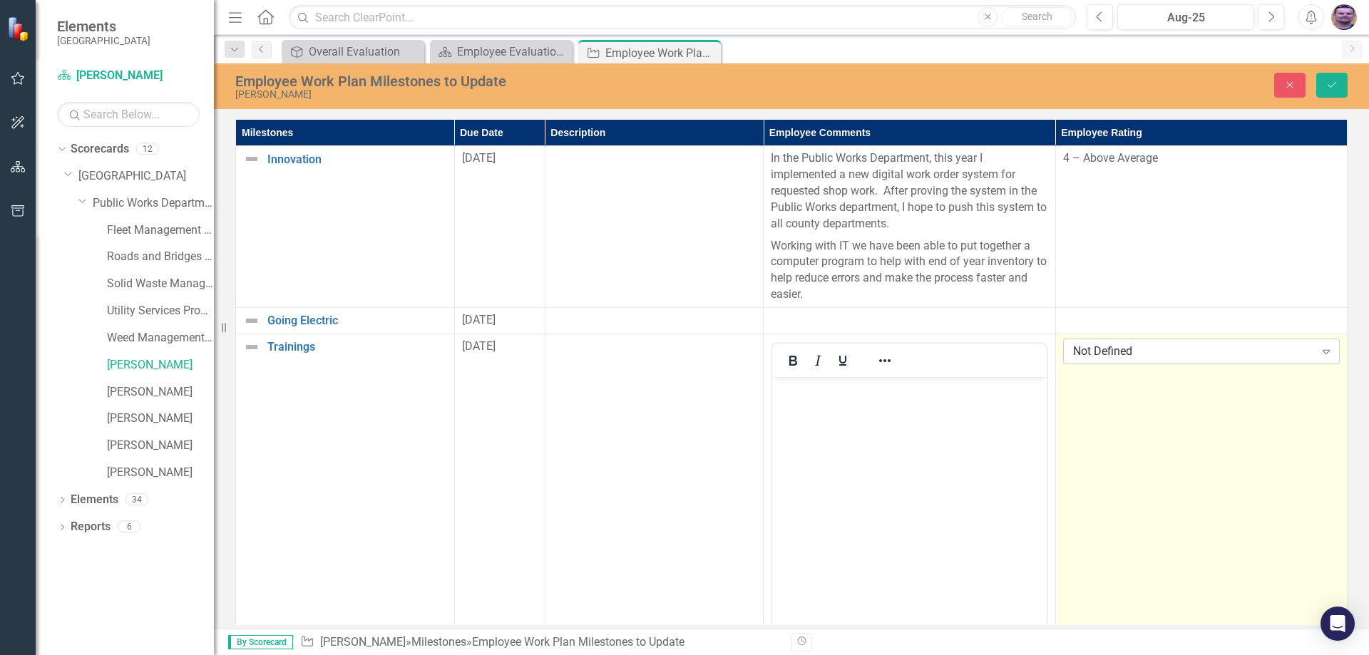
click at [1248, 354] on div "Not Defined" at bounding box center [1194, 352] width 242 height 16
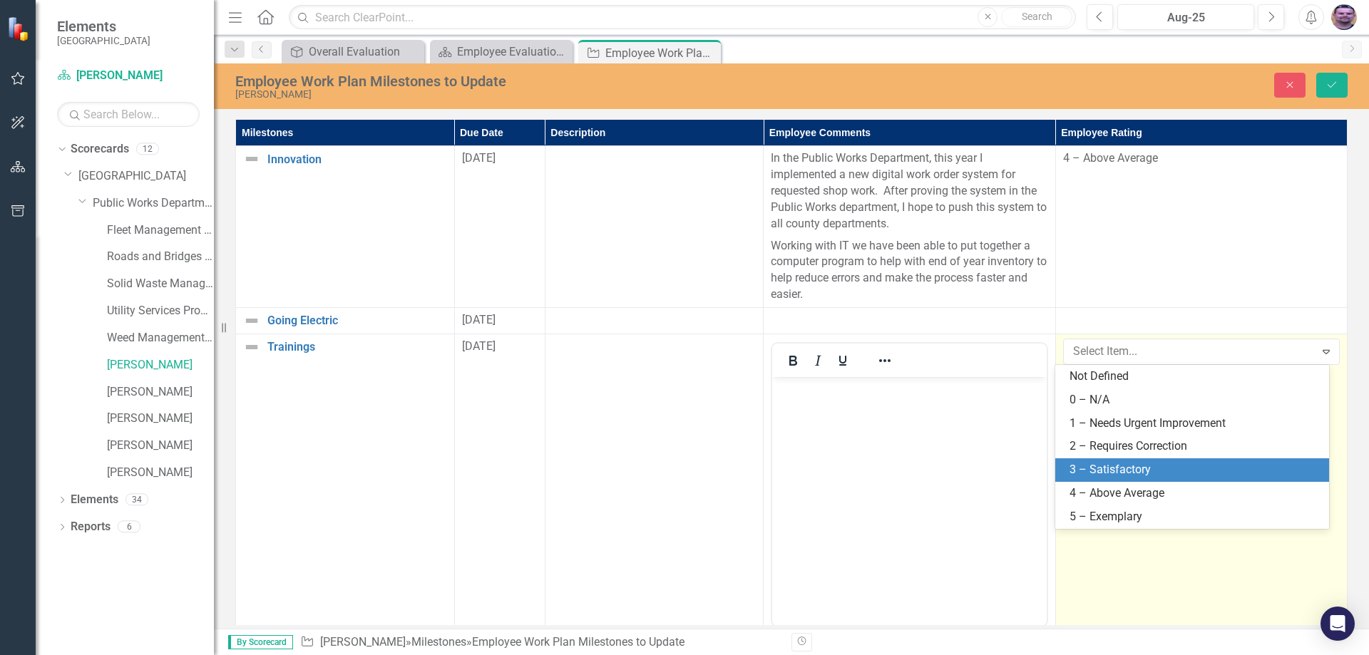
click at [1125, 473] on div "3 – Satisfactory" at bounding box center [1195, 470] width 251 height 16
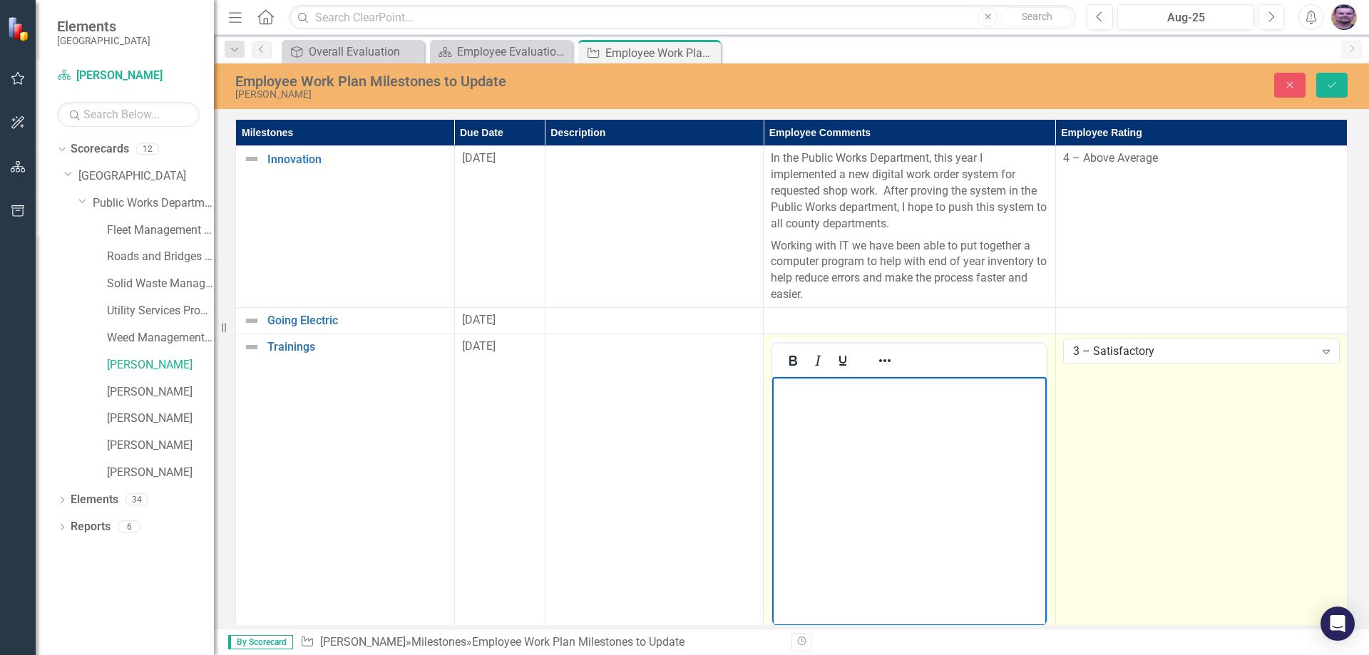
click at [837, 394] on p "Rich Text Area. Press ALT-0 for help." at bounding box center [909, 388] width 267 height 17
click at [838, 394] on p "Rich Text Area. Press ALT-0 for help." at bounding box center [909, 388] width 267 height 17
click at [873, 439] on p "Every year I look for trainings that will improve shop safety and functionality…" at bounding box center [909, 414] width 267 height 68
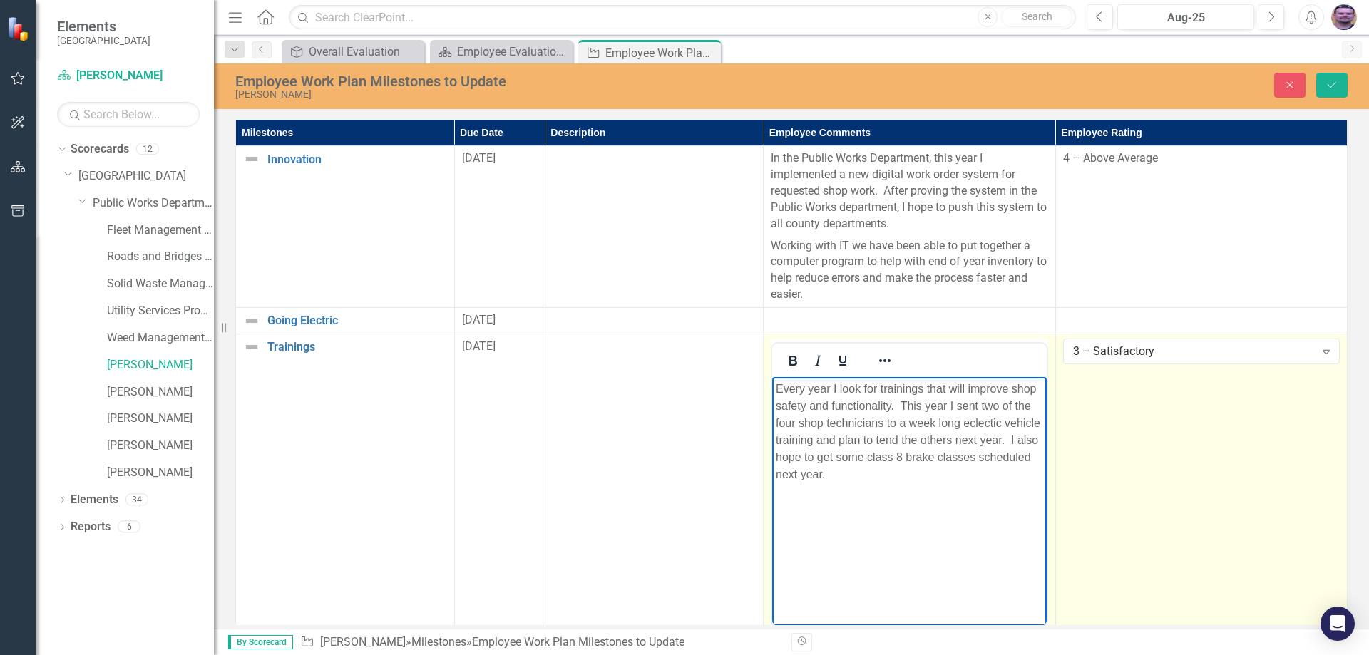
click at [964, 457] on p "Every year I look for trainings that will improve shop safety and functionality…" at bounding box center [909, 431] width 267 height 103
click at [954, 473] on p "Every year I look for trainings that will improve shop safety and functionality…" at bounding box center [909, 431] width 267 height 103
click at [804, 456] on p "Every year I look for trainings that will improve shop safety and functionality…" at bounding box center [909, 431] width 267 height 103
click at [943, 494] on p "I also hope to get some class 8 vehicle air brake classes scheduled next year." at bounding box center [909, 477] width 267 height 34
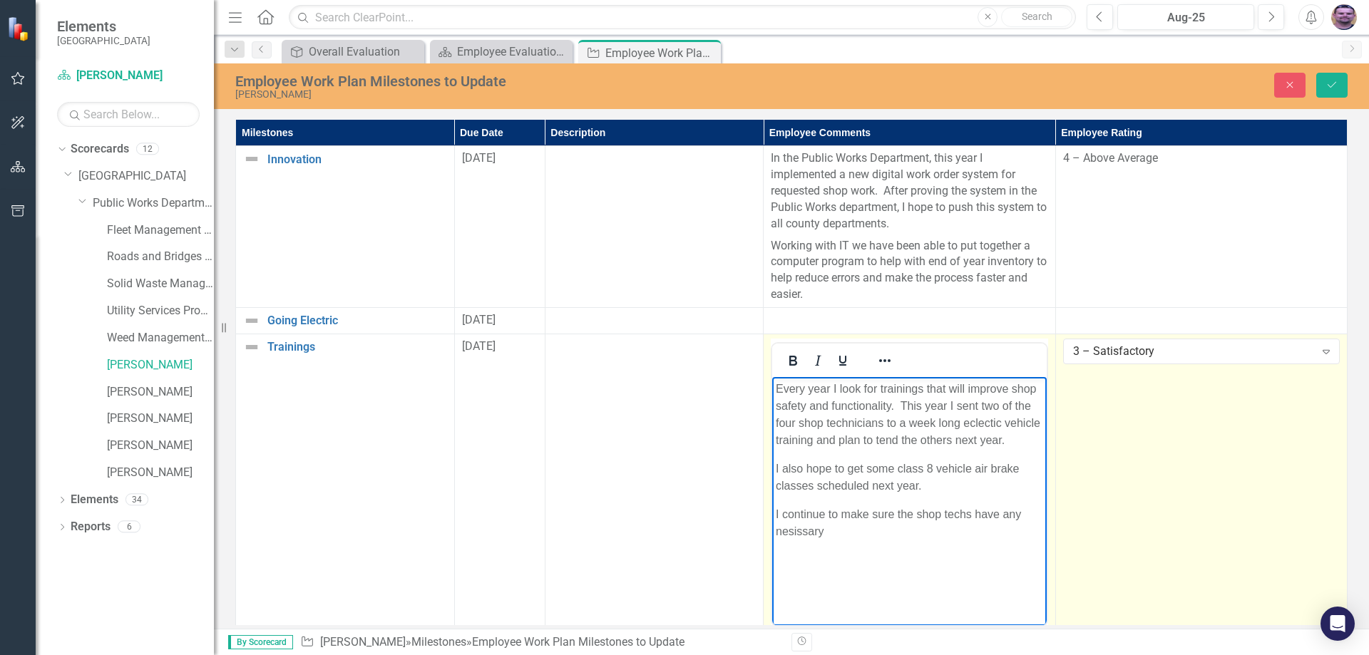
click at [799, 540] on p "I continue to make sure the shop techs have any nesissary" at bounding box center [909, 523] width 267 height 34
click at [1334, 82] on icon "Save" at bounding box center [1331, 85] width 13 height 10
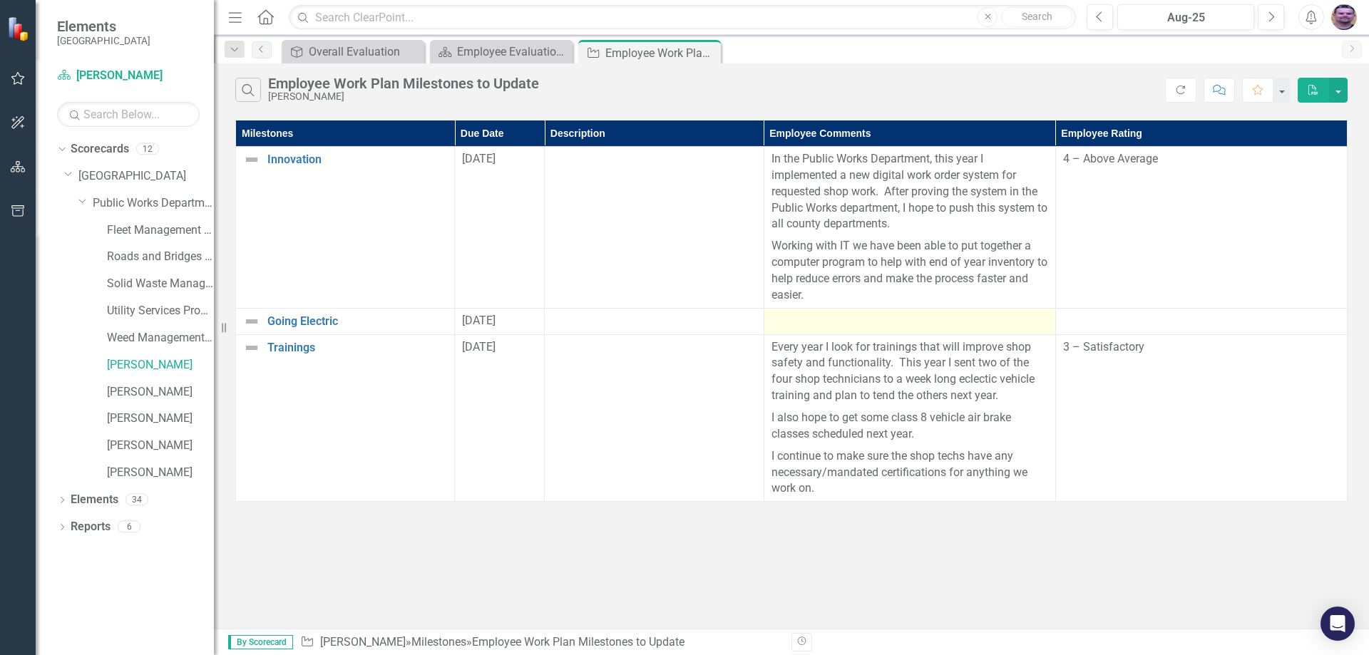
click at [873, 321] on div at bounding box center [909, 321] width 277 height 17
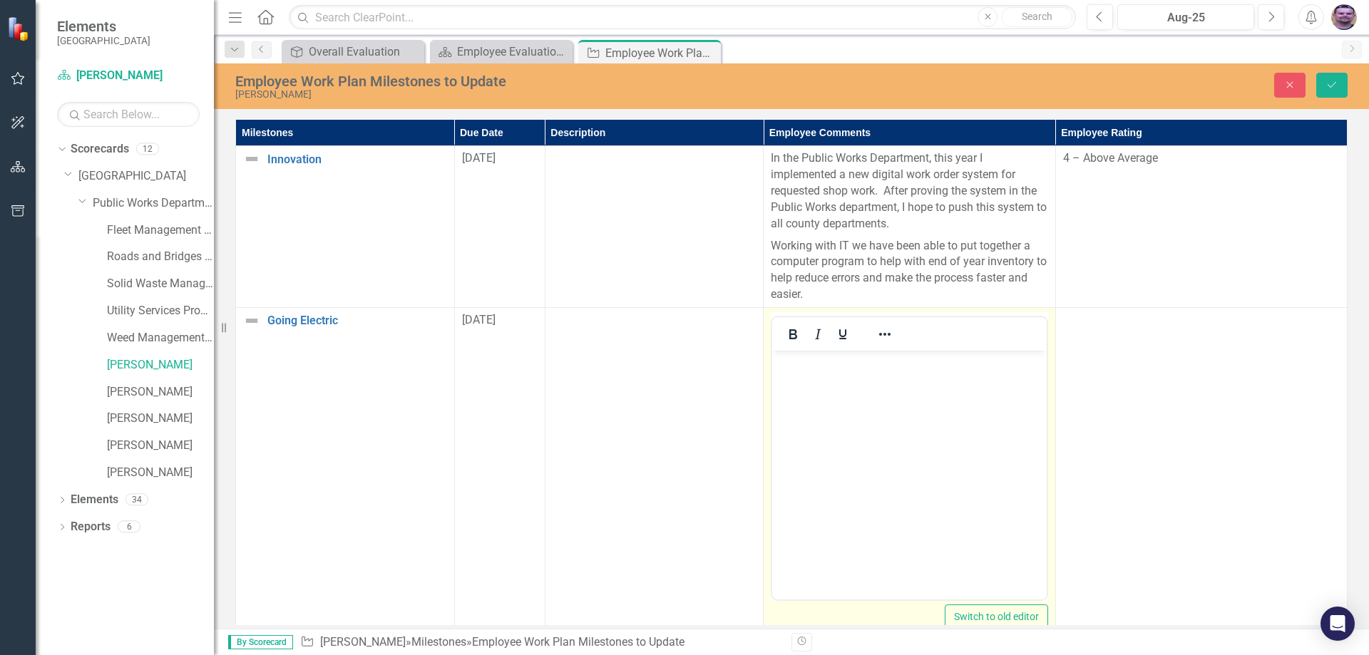
click at [838, 367] on p "Rich Text Area. Press ALT-0 for help." at bounding box center [909, 362] width 267 height 17
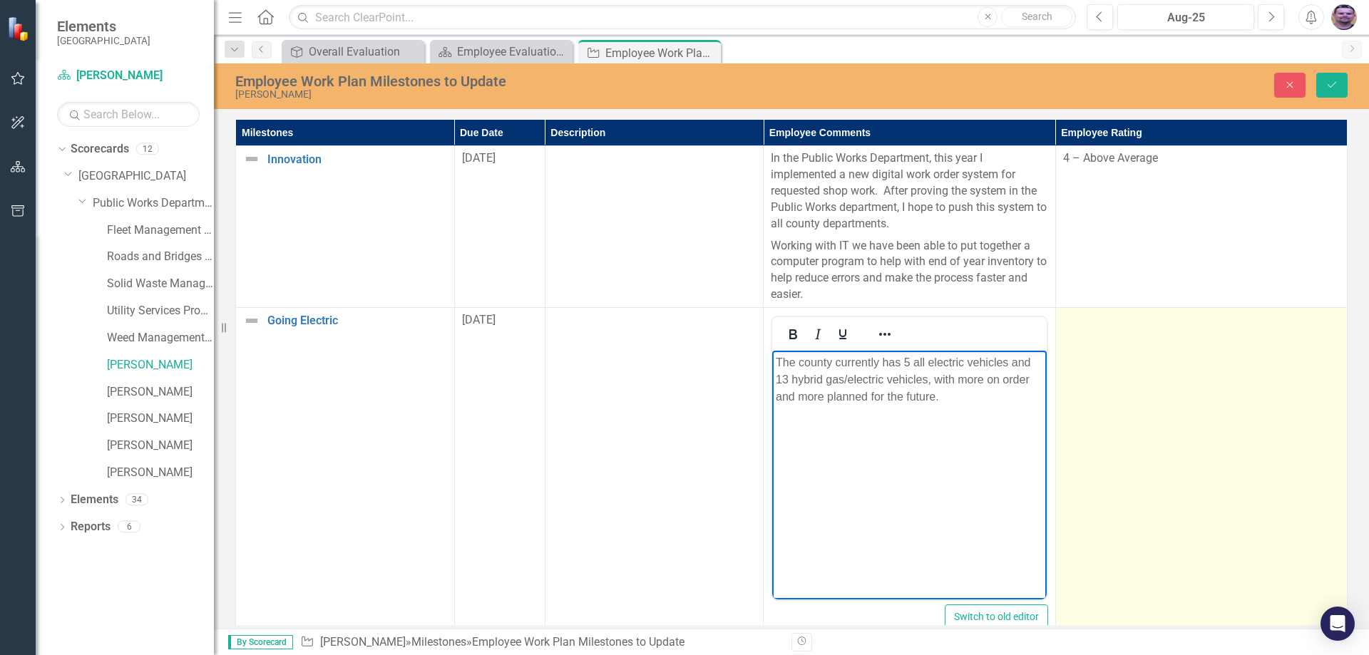
click at [1122, 344] on td at bounding box center [1201, 475] width 292 height 337
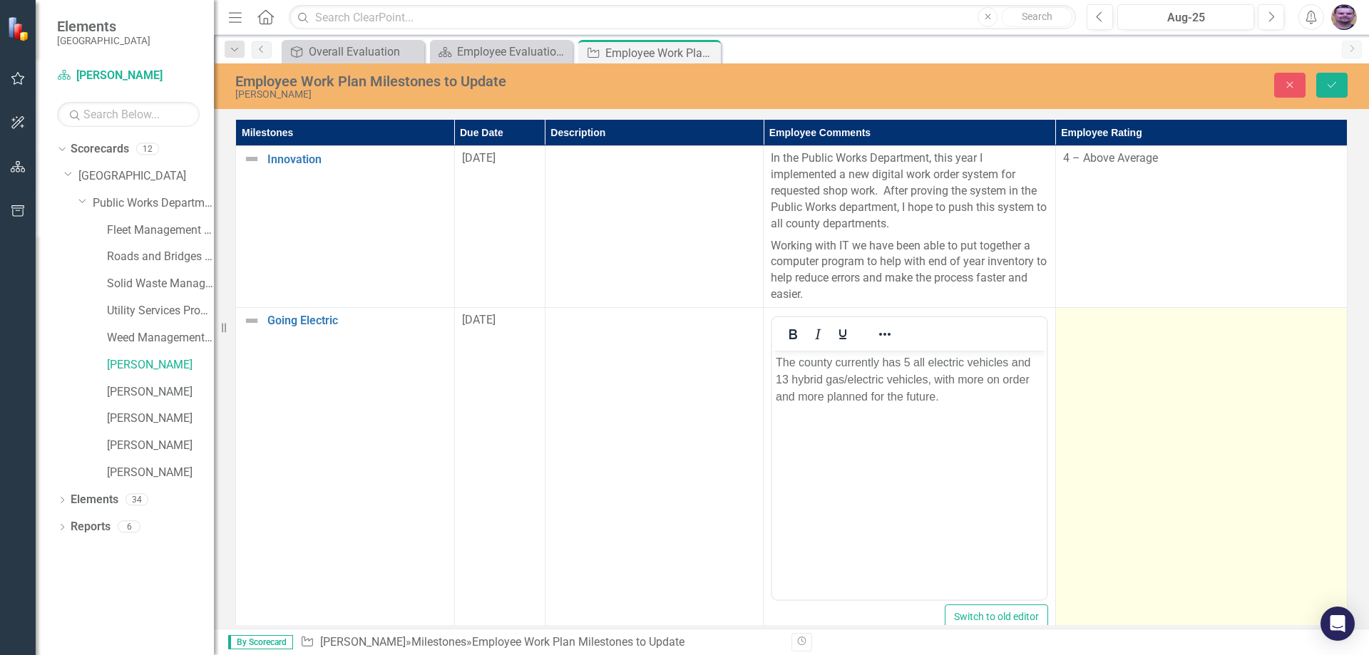
click at [1122, 344] on td at bounding box center [1201, 475] width 292 height 337
click at [1136, 325] on div "Not Defined" at bounding box center [1194, 325] width 242 height 16
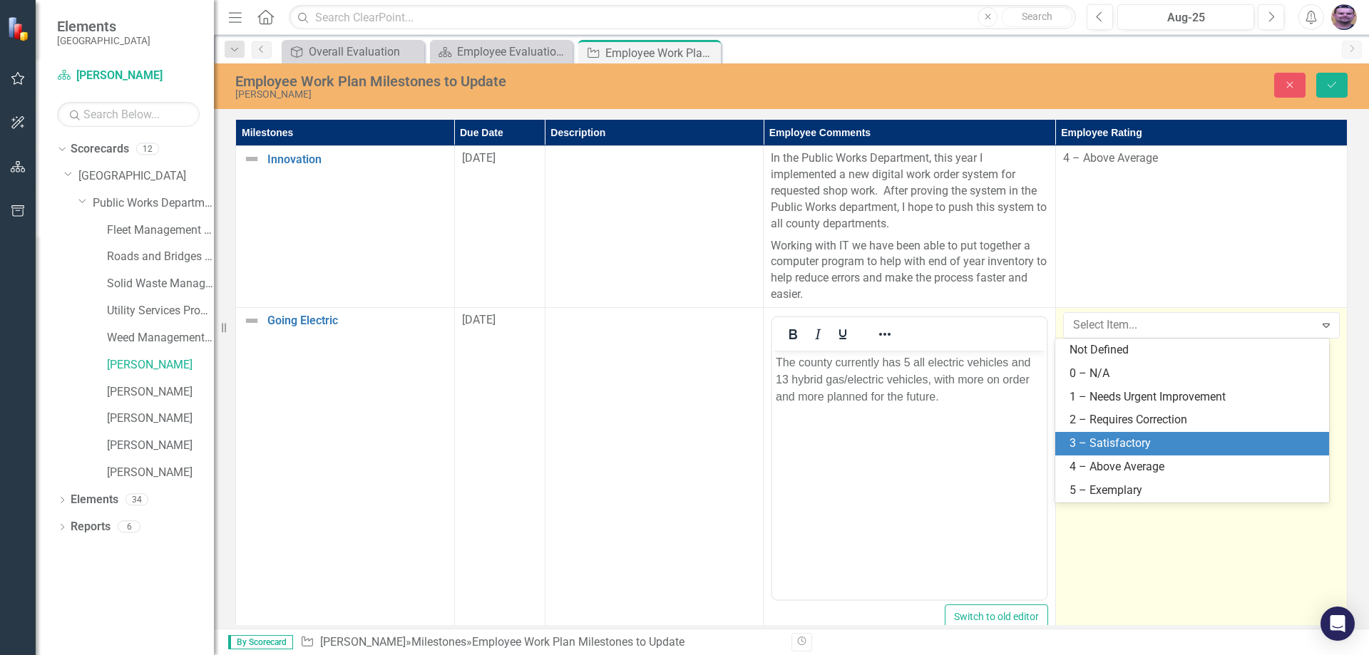
click at [1100, 441] on div "3 – Satisfactory" at bounding box center [1195, 444] width 251 height 16
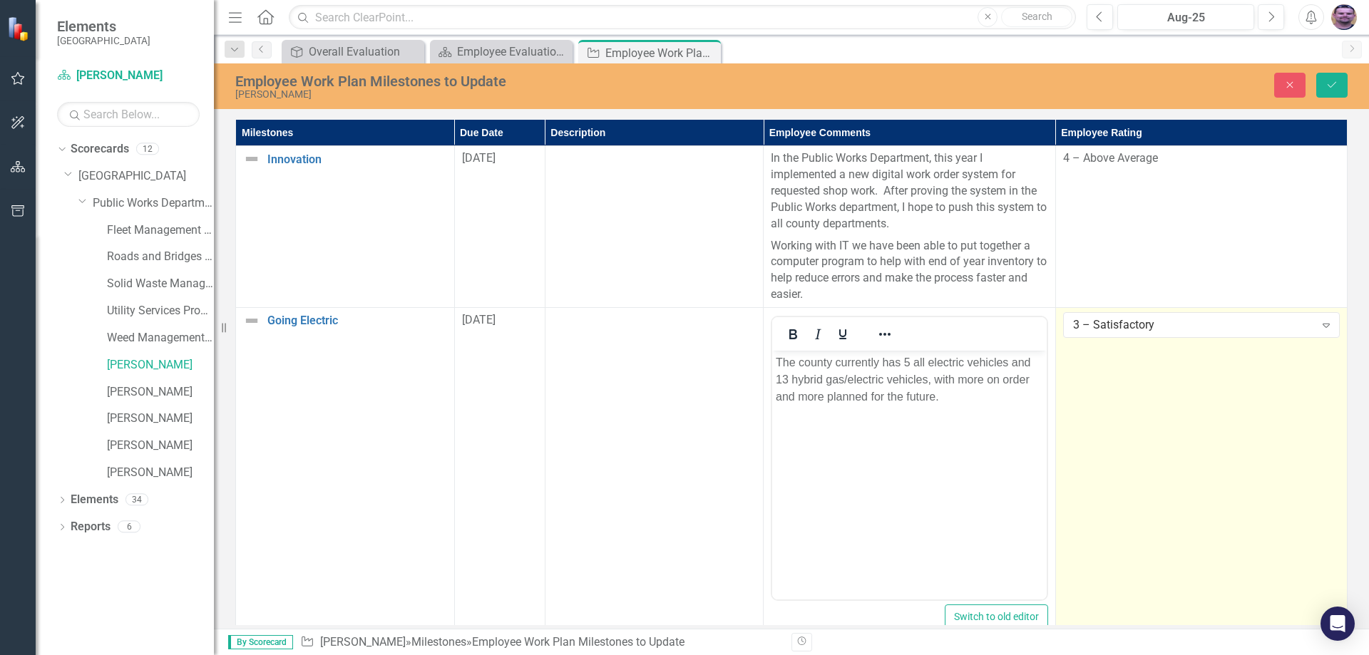
click at [1132, 433] on td "3 – Satisfactory Expand" at bounding box center [1201, 475] width 292 height 337
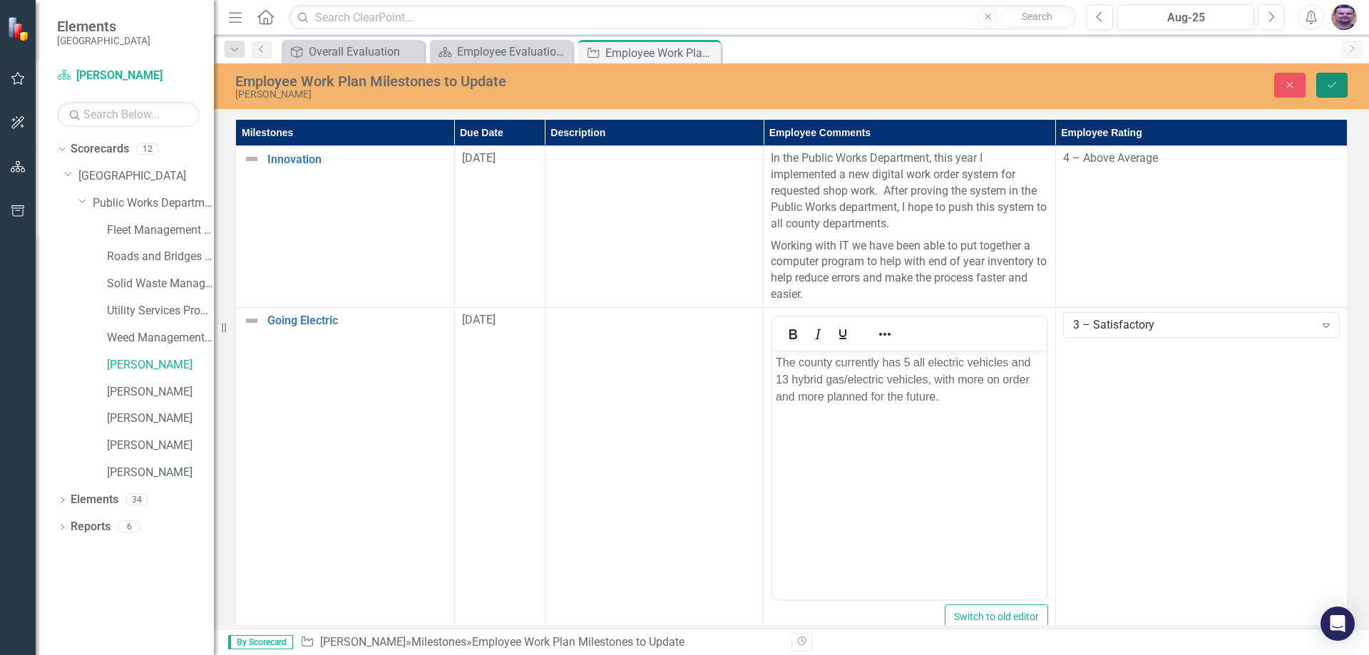
click at [1330, 94] on button "Save" at bounding box center [1331, 85] width 31 height 25
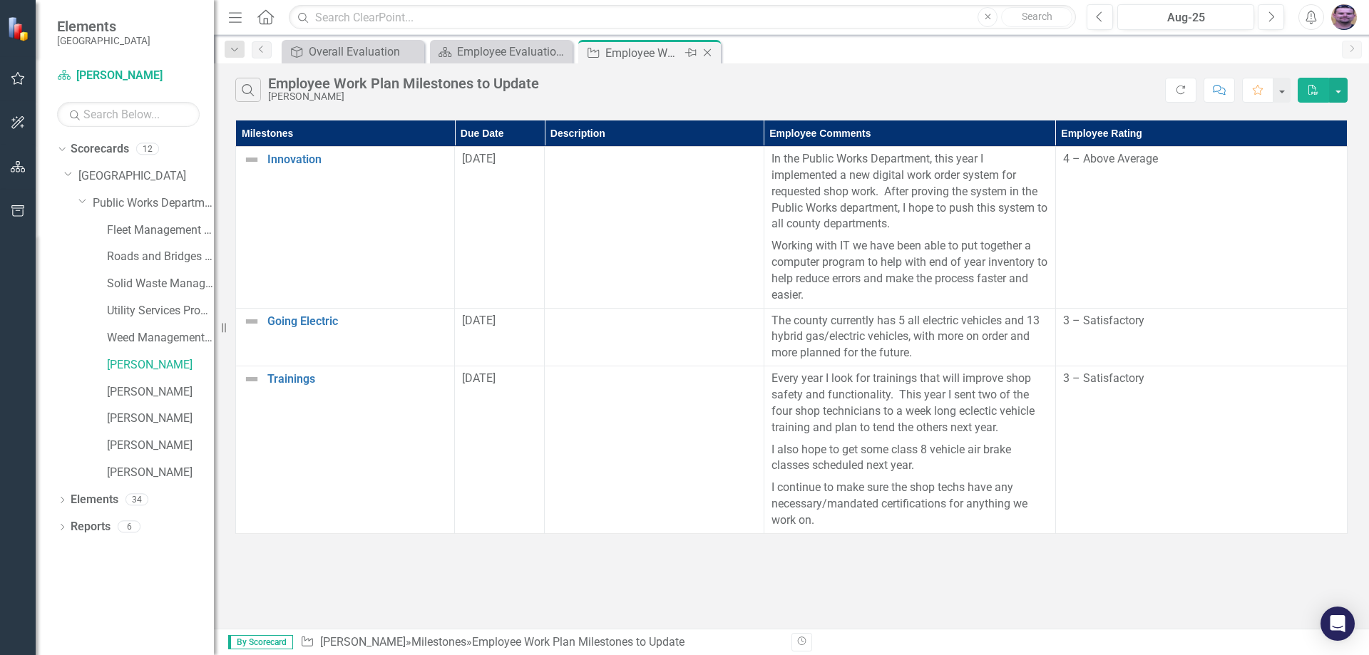
click at [704, 50] on icon "Close" at bounding box center [707, 52] width 14 height 11
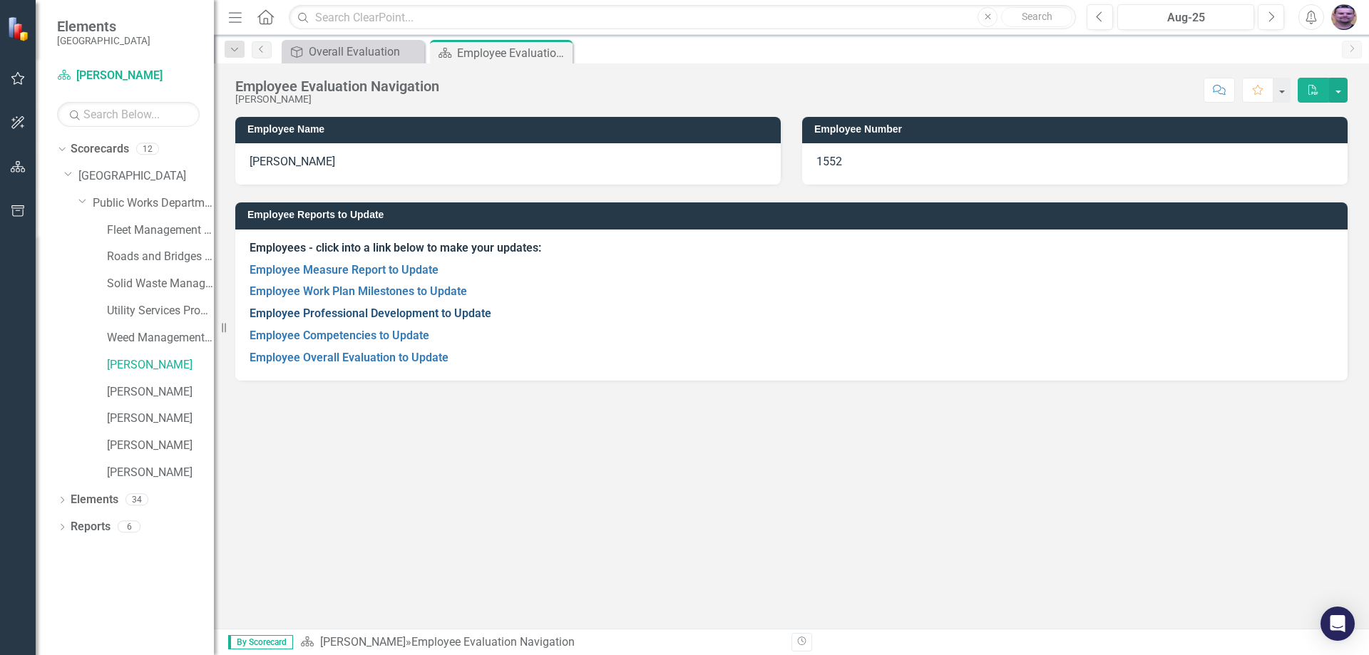
click at [382, 313] on link "Employee Professional Development to Update" at bounding box center [371, 314] width 242 height 14
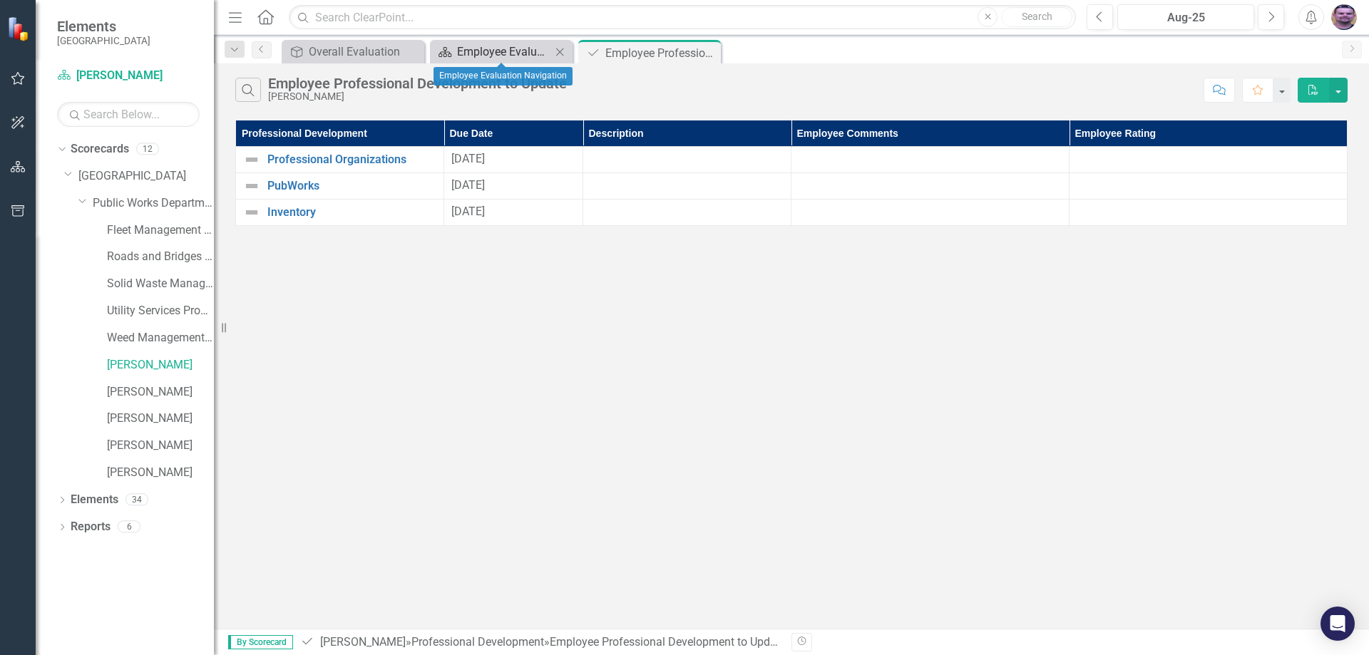
click at [498, 50] on div "Employee Evaluation Navigation" at bounding box center [504, 52] width 94 height 18
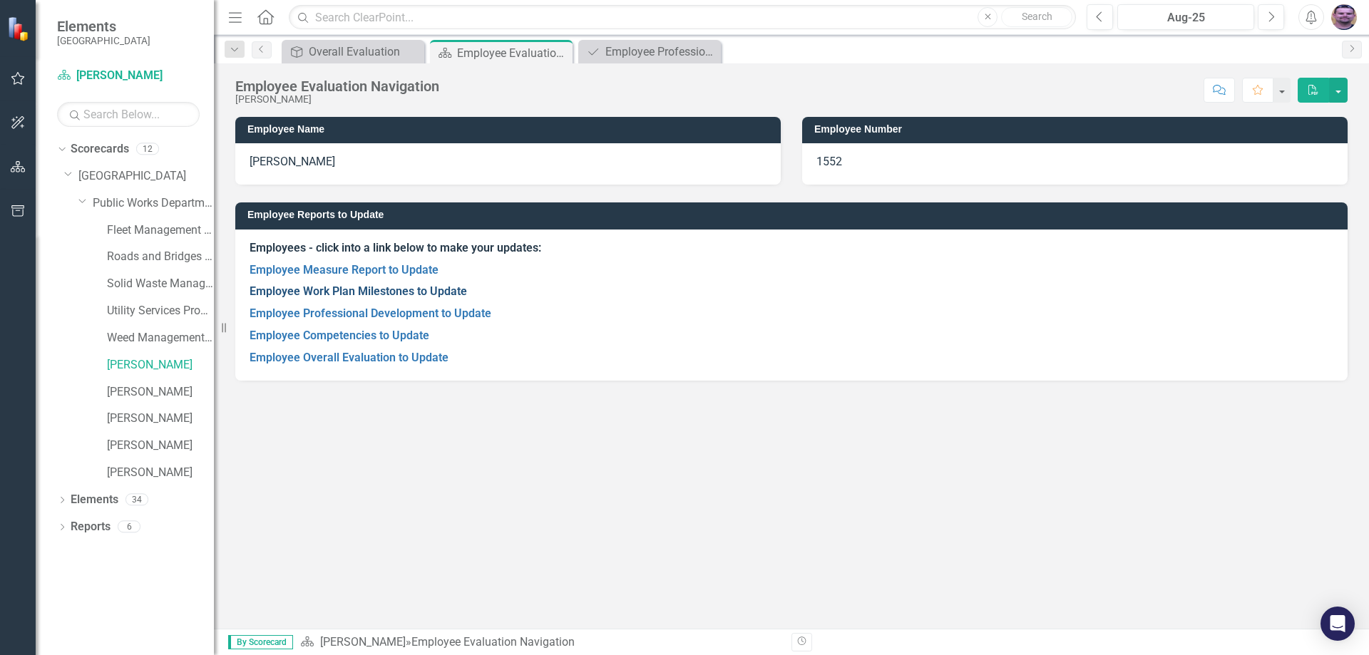
click at [366, 292] on link "Employee Work Plan Milestones to Update" at bounding box center [358, 291] width 217 height 14
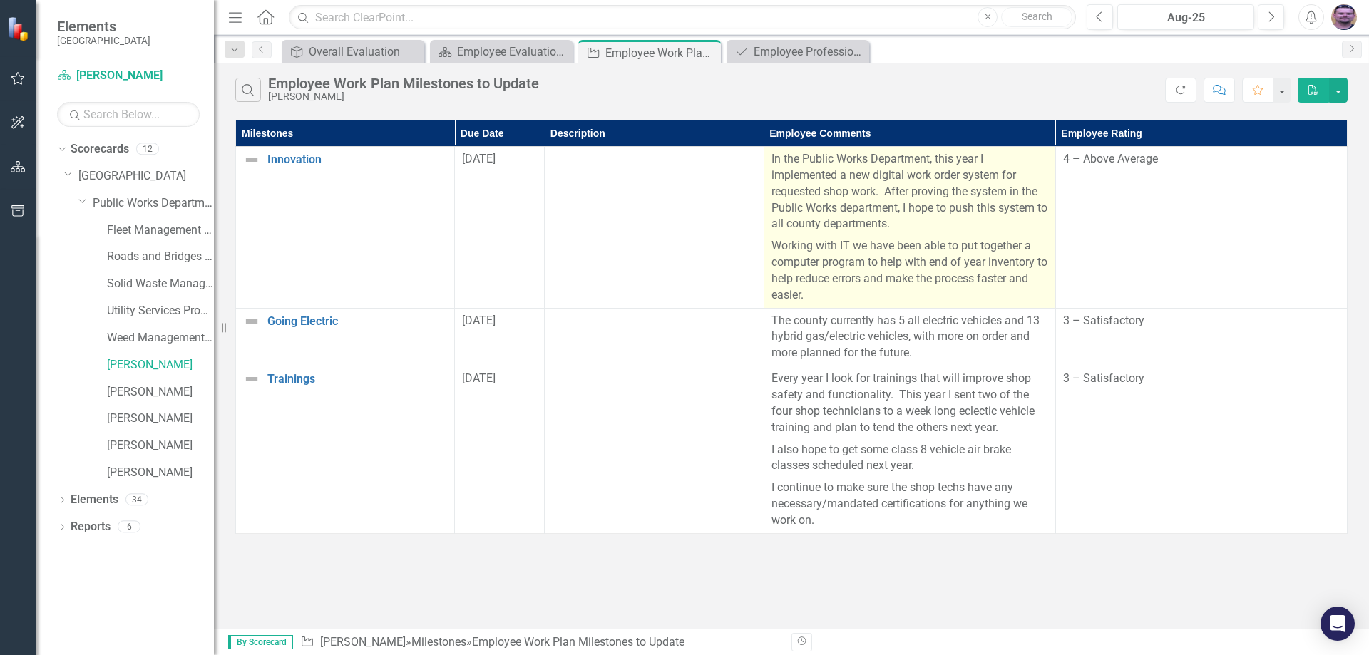
click at [832, 198] on p "In the Public Works Department, this year I implemented a new digital work orde…" at bounding box center [909, 193] width 277 height 84
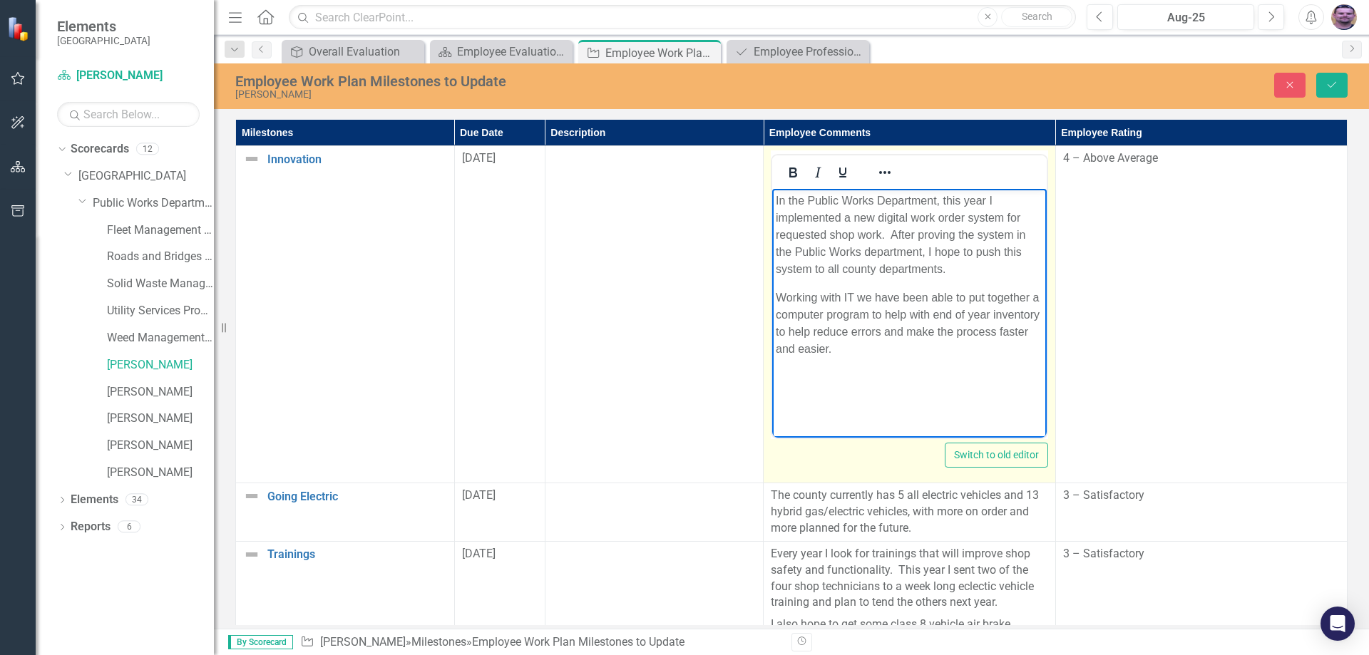
drag, startPoint x: 774, startPoint y: 294, endPoint x: 838, endPoint y: 348, distance: 84.0
click at [838, 348] on body "In the Public Works Department, this year I implemented a new digital work orde…" at bounding box center [909, 296] width 274 height 214
copy p "Working with IT we have been able to put together a computer program to help wi…"
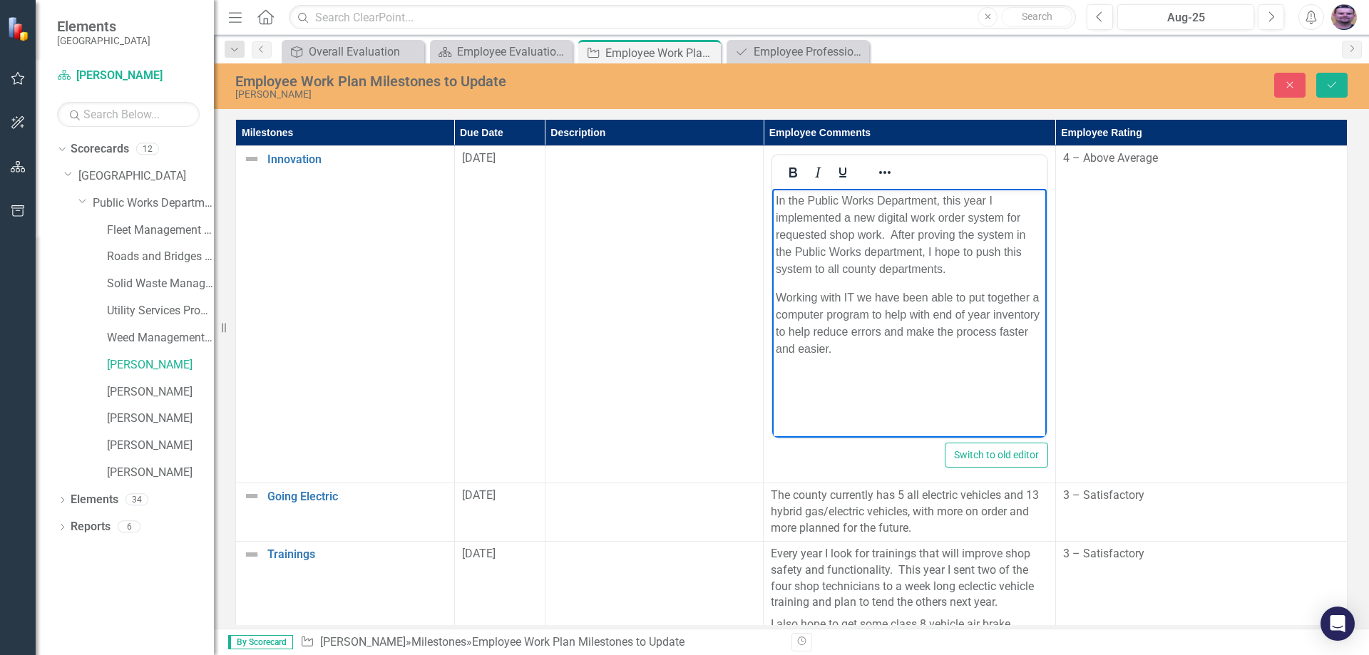
click at [722, 216] on td at bounding box center [654, 314] width 219 height 337
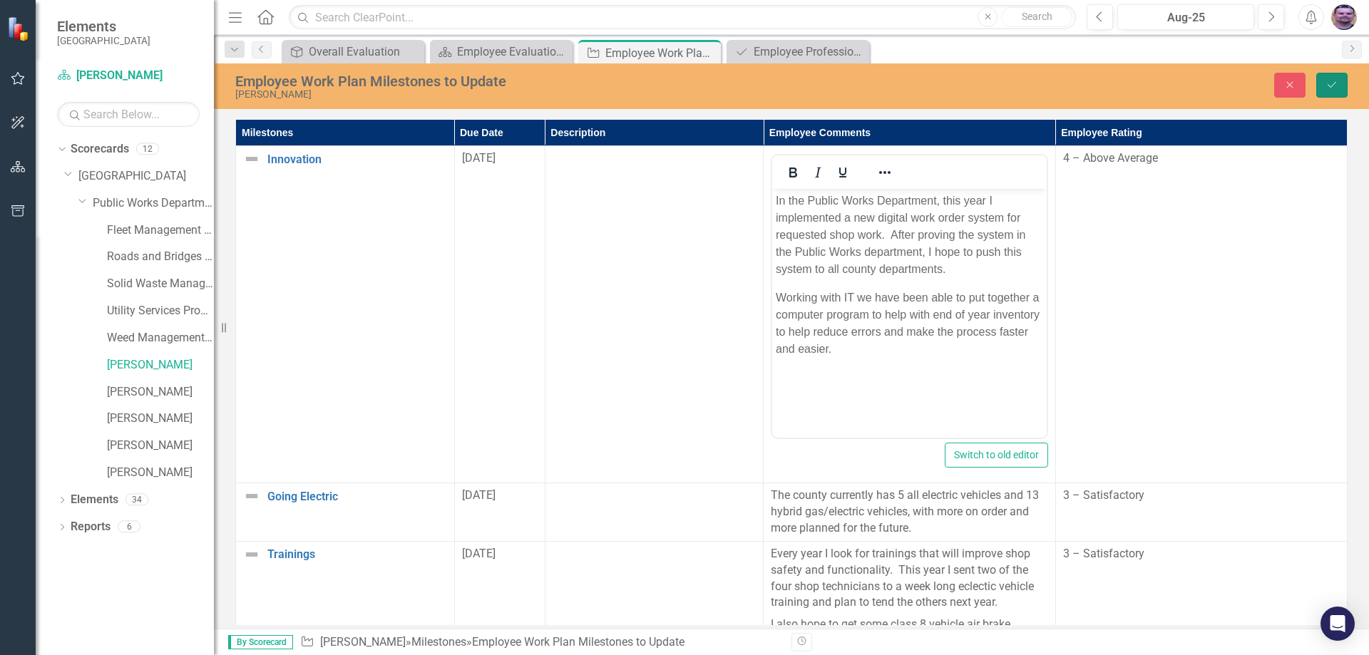
click at [1325, 78] on button "Save" at bounding box center [1331, 85] width 31 height 25
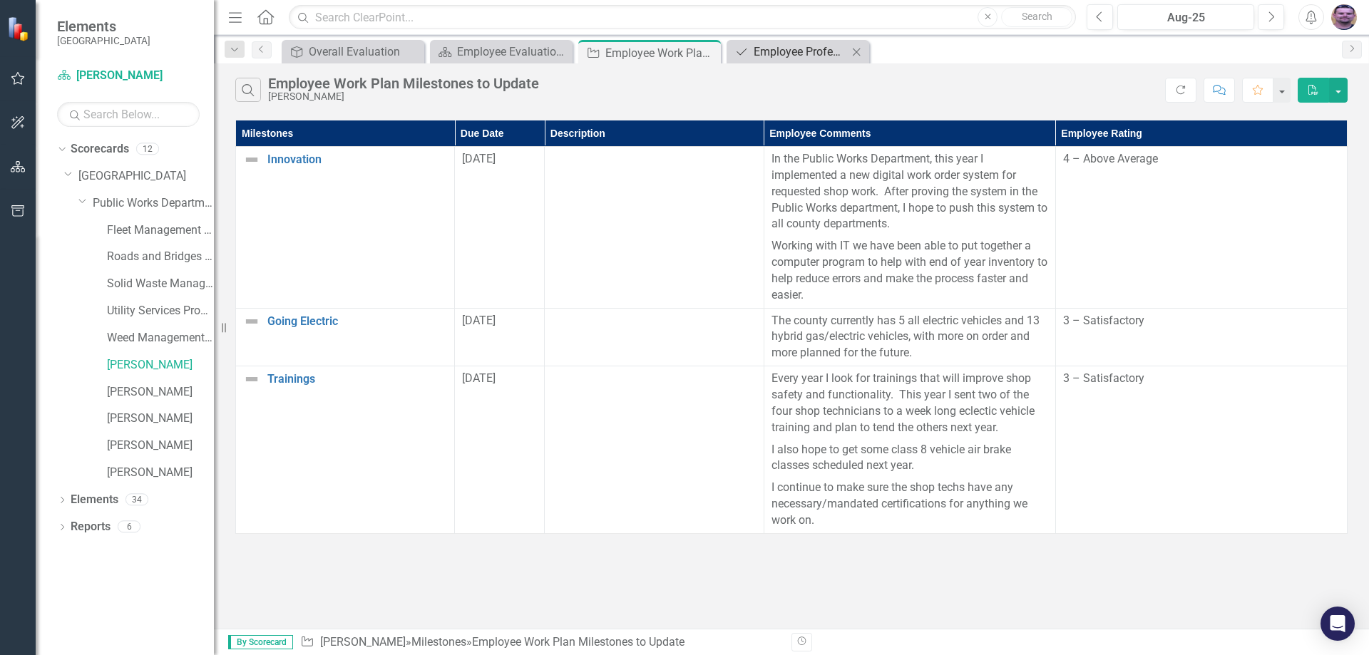
click at [782, 49] on div "Employee Professional Development to Update" at bounding box center [801, 52] width 94 height 18
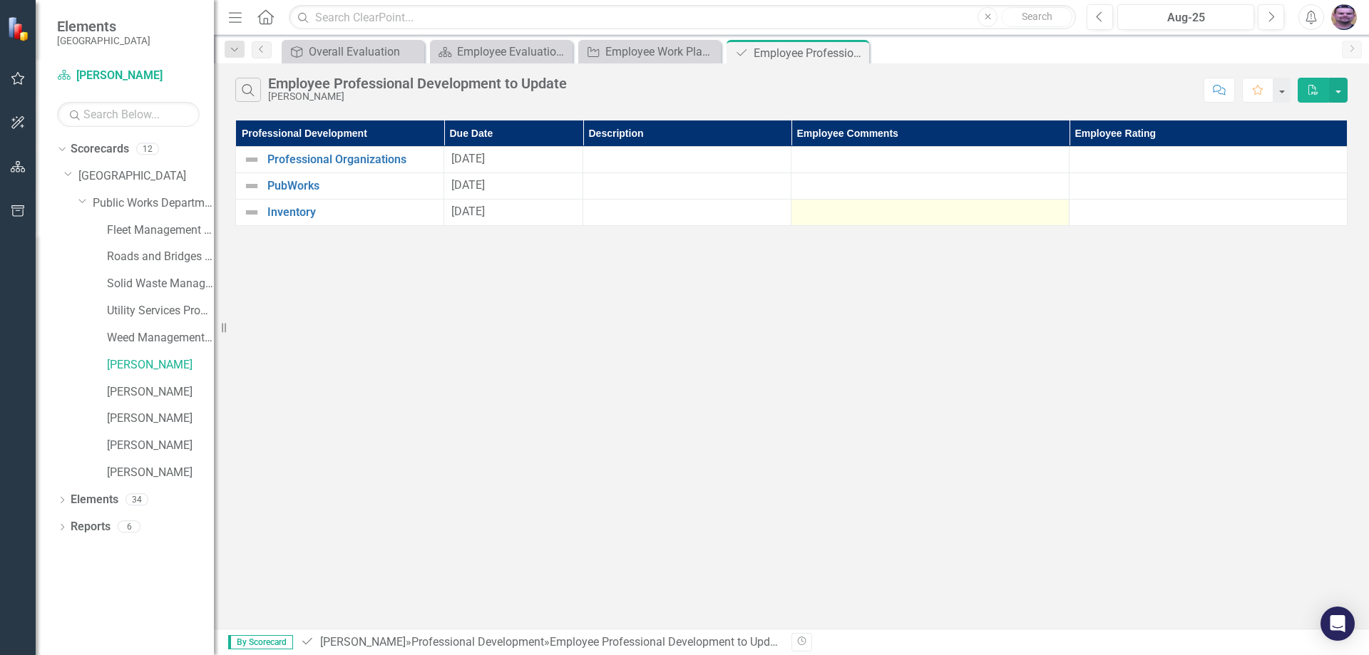
click at [885, 209] on div at bounding box center [930, 212] width 263 height 17
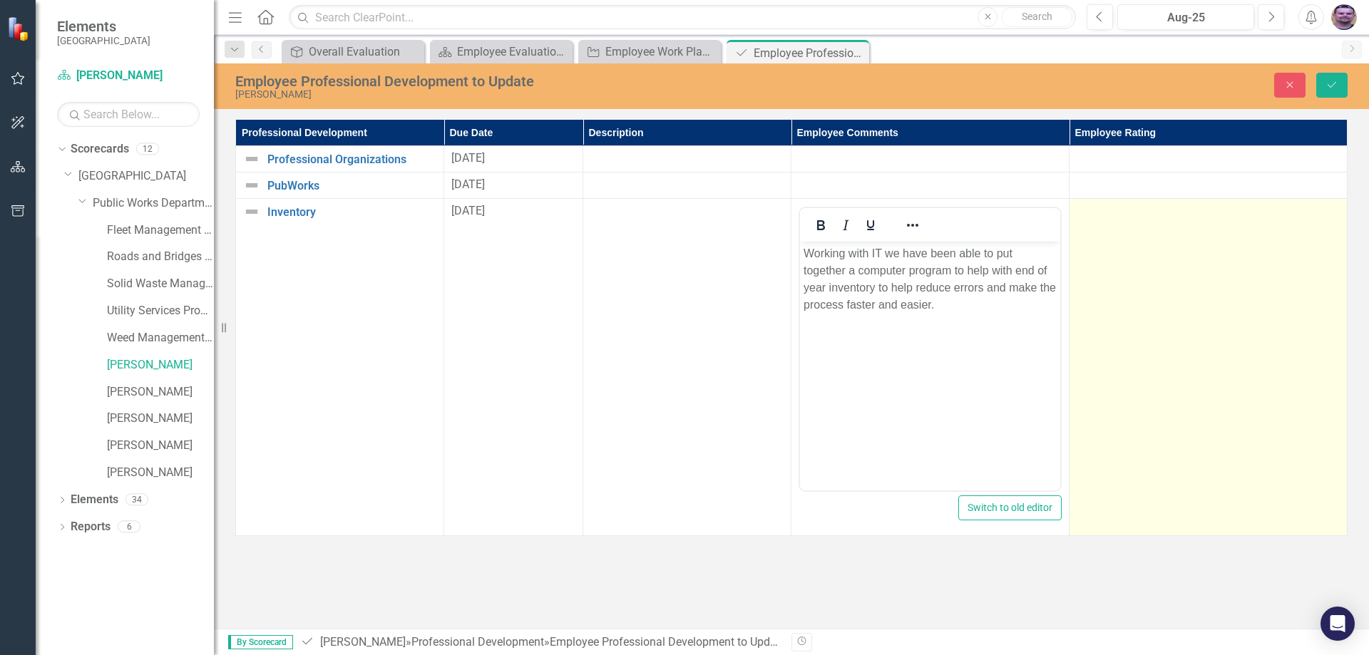
click at [1128, 292] on td at bounding box center [1209, 367] width 278 height 337
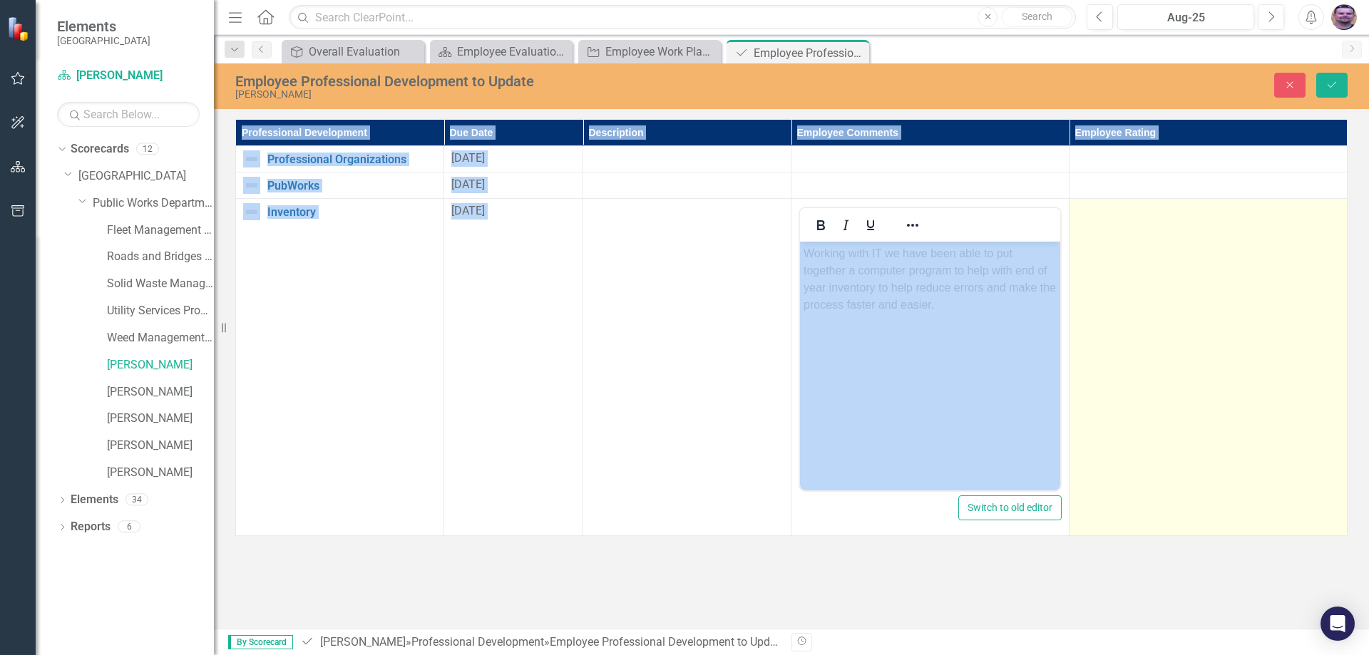
click at [1128, 292] on td at bounding box center [1209, 367] width 278 height 337
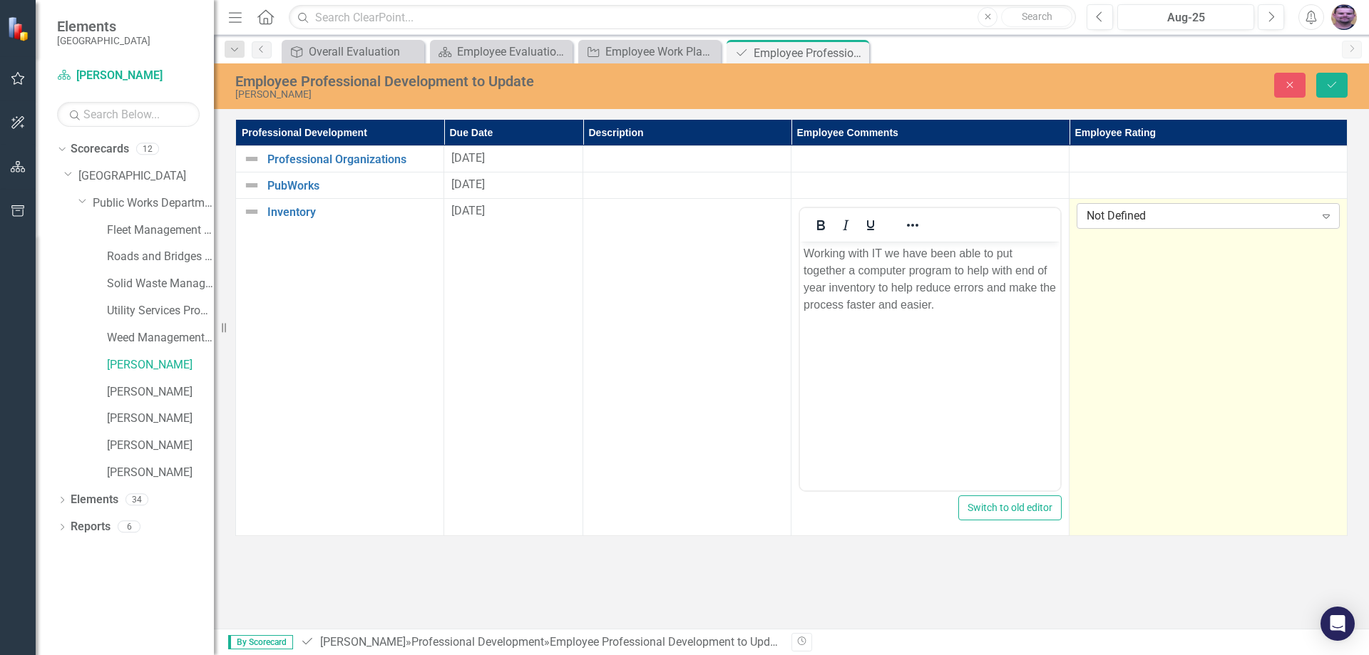
click at [1265, 215] on div "Not Defined" at bounding box center [1201, 216] width 228 height 16
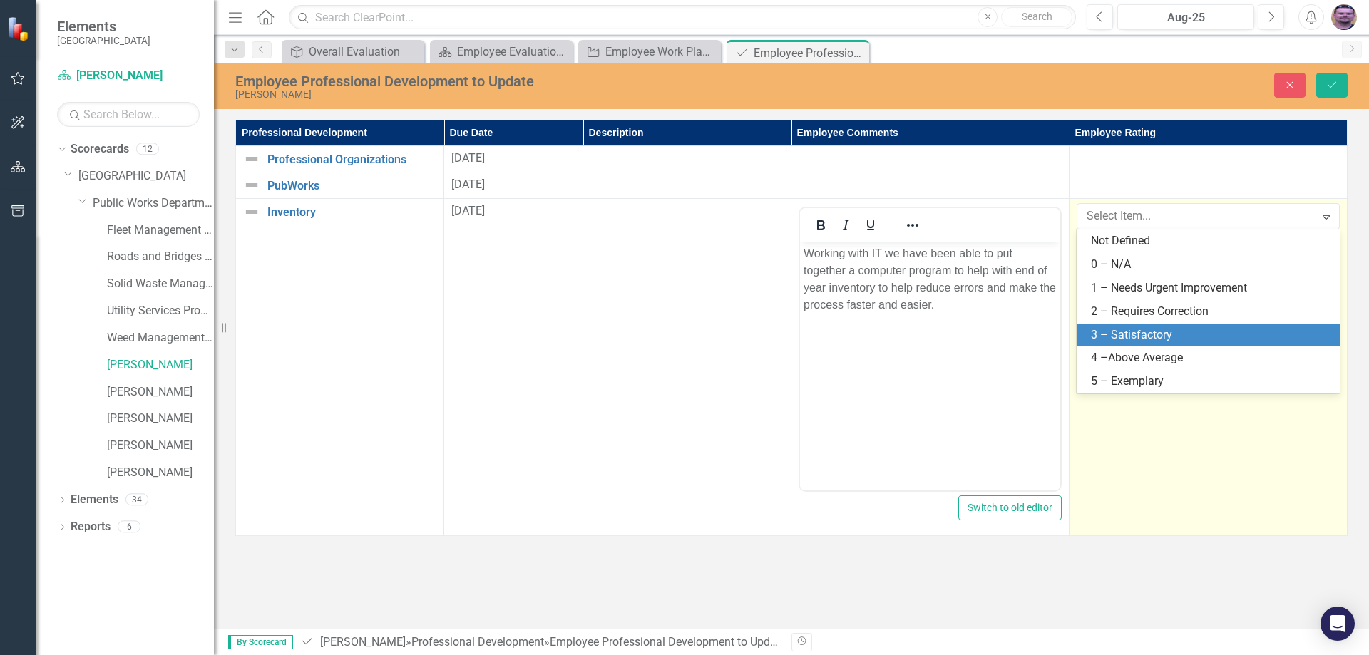
click at [1139, 340] on div "3 – Satisfactory" at bounding box center [1211, 335] width 240 height 16
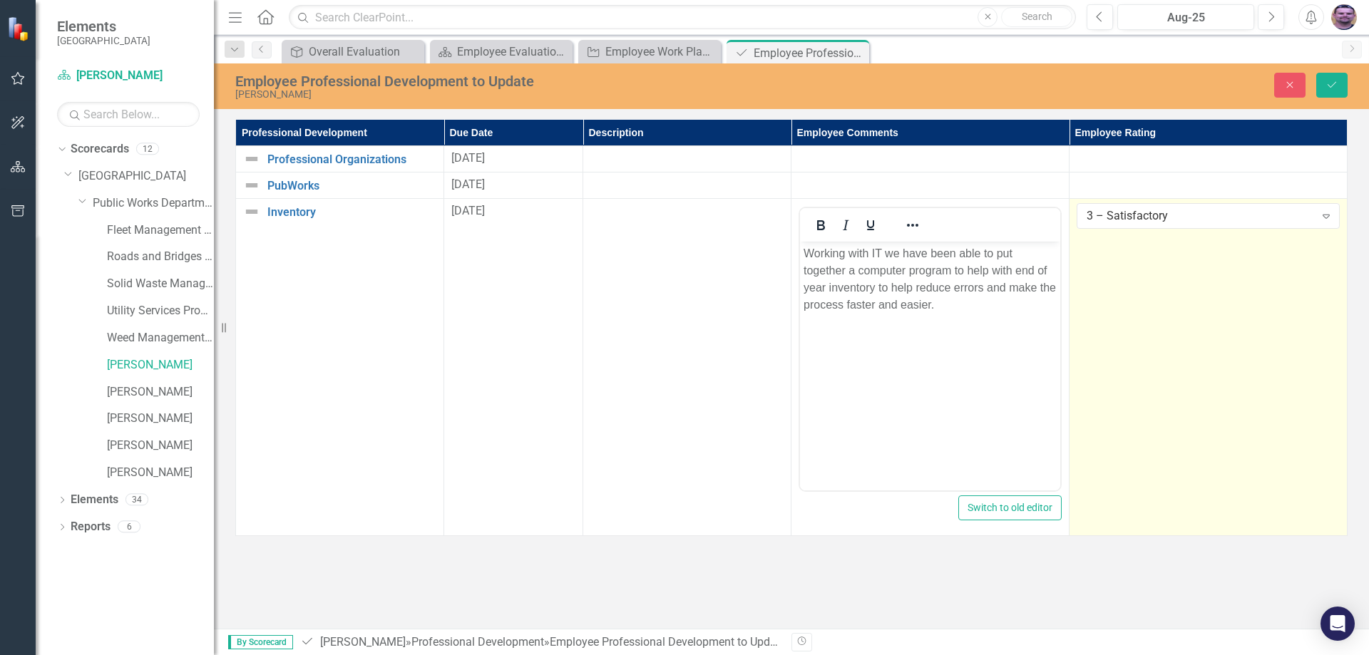
click at [1157, 328] on td "3 – Satisfactory Expand" at bounding box center [1209, 367] width 278 height 337
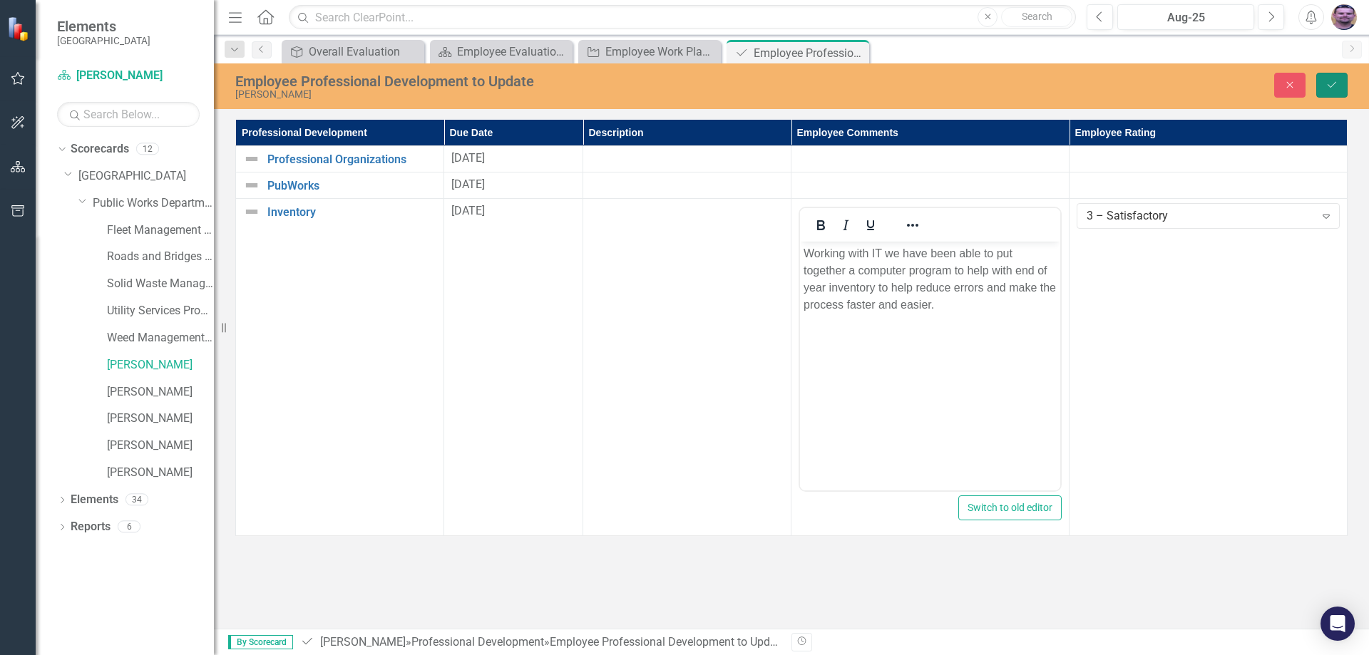
click at [1333, 89] on icon "Save" at bounding box center [1331, 85] width 13 height 10
